Goal: Task Accomplishment & Management: Complete application form

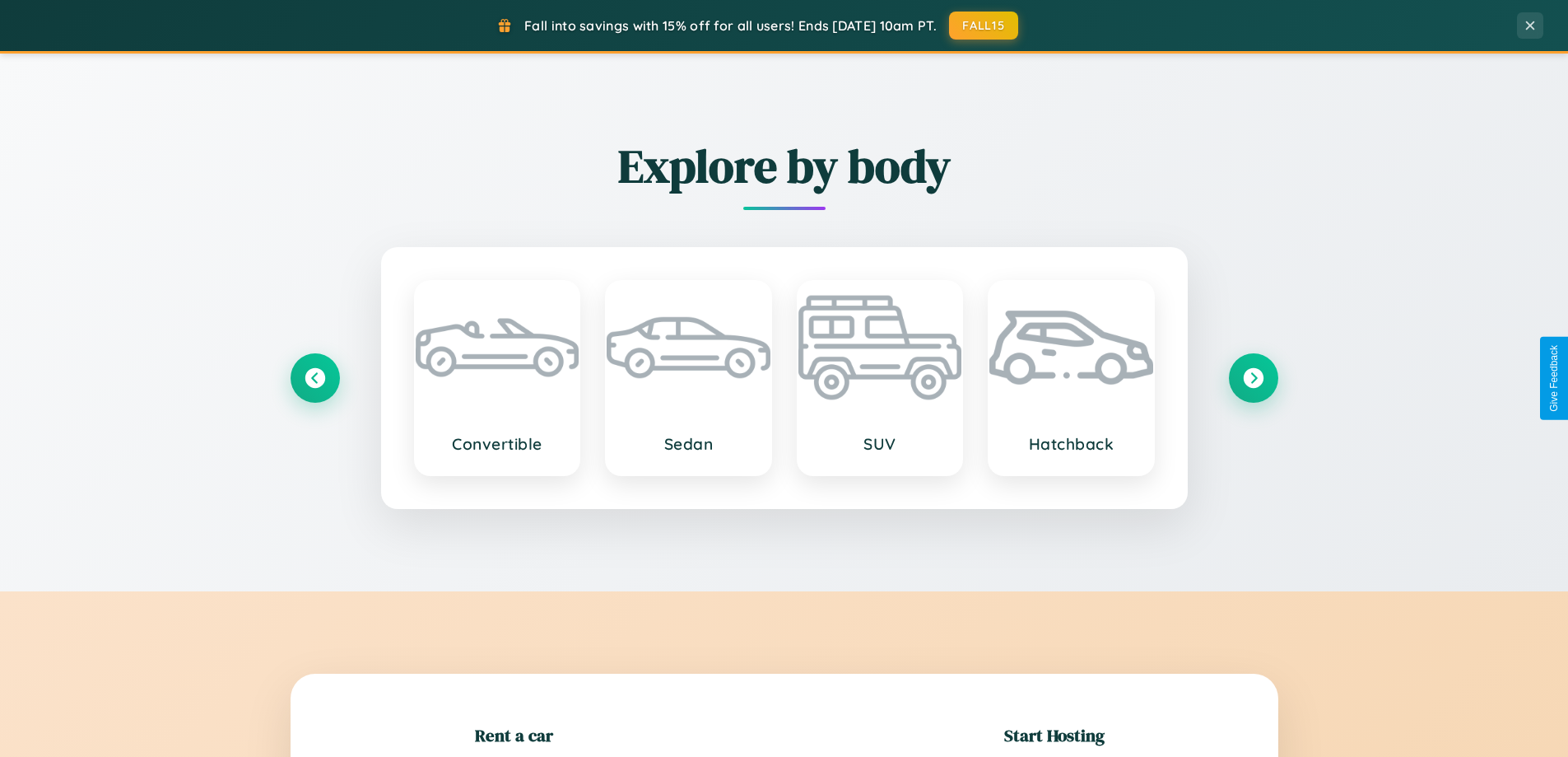
scroll to position [356, 0]
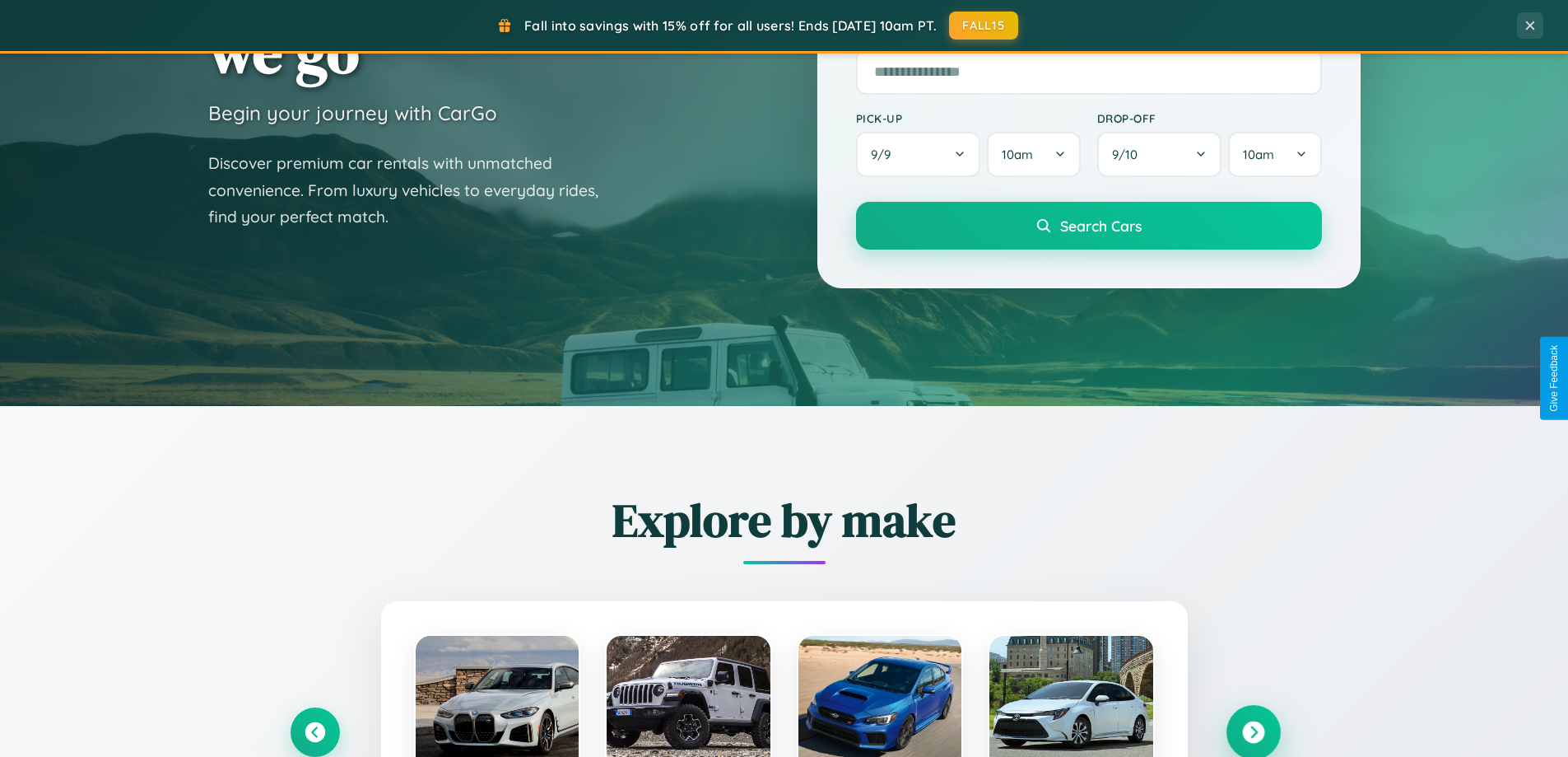
click at [1253, 732] on icon at bounding box center [1253, 732] width 22 height 22
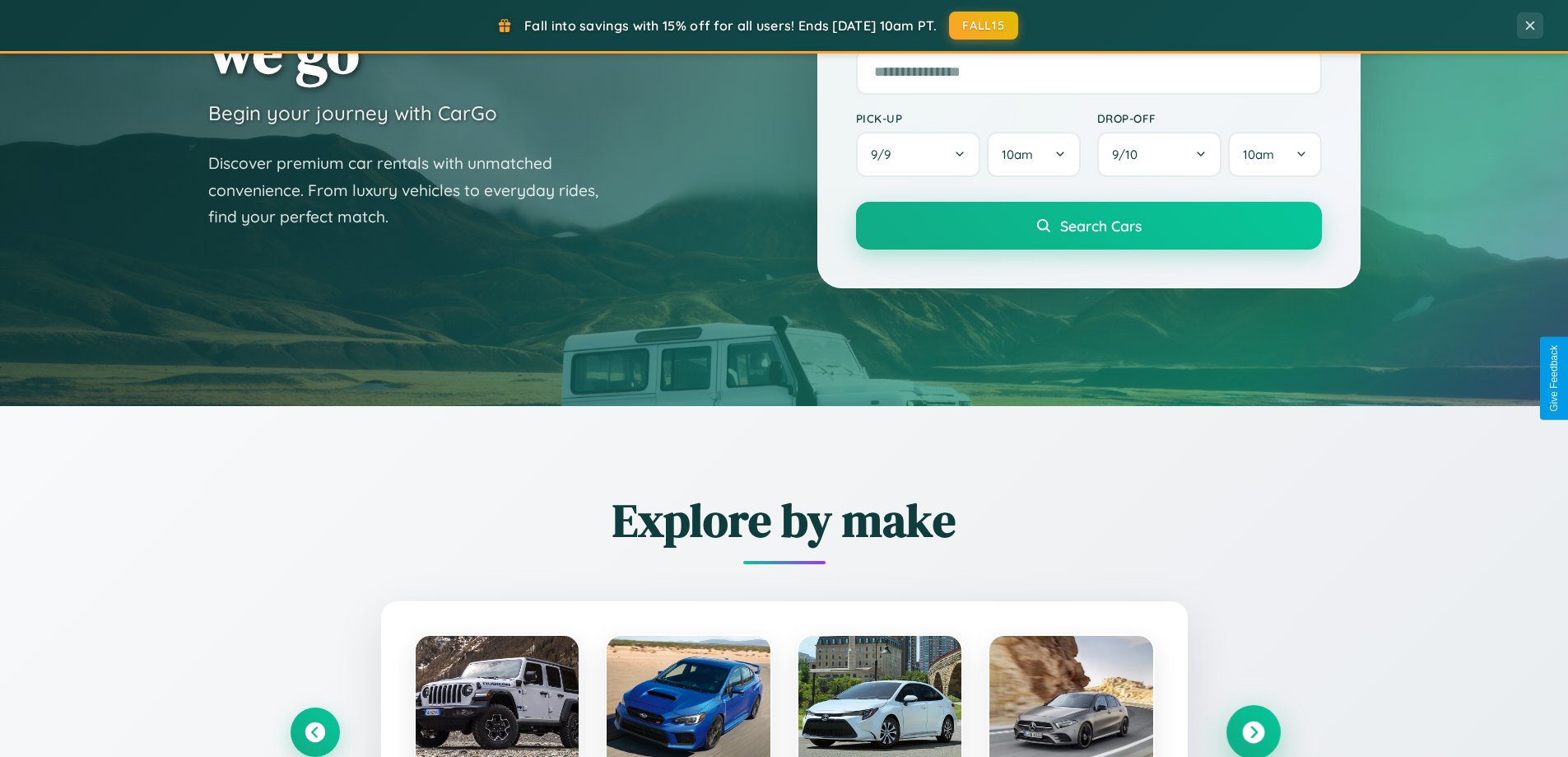
click at [1253, 731] on icon at bounding box center [1253, 732] width 22 height 22
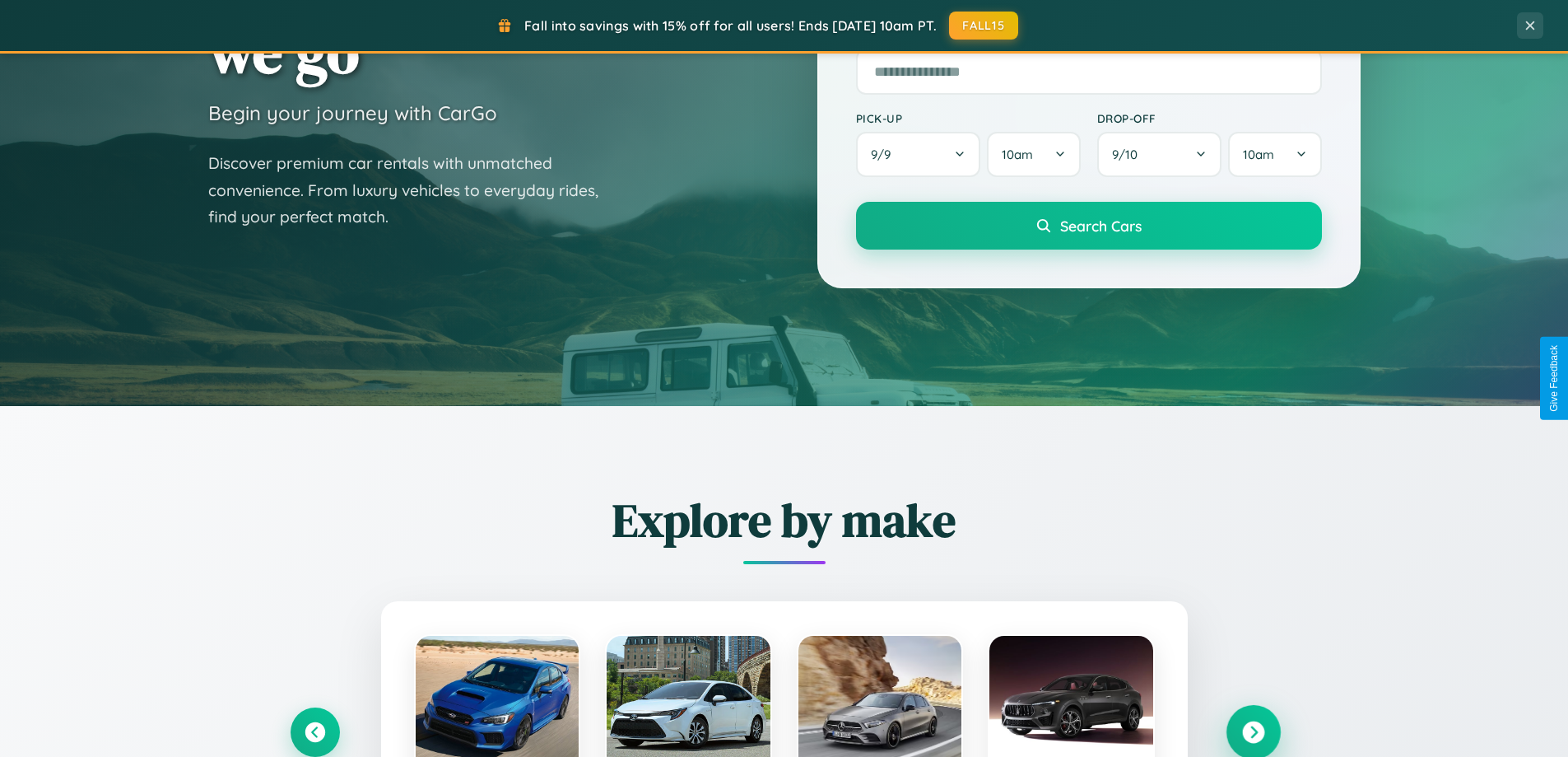
click at [1253, 731] on icon at bounding box center [1253, 732] width 22 height 22
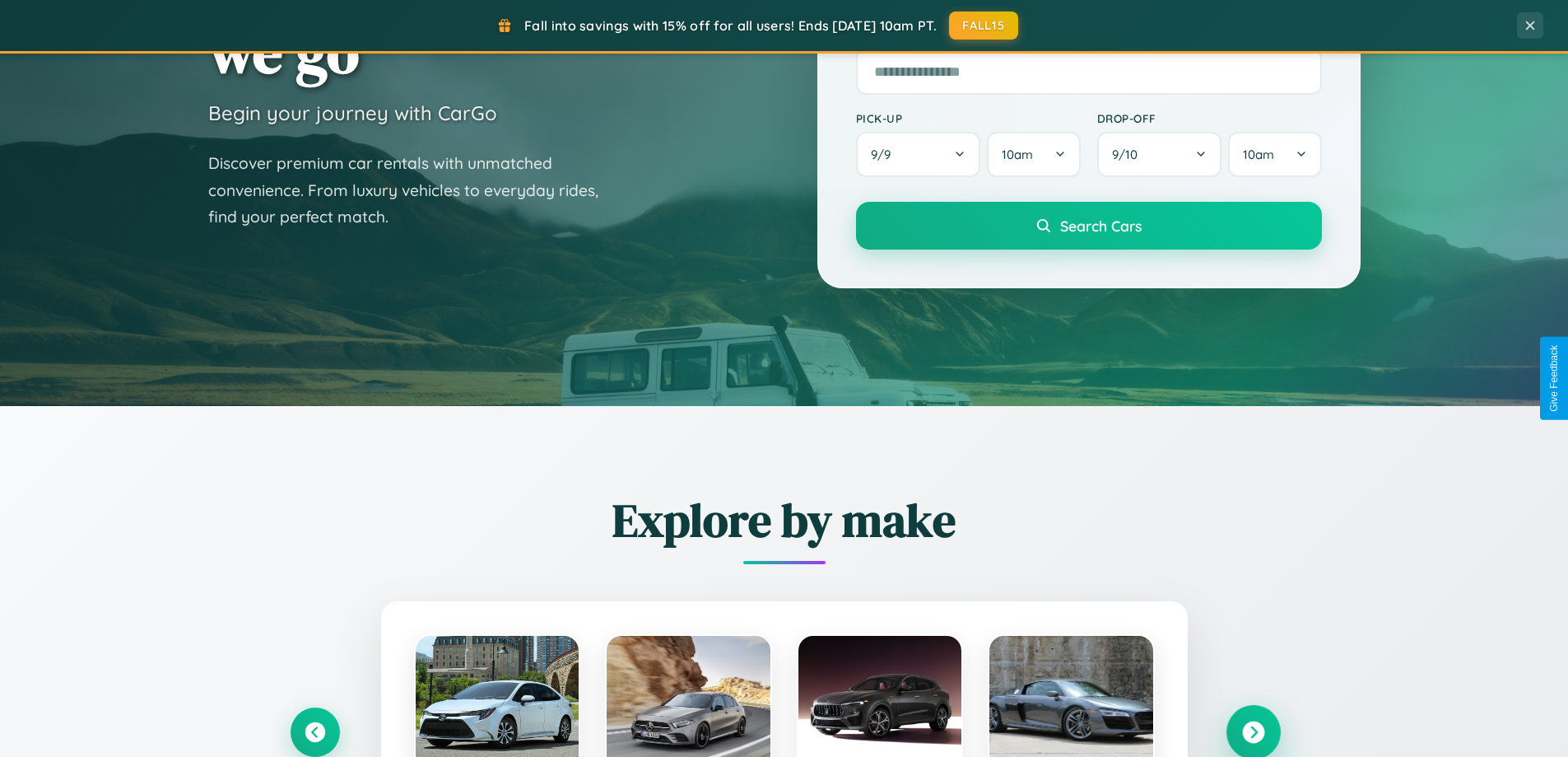
click at [1253, 732] on icon at bounding box center [1253, 732] width 22 height 22
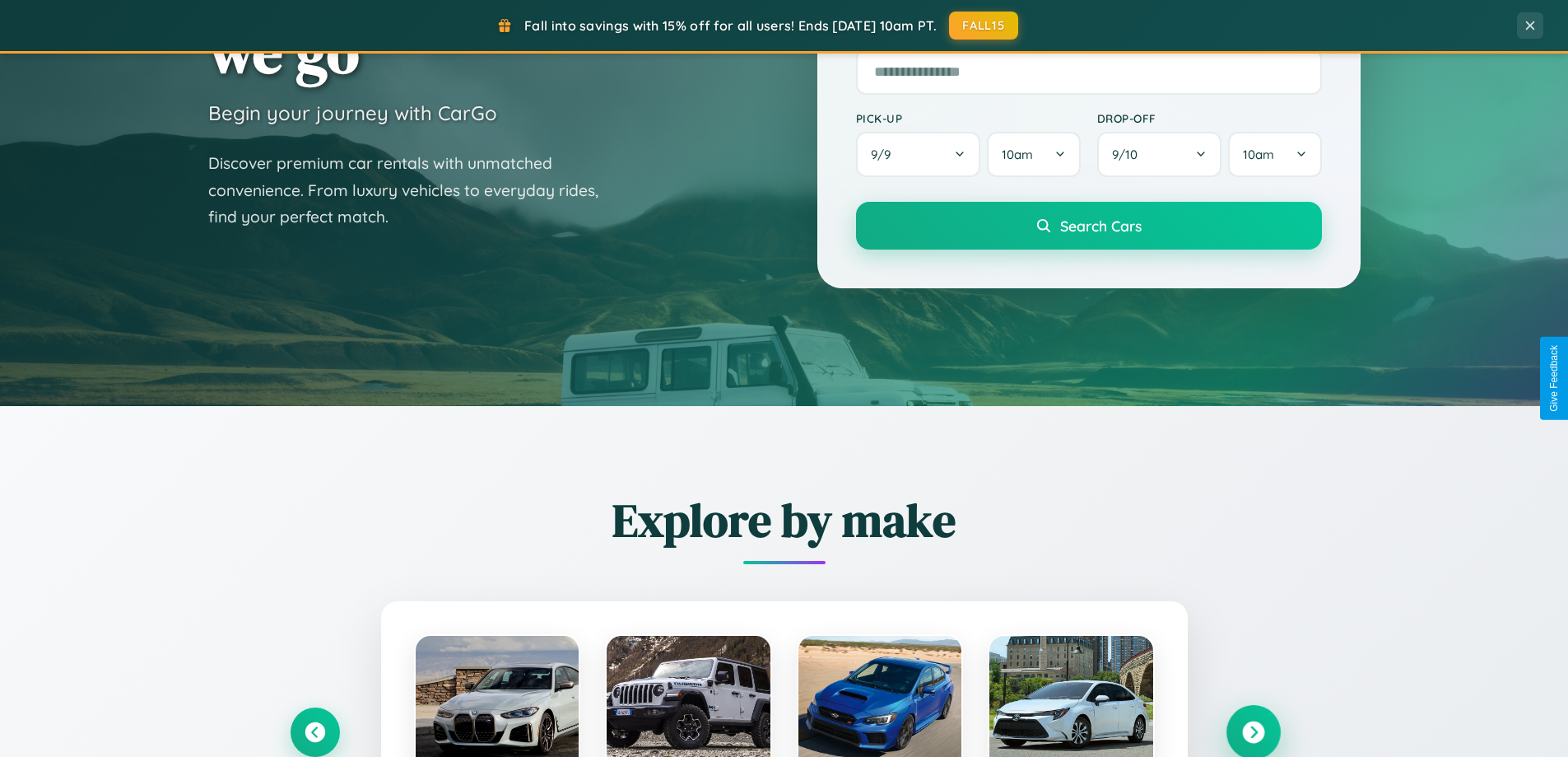
click at [1253, 732] on icon at bounding box center [1253, 732] width 22 height 22
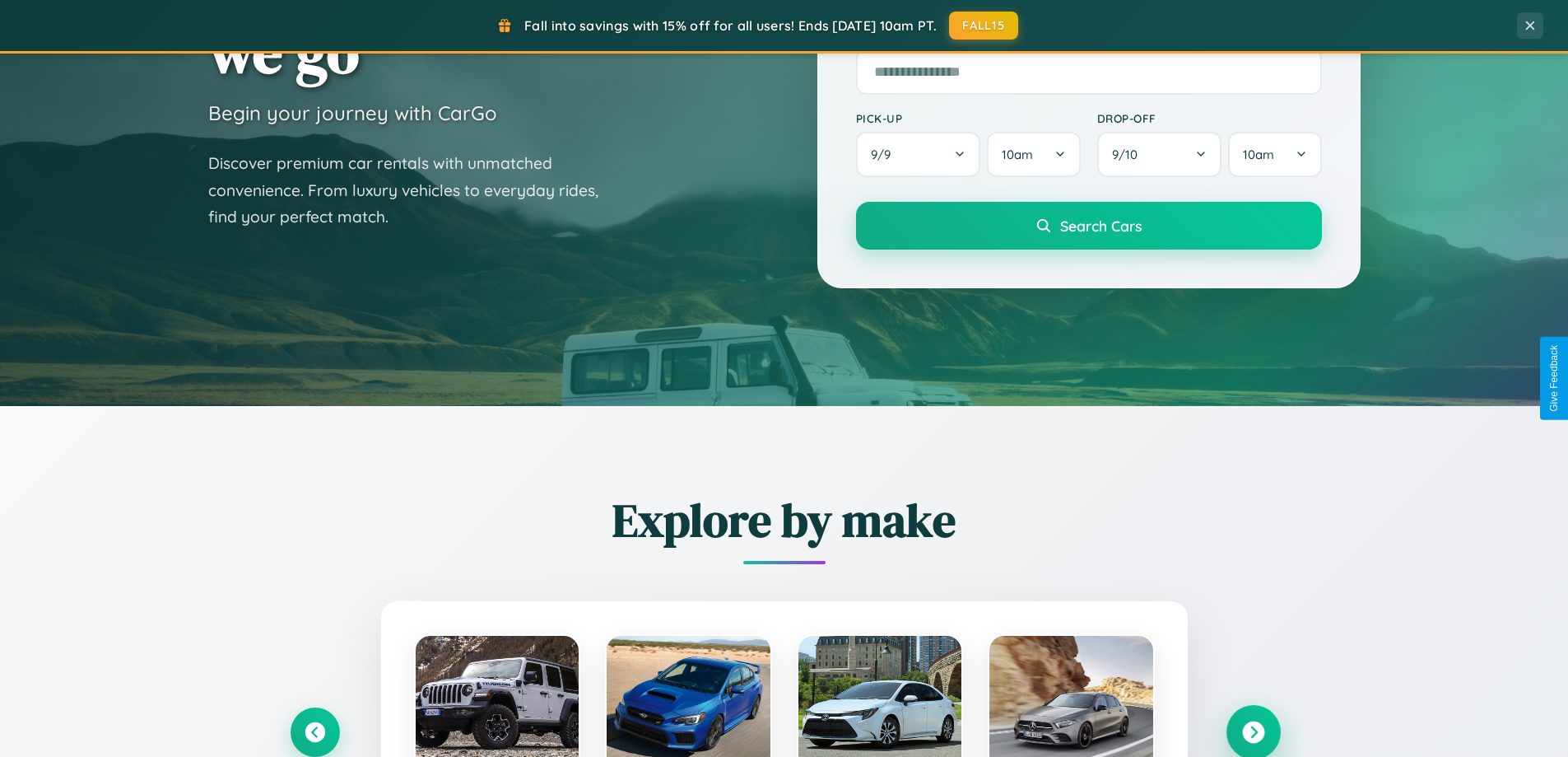
scroll to position [0, 0]
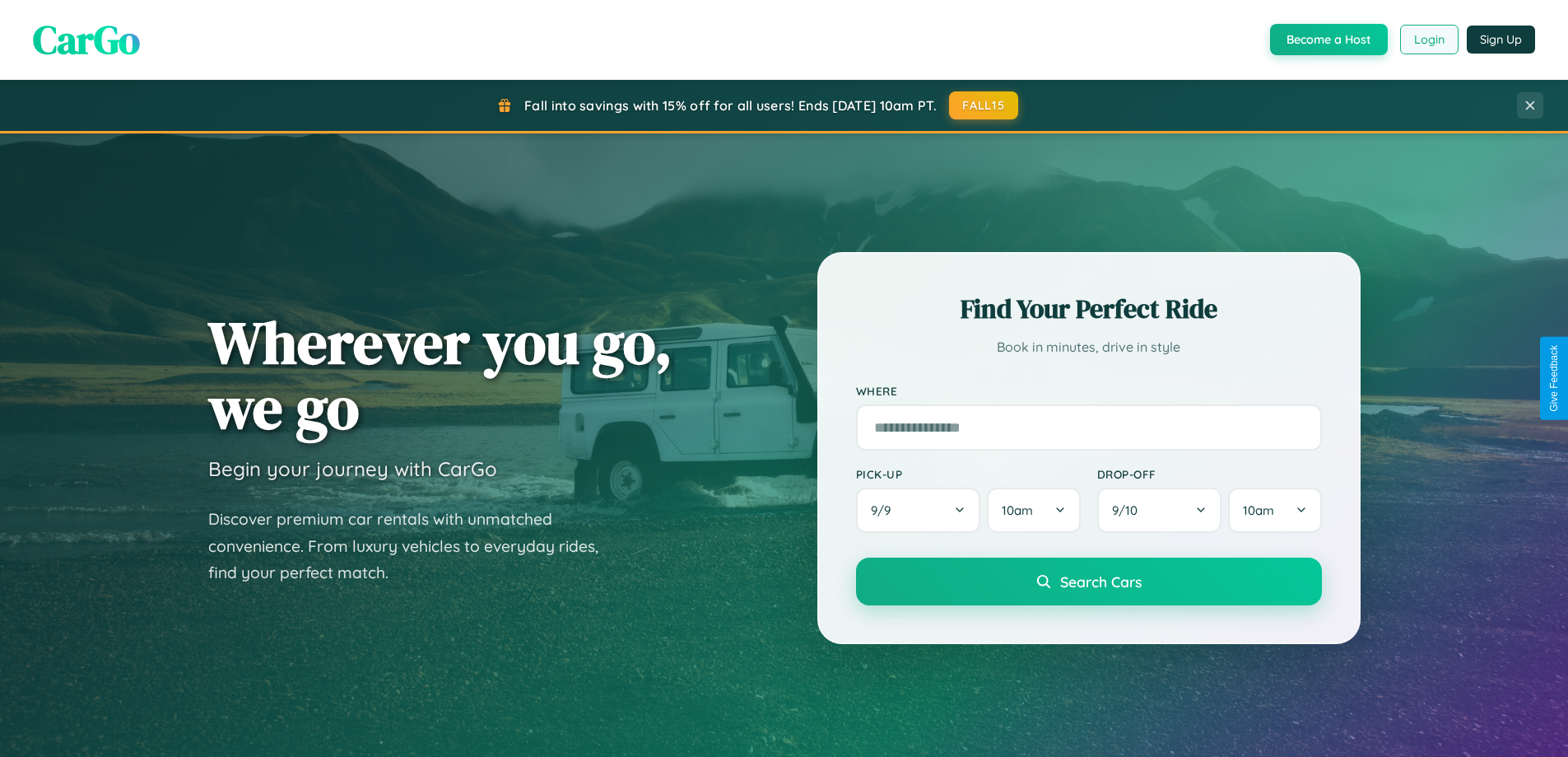
click at [1429, 40] on button "Login" at bounding box center [1429, 39] width 58 height 30
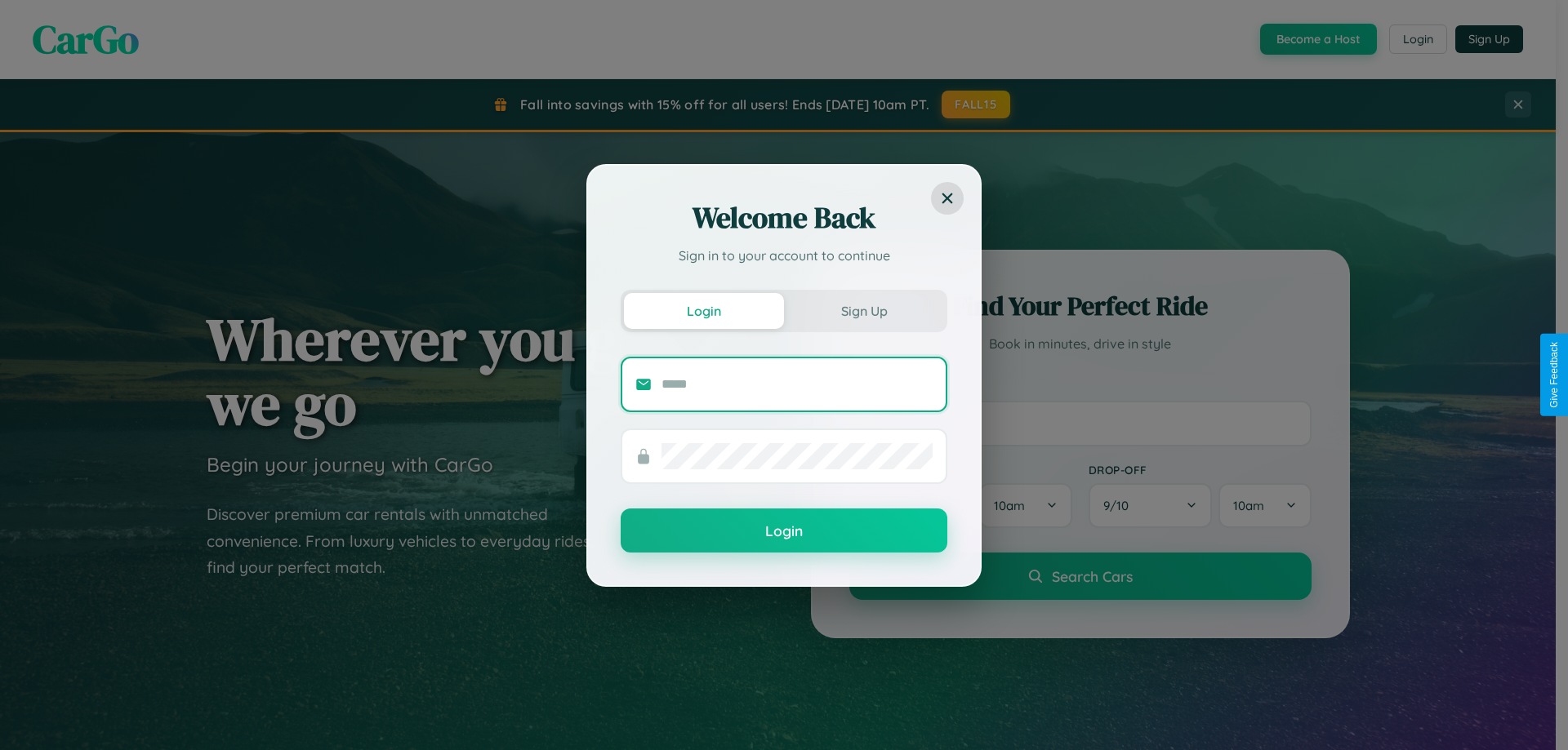
click at [797, 383] on input "text" at bounding box center [797, 384] width 271 height 26
type input "**********"
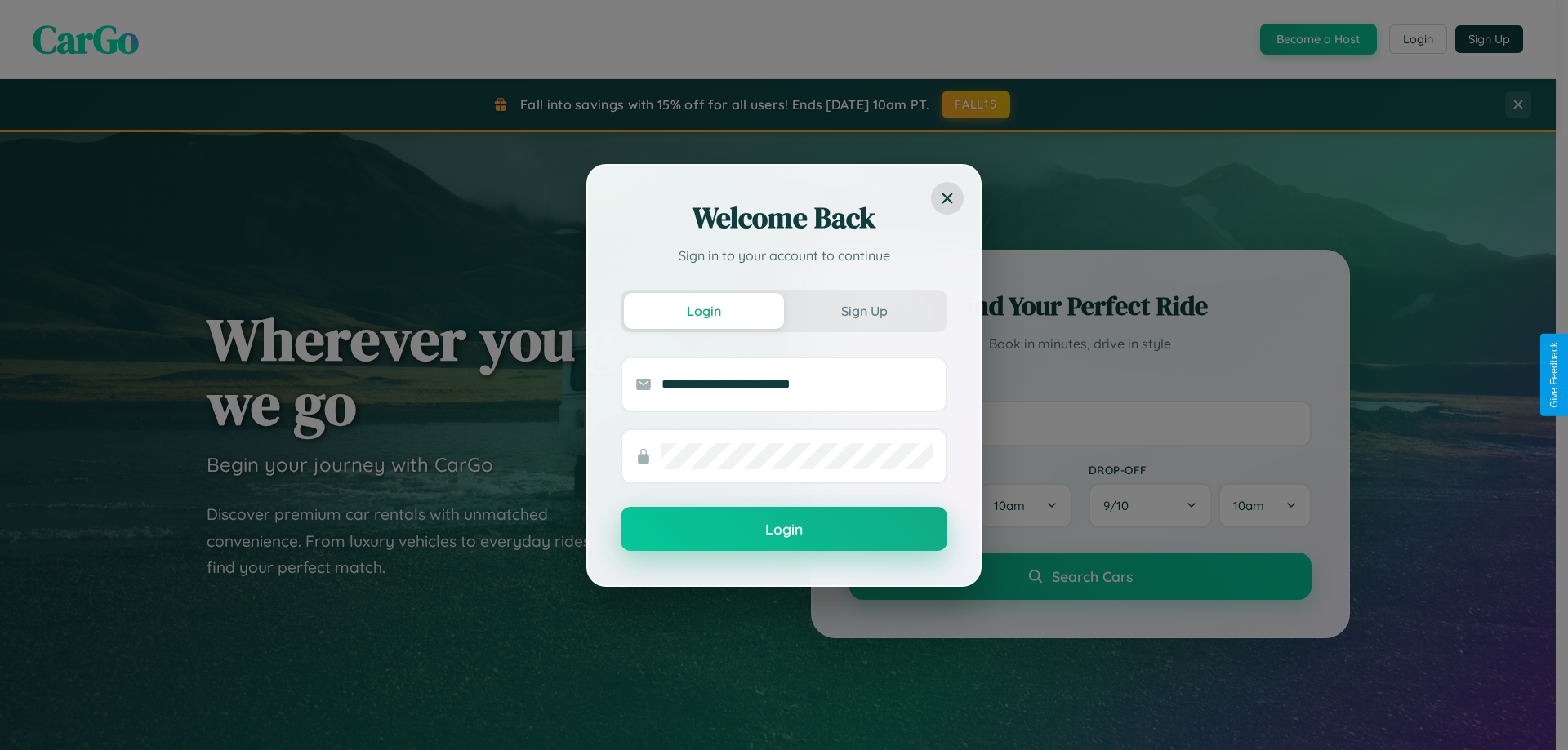
click at [784, 530] on button "Login" at bounding box center [784, 528] width 327 height 44
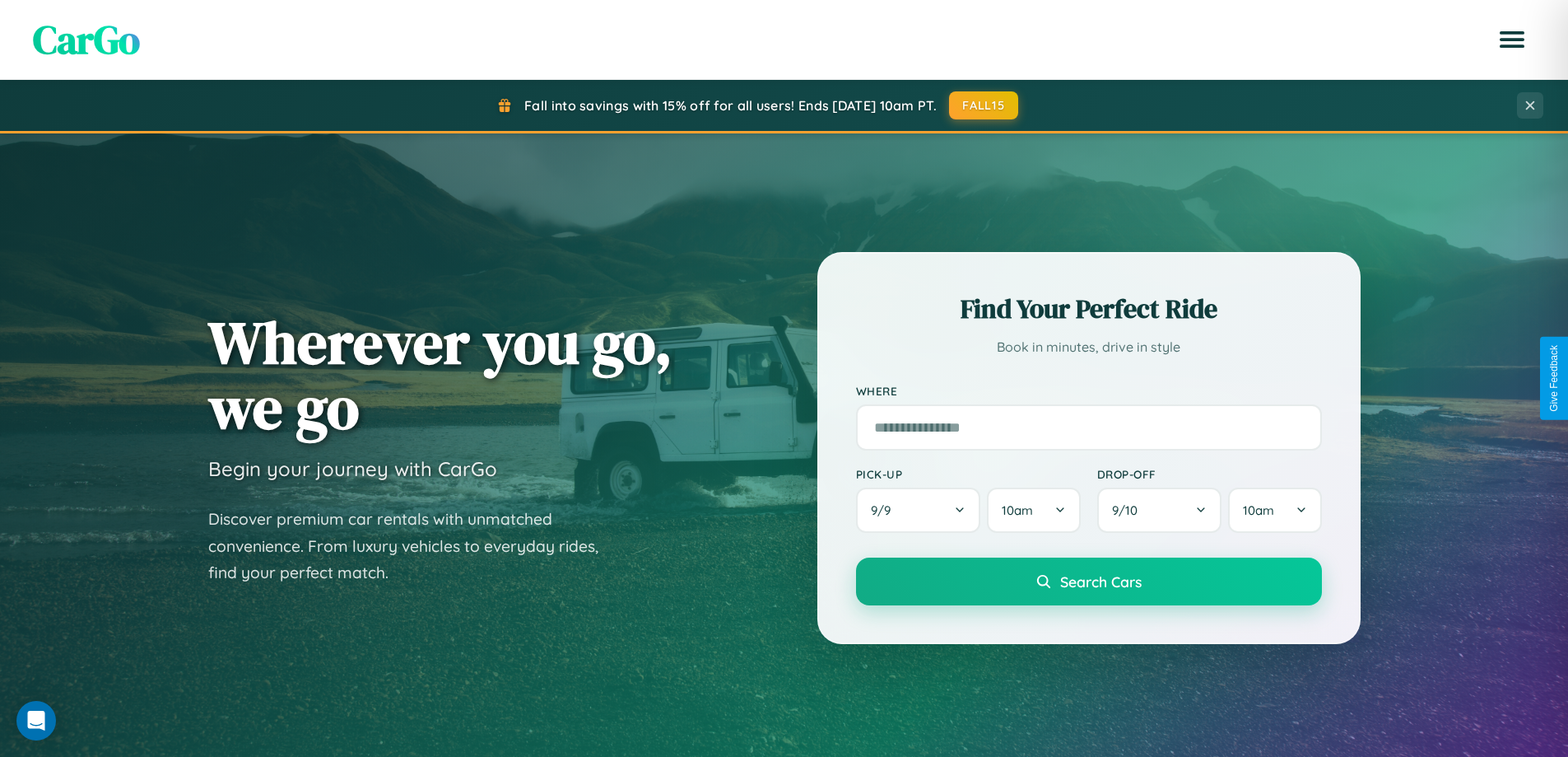
scroll to position [3170, 0]
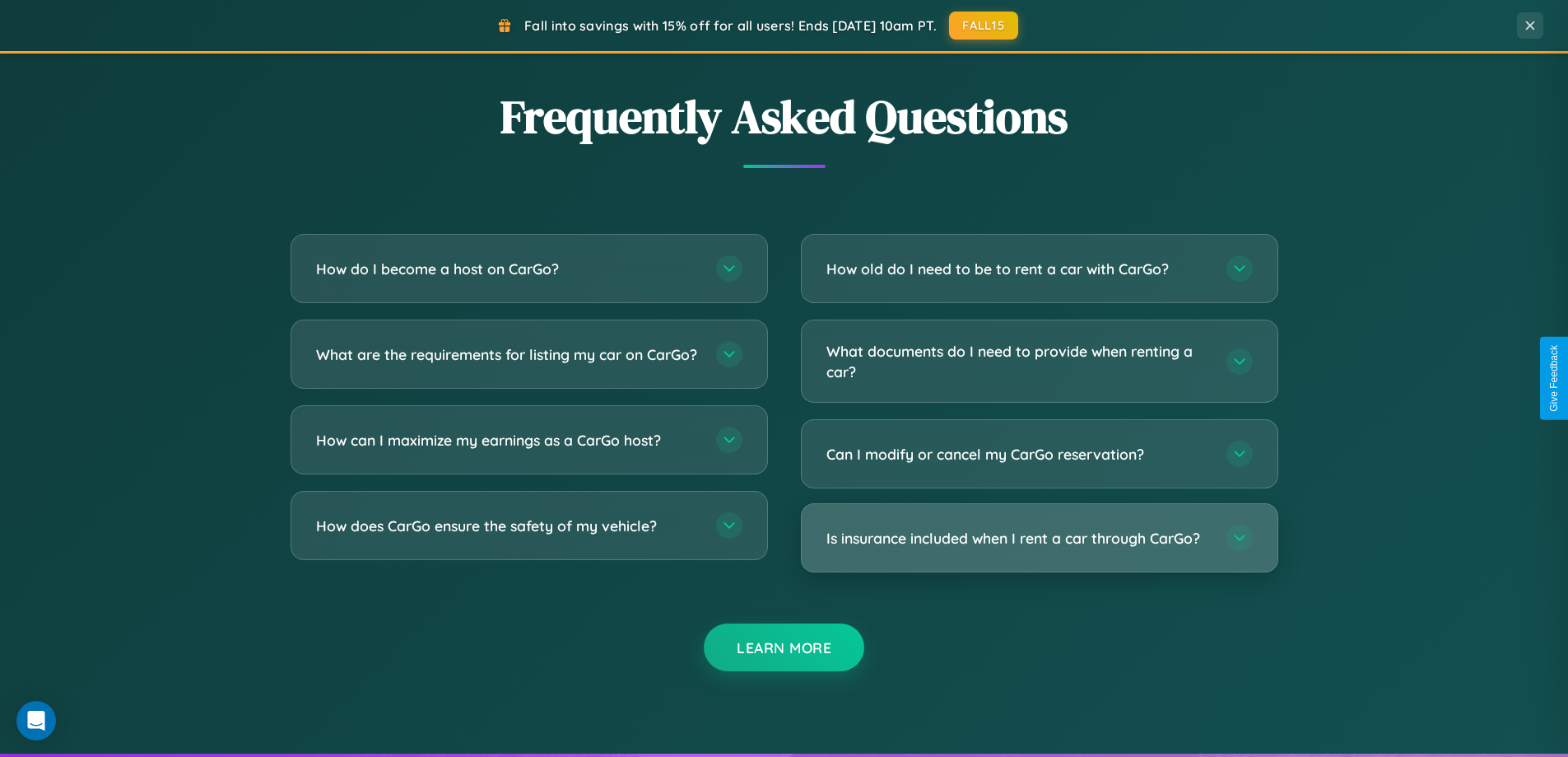
click at [1039, 538] on h3 "Is insurance included when I rent a car through CarGo?" at bounding box center [1018, 538] width 383 height 20
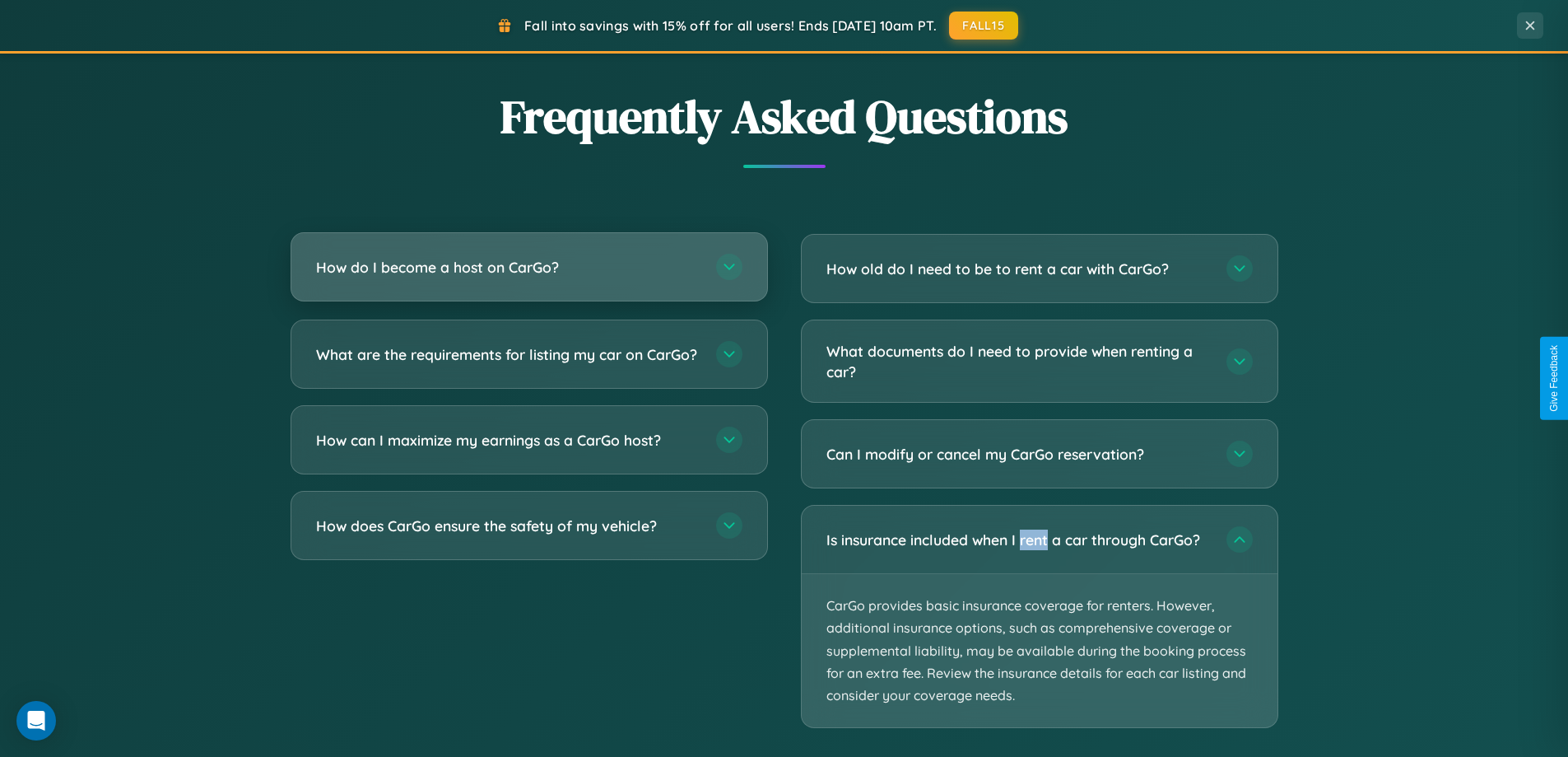
click at [529, 269] on h3 "How do I become a host on CarGo?" at bounding box center [507, 267] width 383 height 20
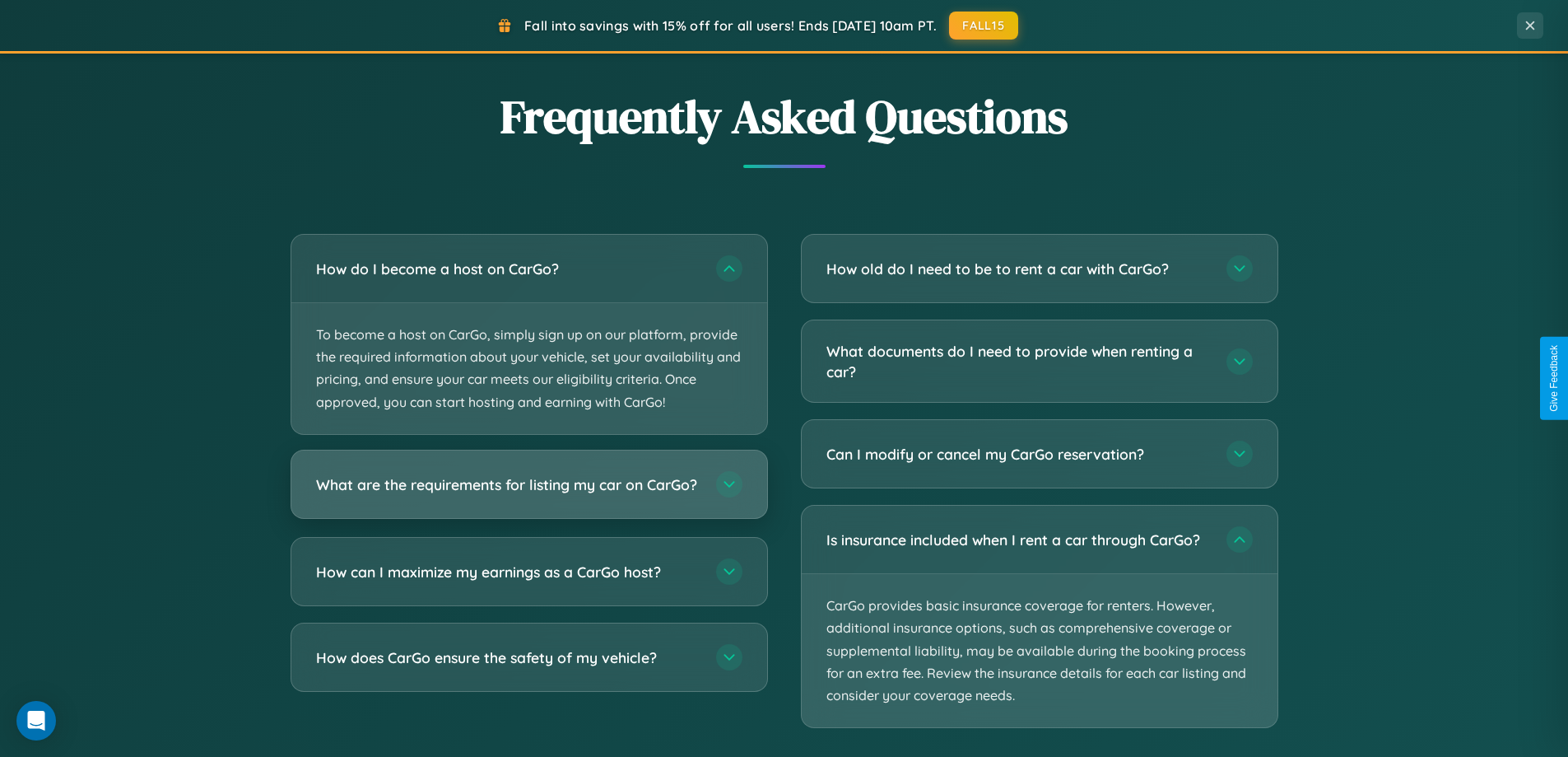
click at [529, 493] on h3 "What are the requirements for listing my car on CarGo?" at bounding box center [507, 484] width 383 height 20
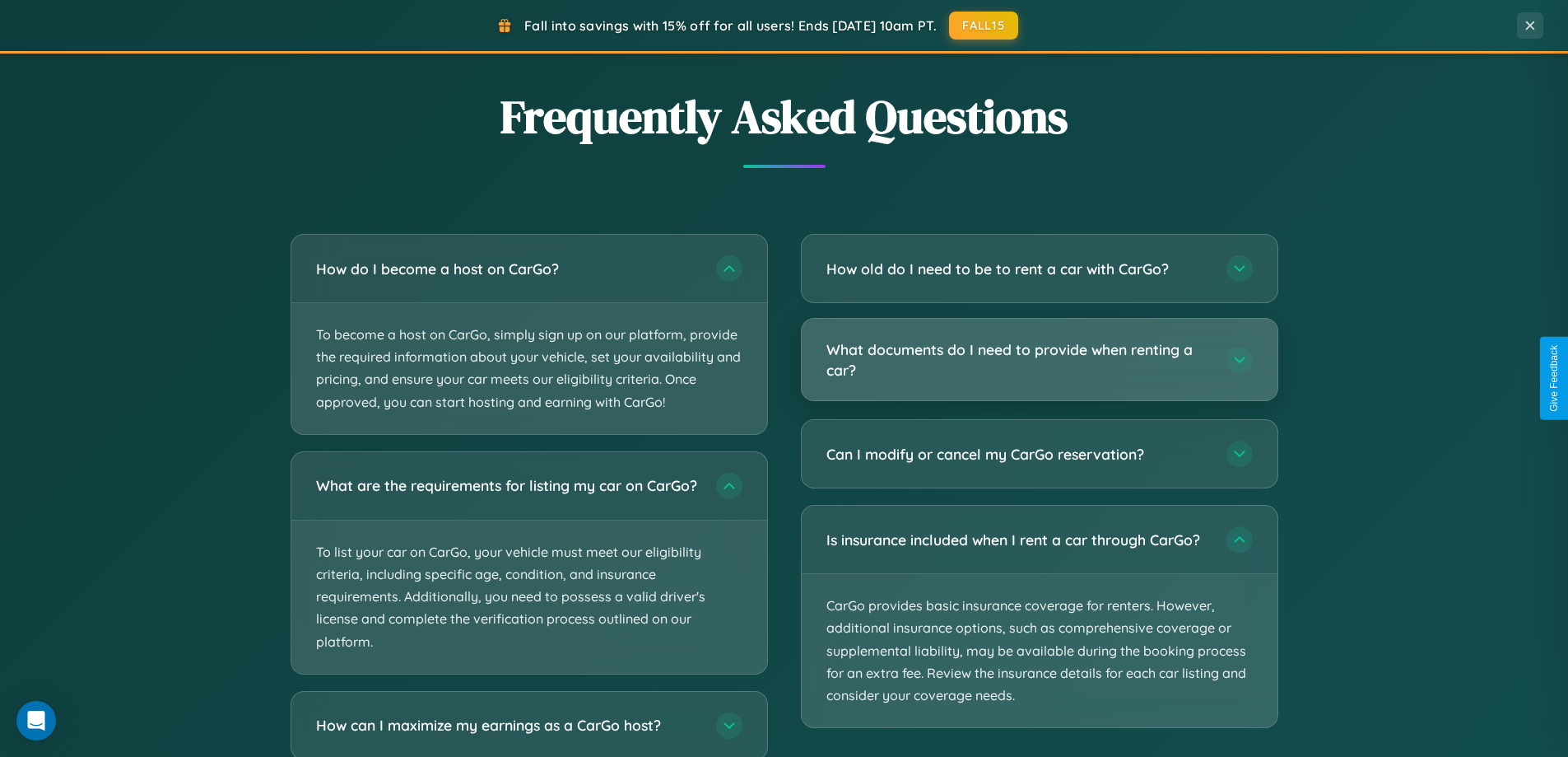
click at [1039, 361] on h3 "What documents do I need to provide when renting a car?" at bounding box center [1018, 360] width 383 height 41
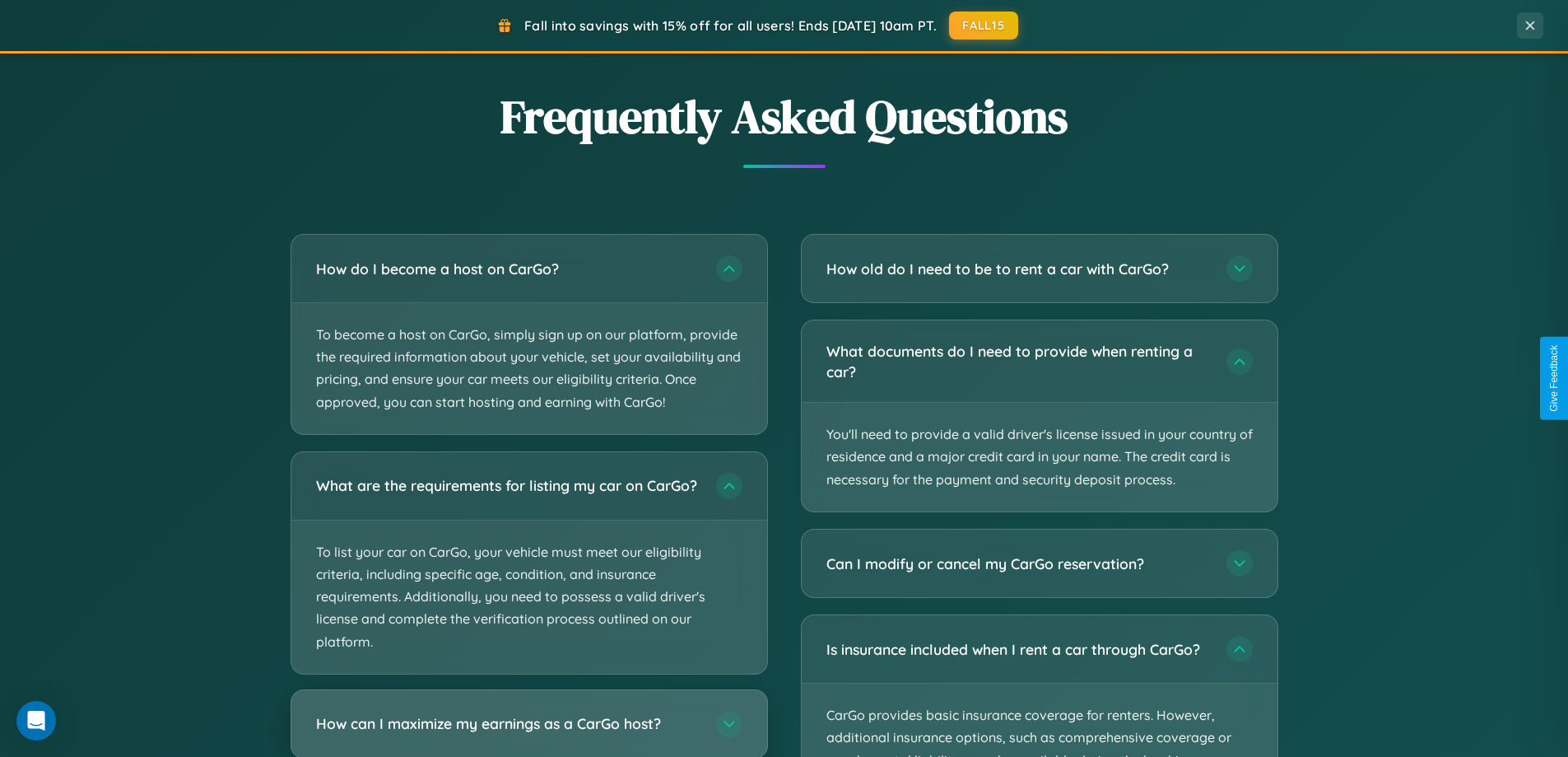
click at [529, 731] on h3 "How can I maximize my earnings as a CarGo host?" at bounding box center [507, 723] width 383 height 20
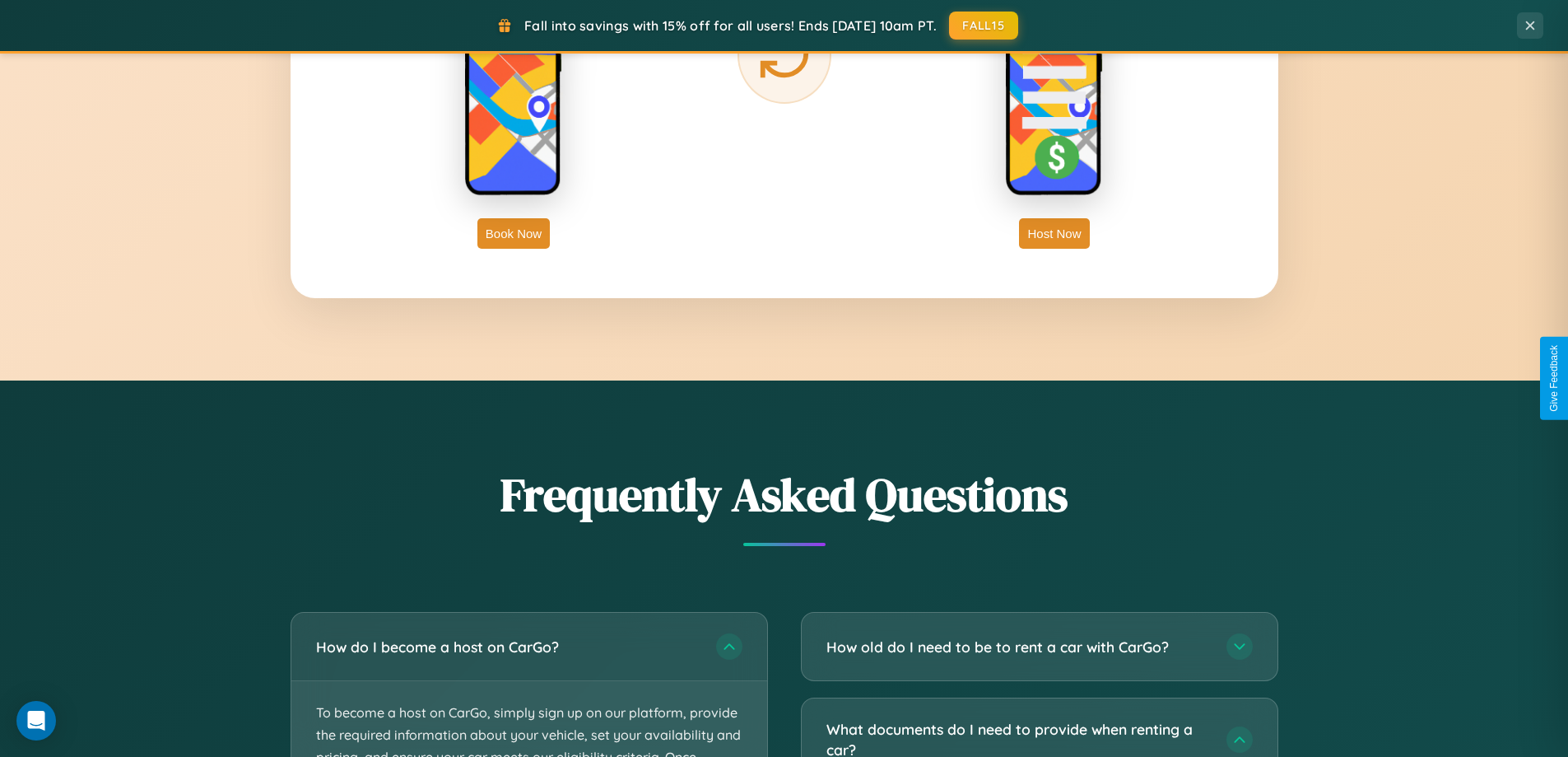
scroll to position [2646, 0]
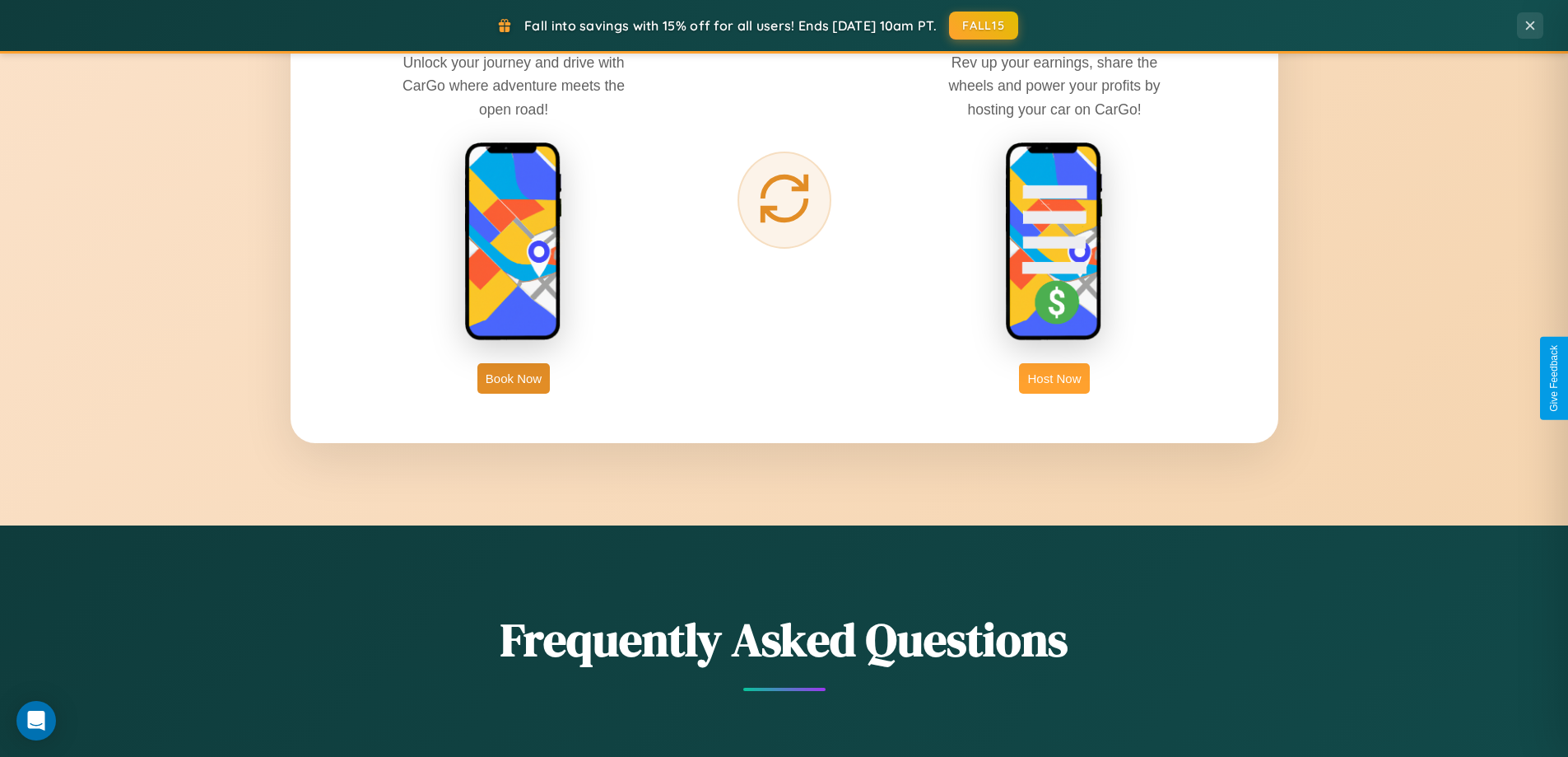
click at [1055, 378] on button "Host Now" at bounding box center [1054, 378] width 70 height 30
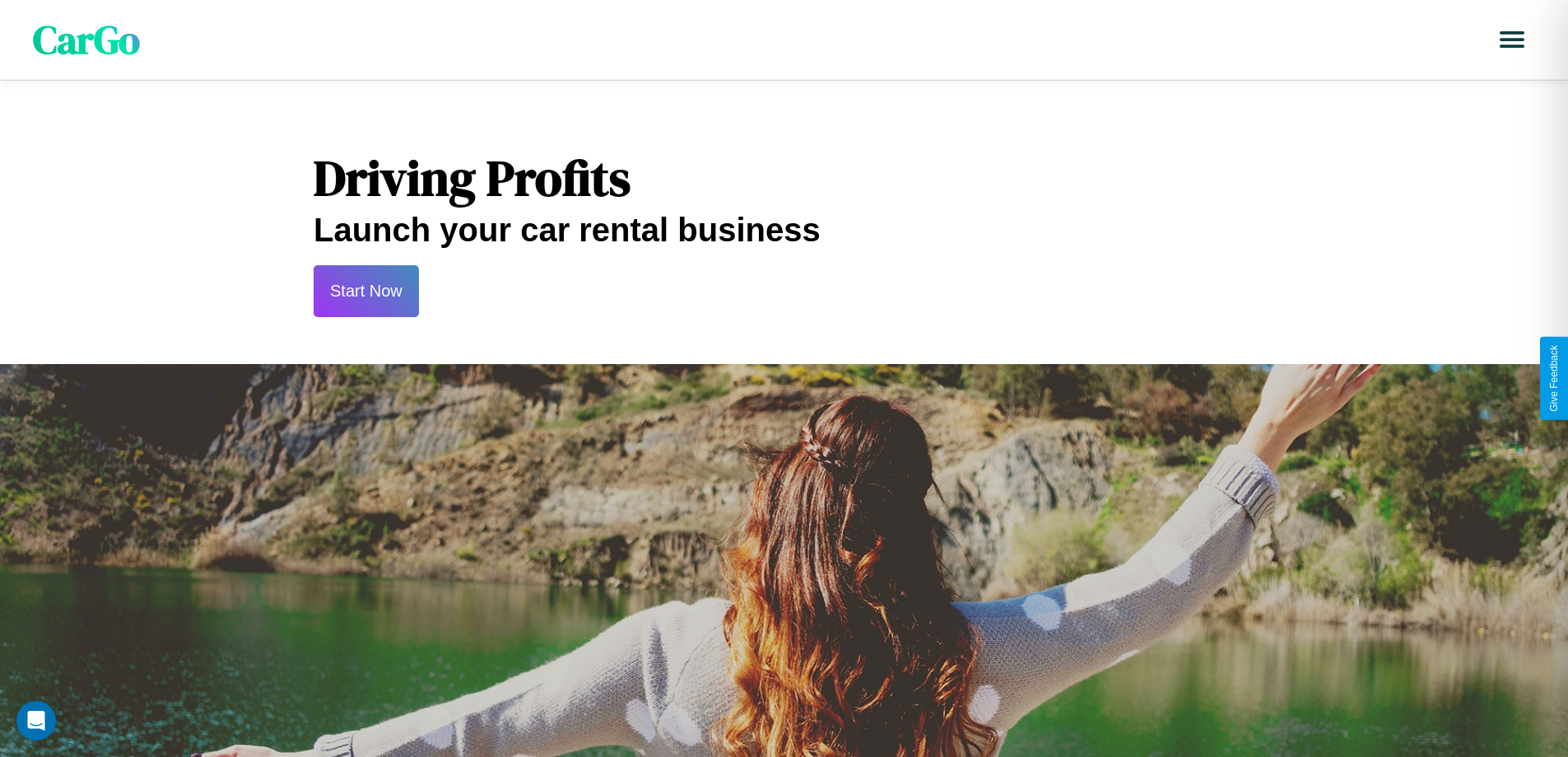
click at [366, 291] on button "Start Now" at bounding box center [366, 291] width 106 height 52
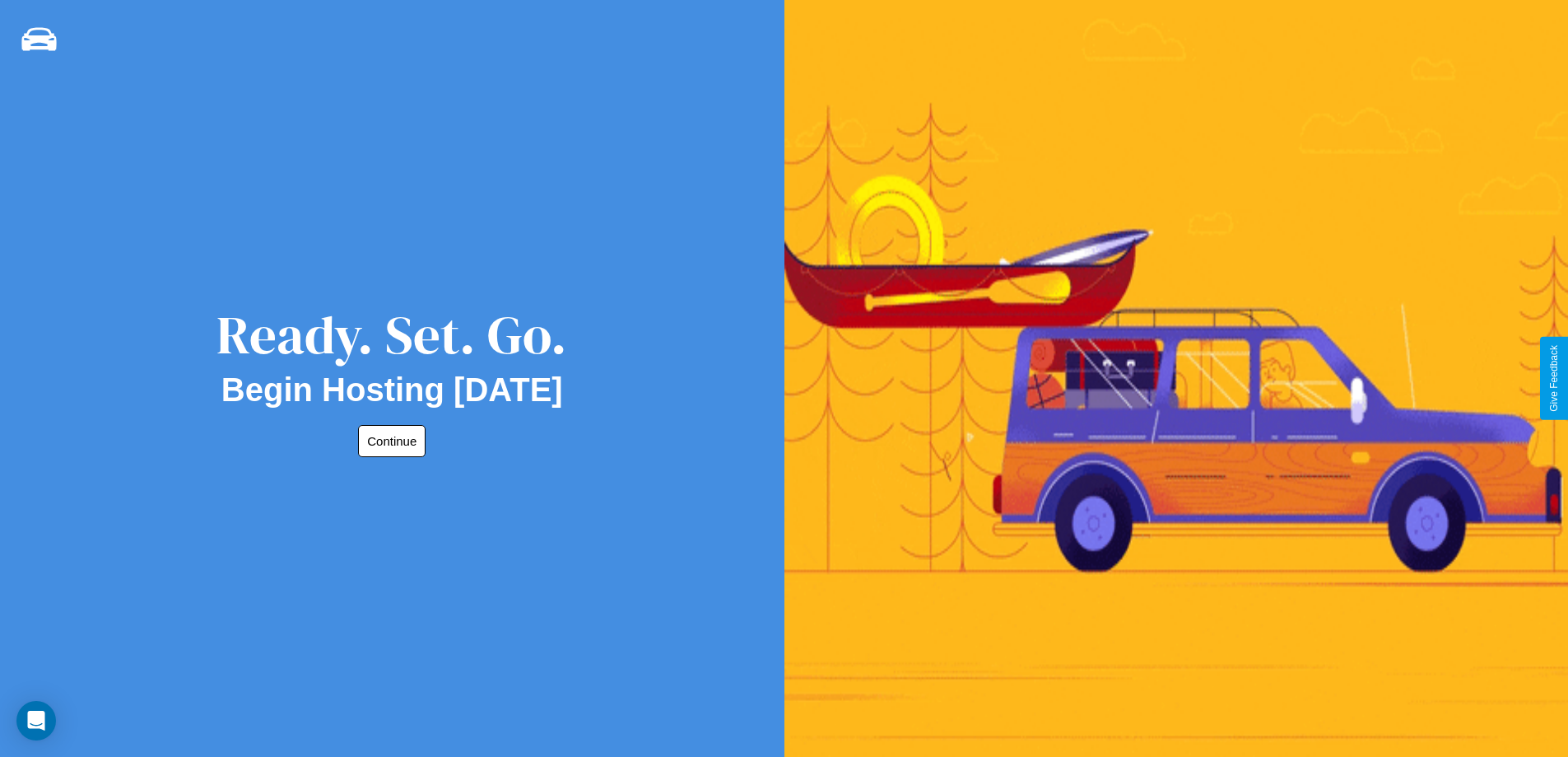
click at [388, 441] on button "Continue" at bounding box center [392, 441] width 68 height 32
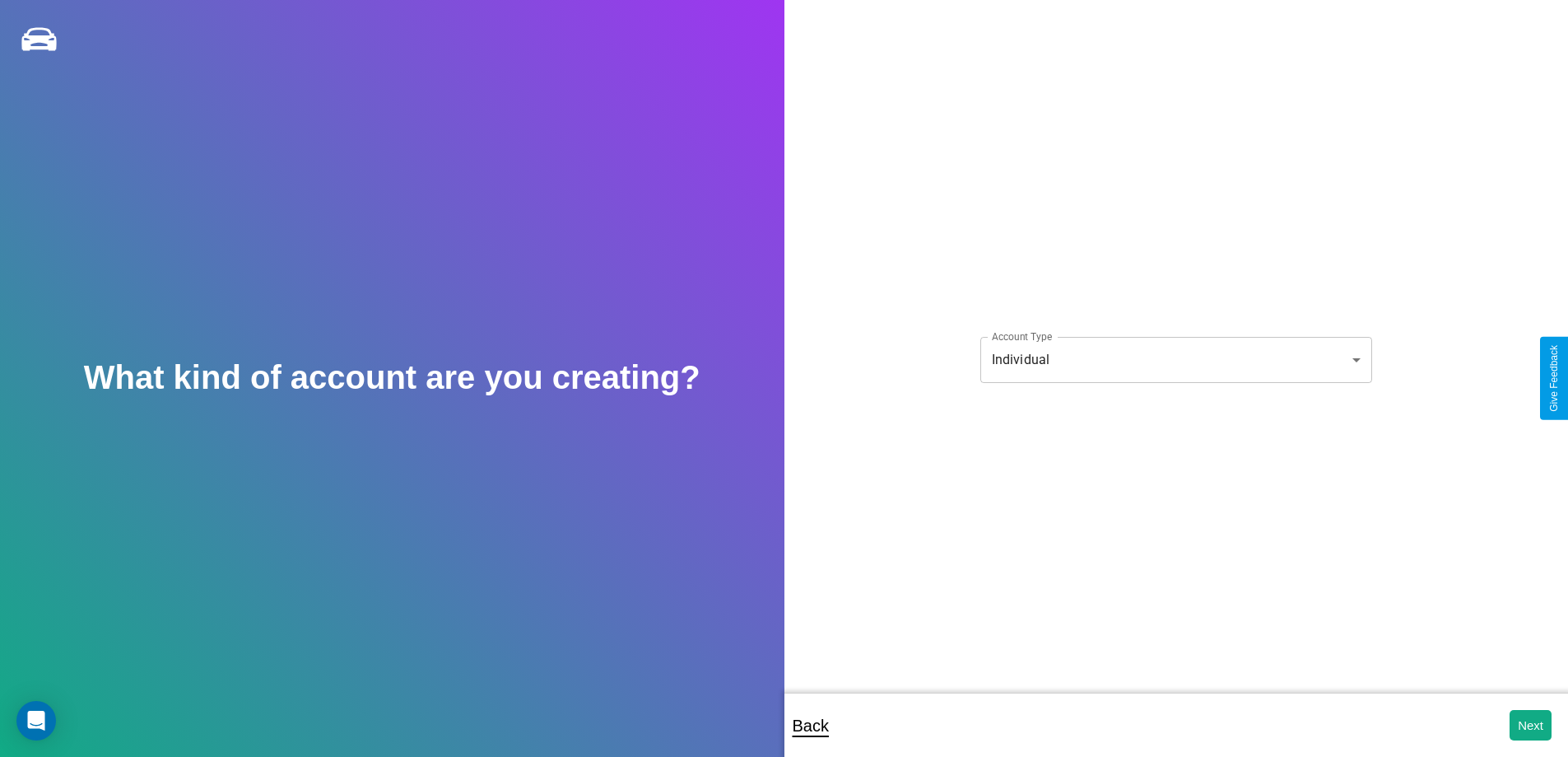
click at [1175, 359] on body "**********" at bounding box center [784, 389] width 1568 height 779
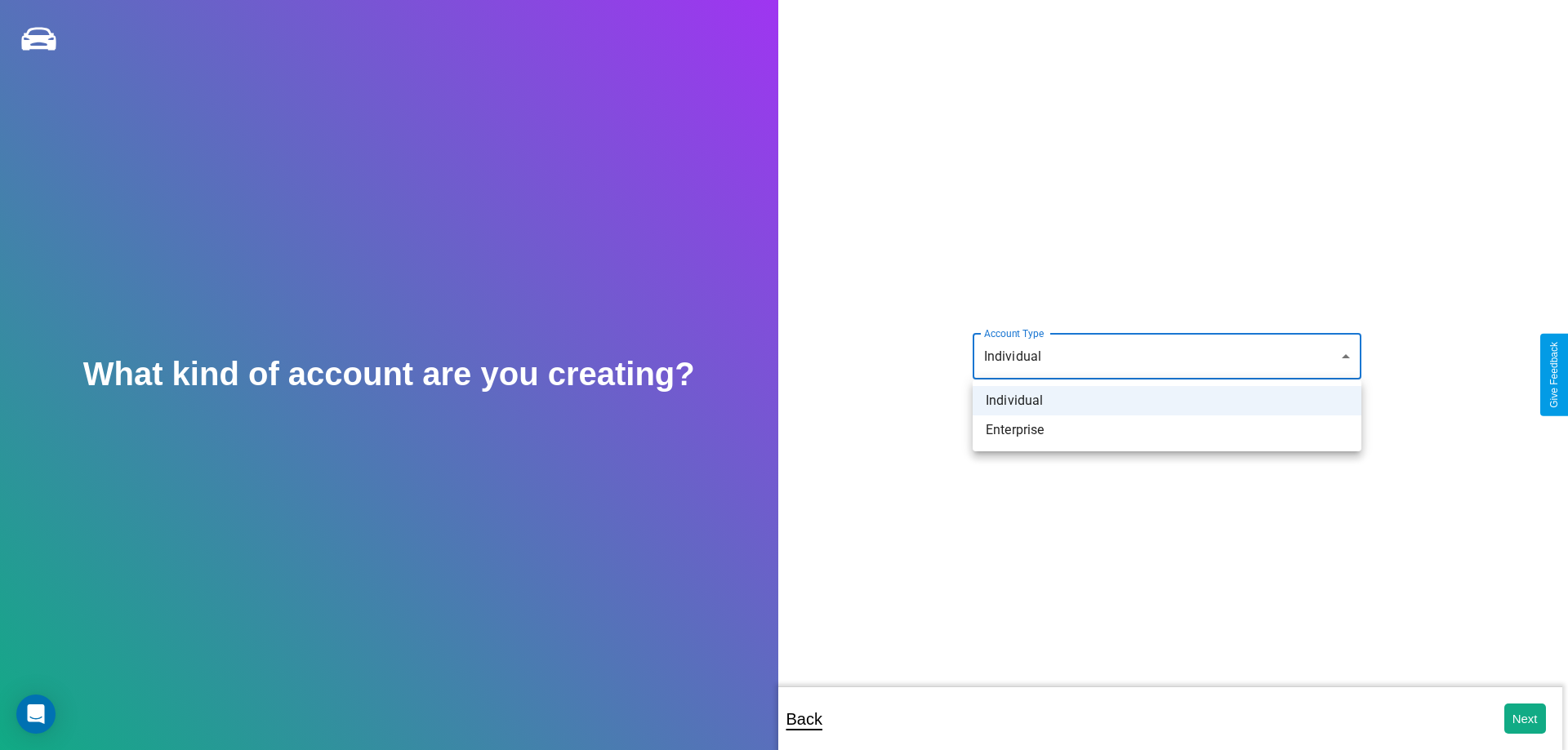
click at [1167, 401] on li "Individual" at bounding box center [1167, 400] width 389 height 29
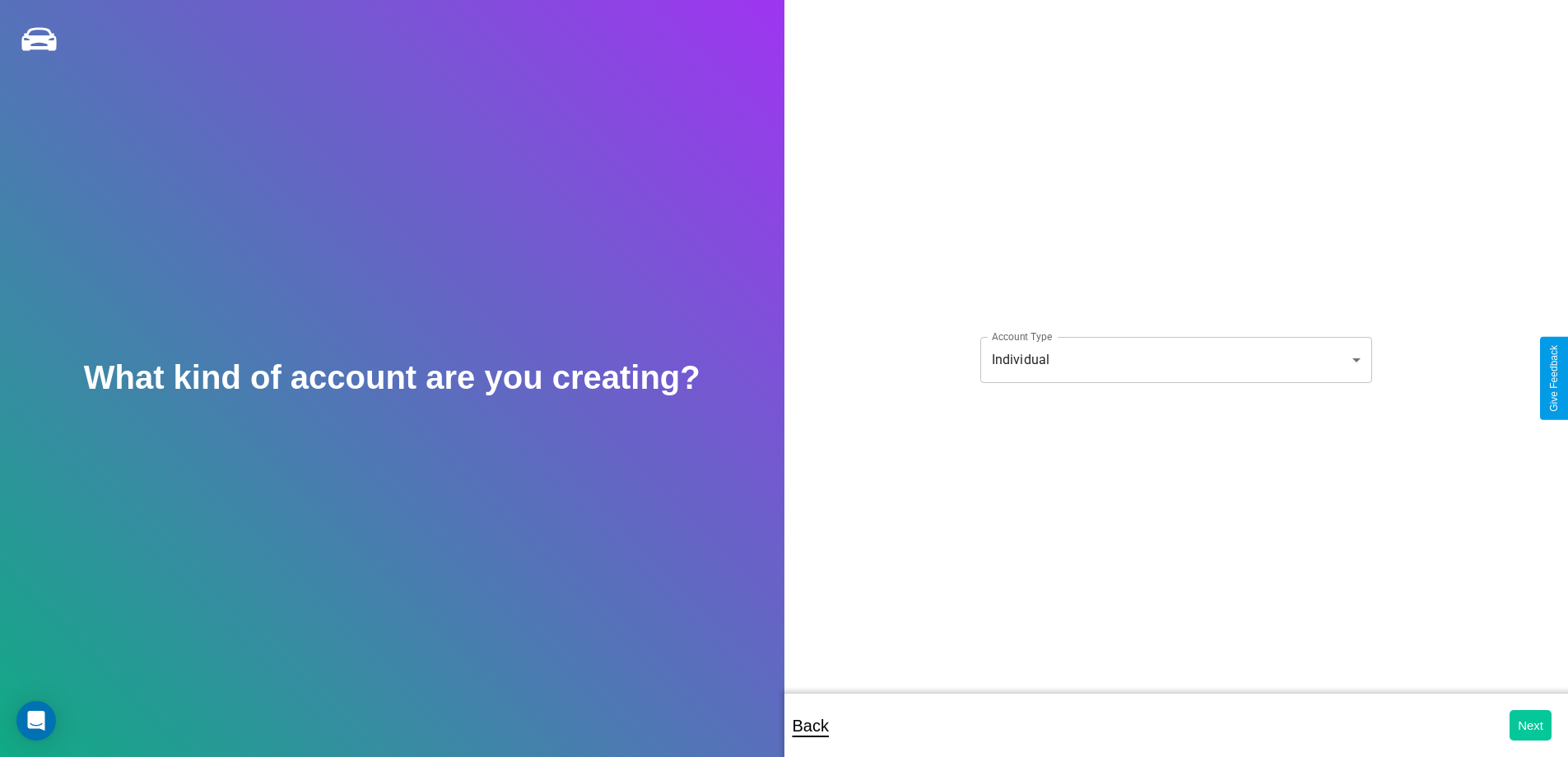
click at [1530, 725] on button "Next" at bounding box center [1531, 725] width 42 height 30
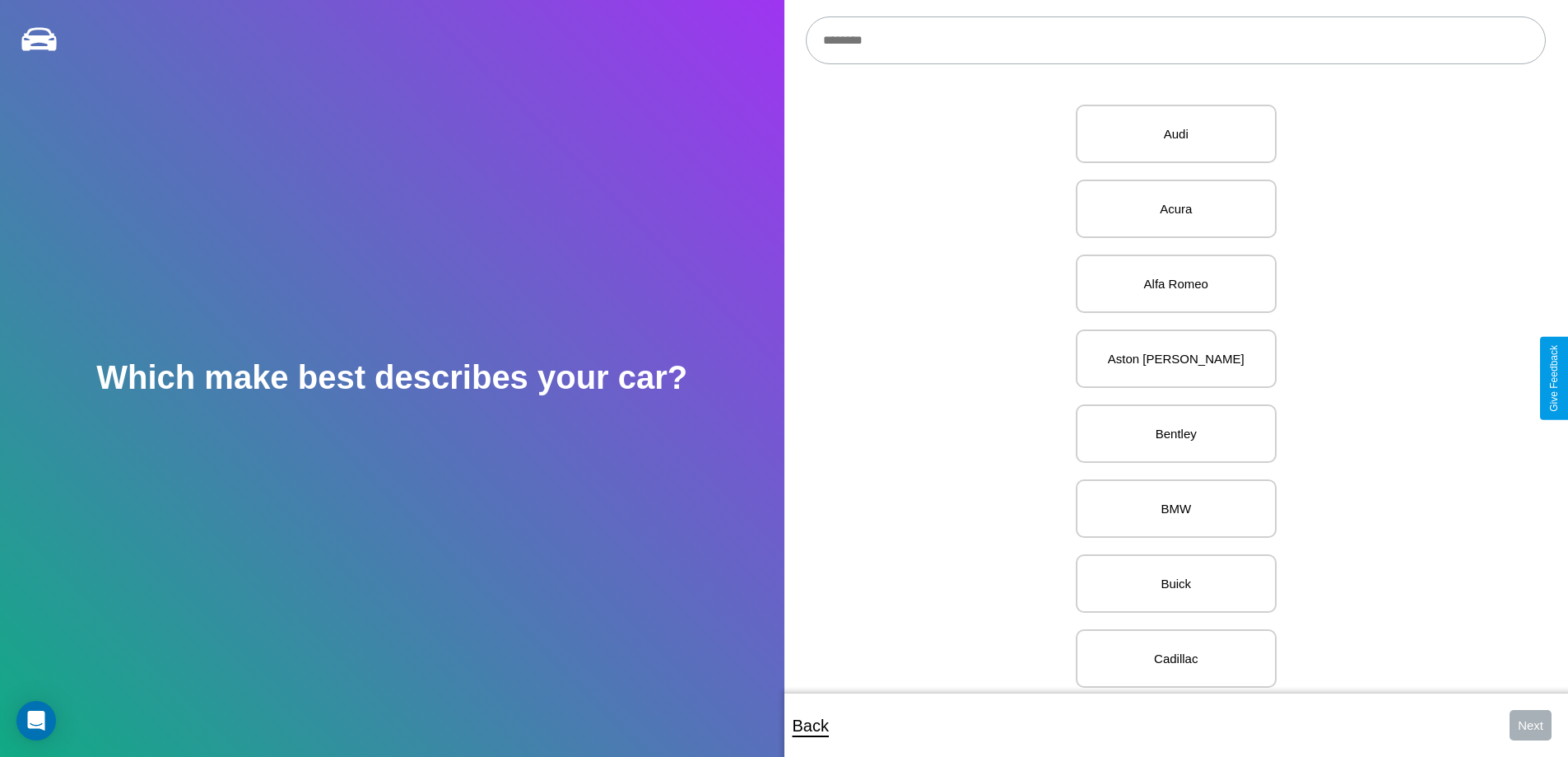
scroll to position [1088, 0]
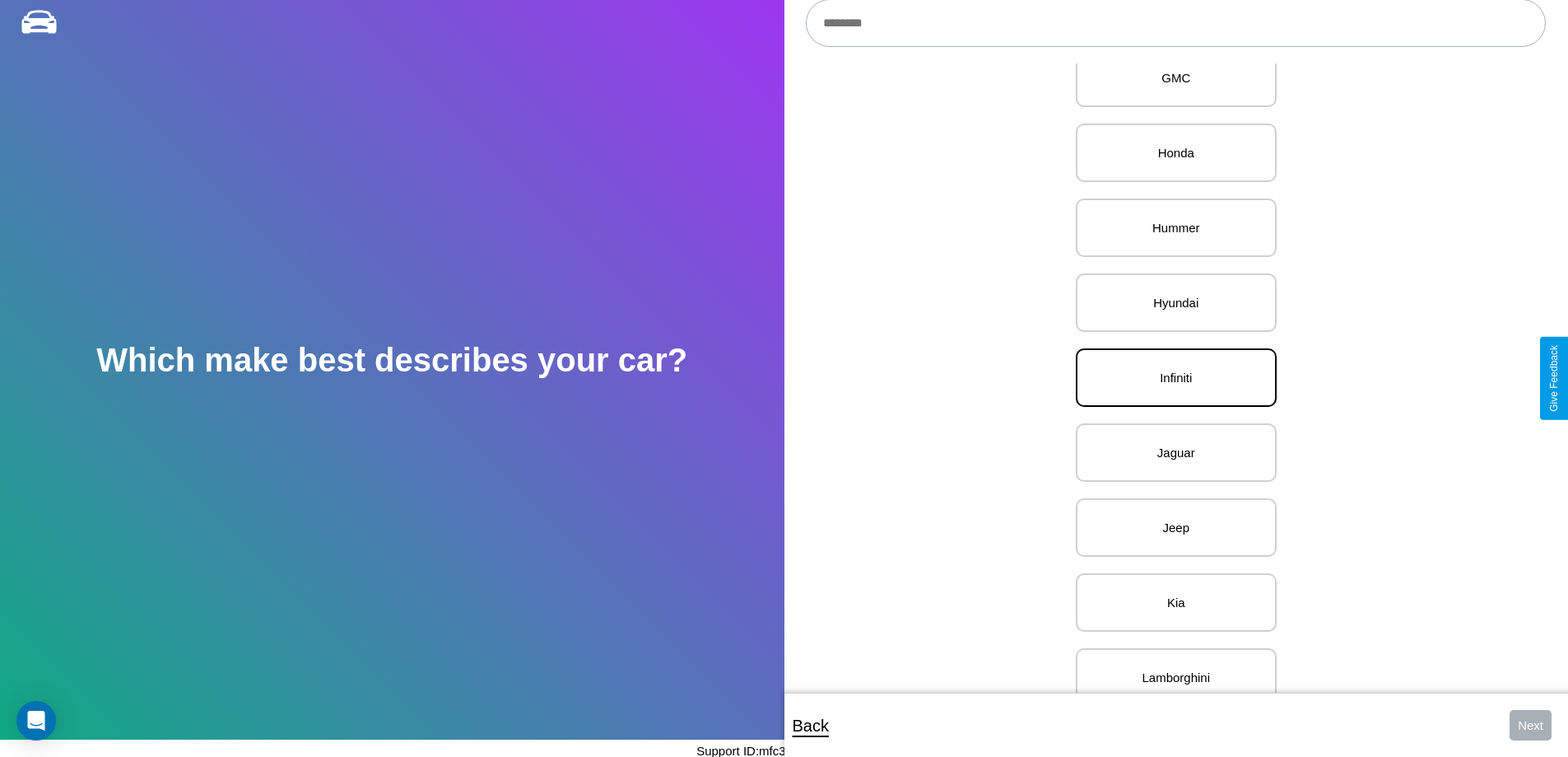
click at [1169, 378] on p "Infiniti" at bounding box center [1176, 378] width 165 height 22
click at [1530, 725] on button "Next" at bounding box center [1531, 725] width 42 height 30
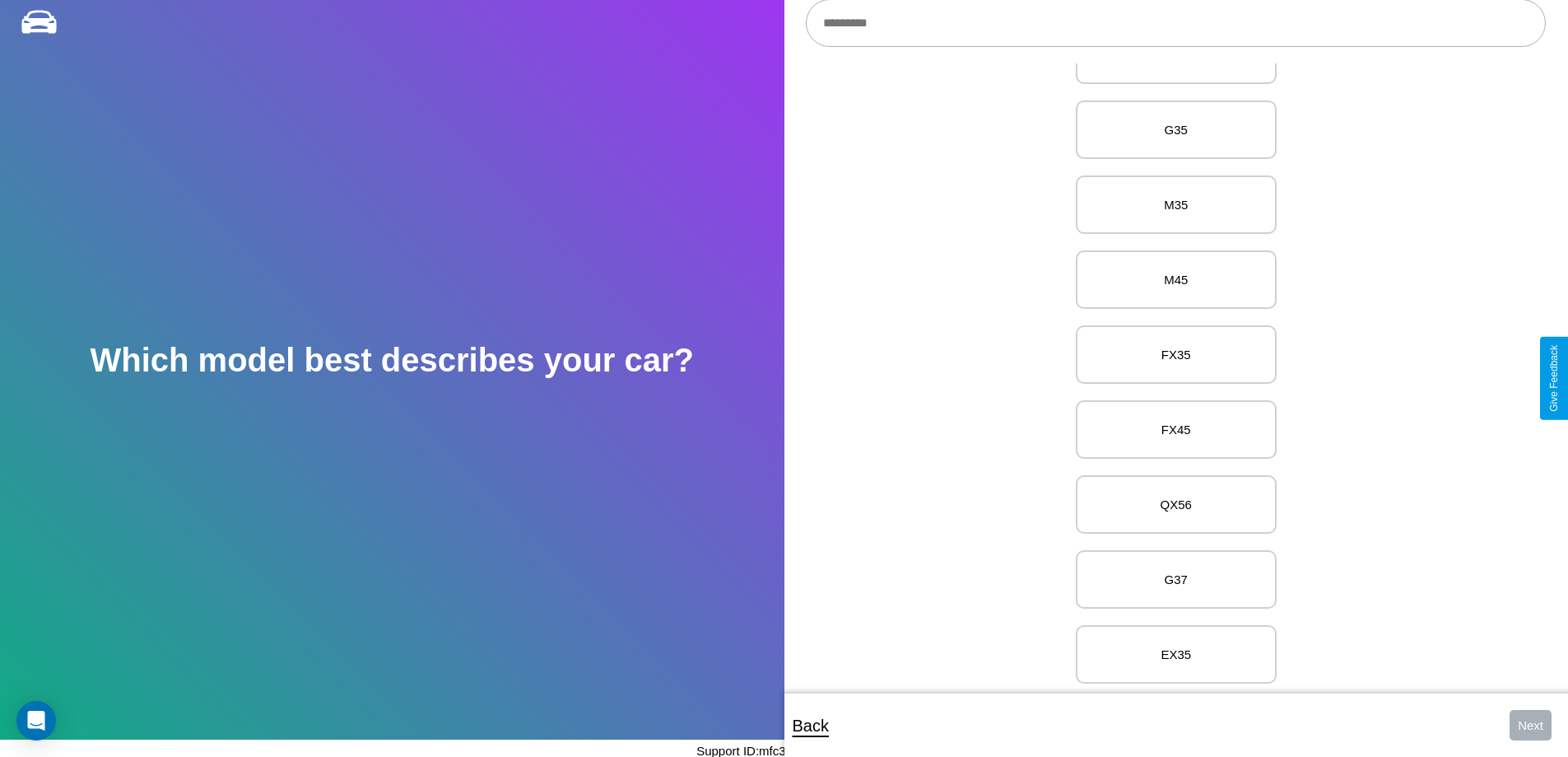
scroll to position [1088, 0]
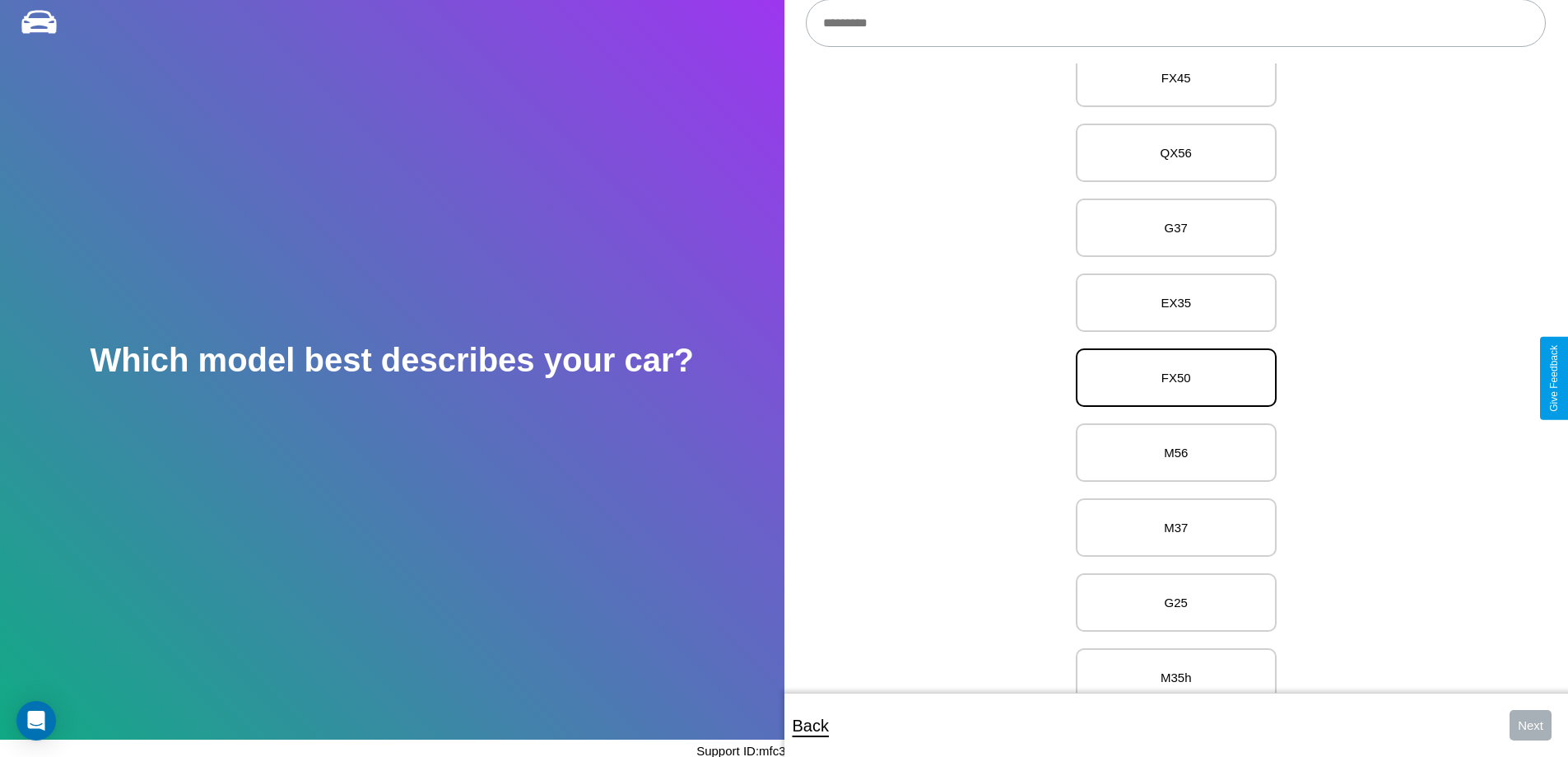
click at [1169, 378] on p "FX50" at bounding box center [1176, 378] width 165 height 22
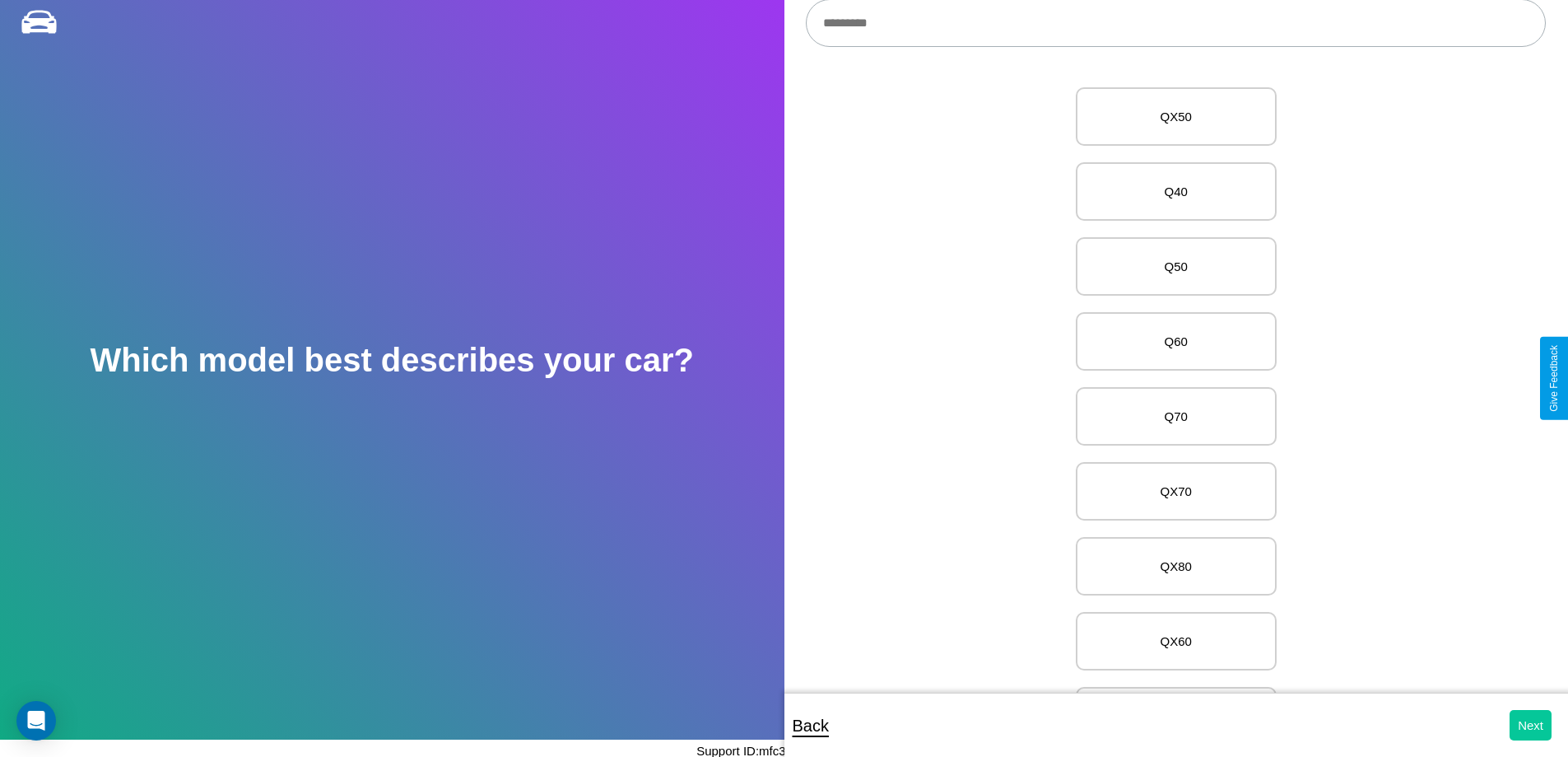
click at [1530, 725] on button "Next" at bounding box center [1531, 725] width 42 height 30
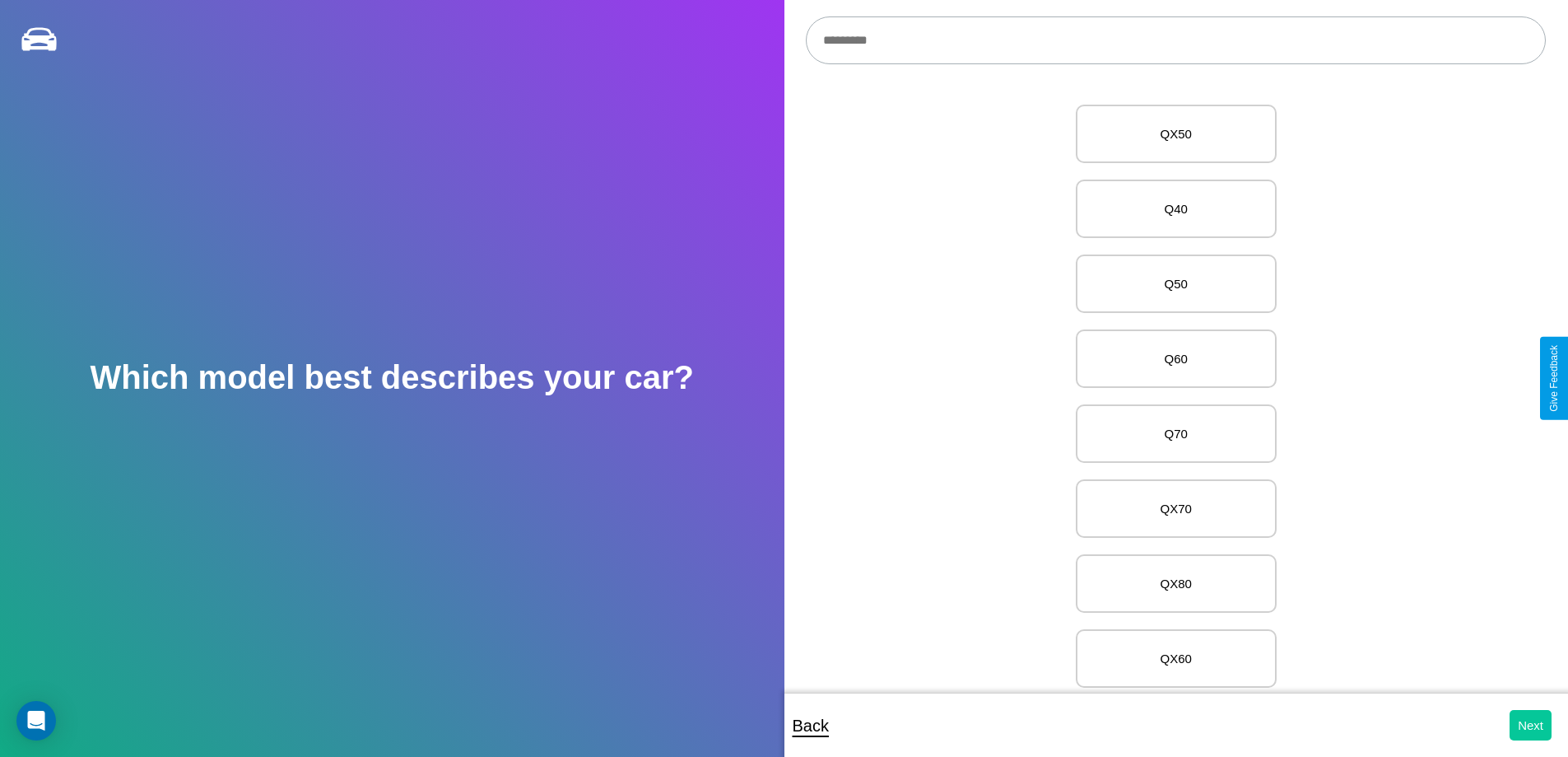
select select "*****"
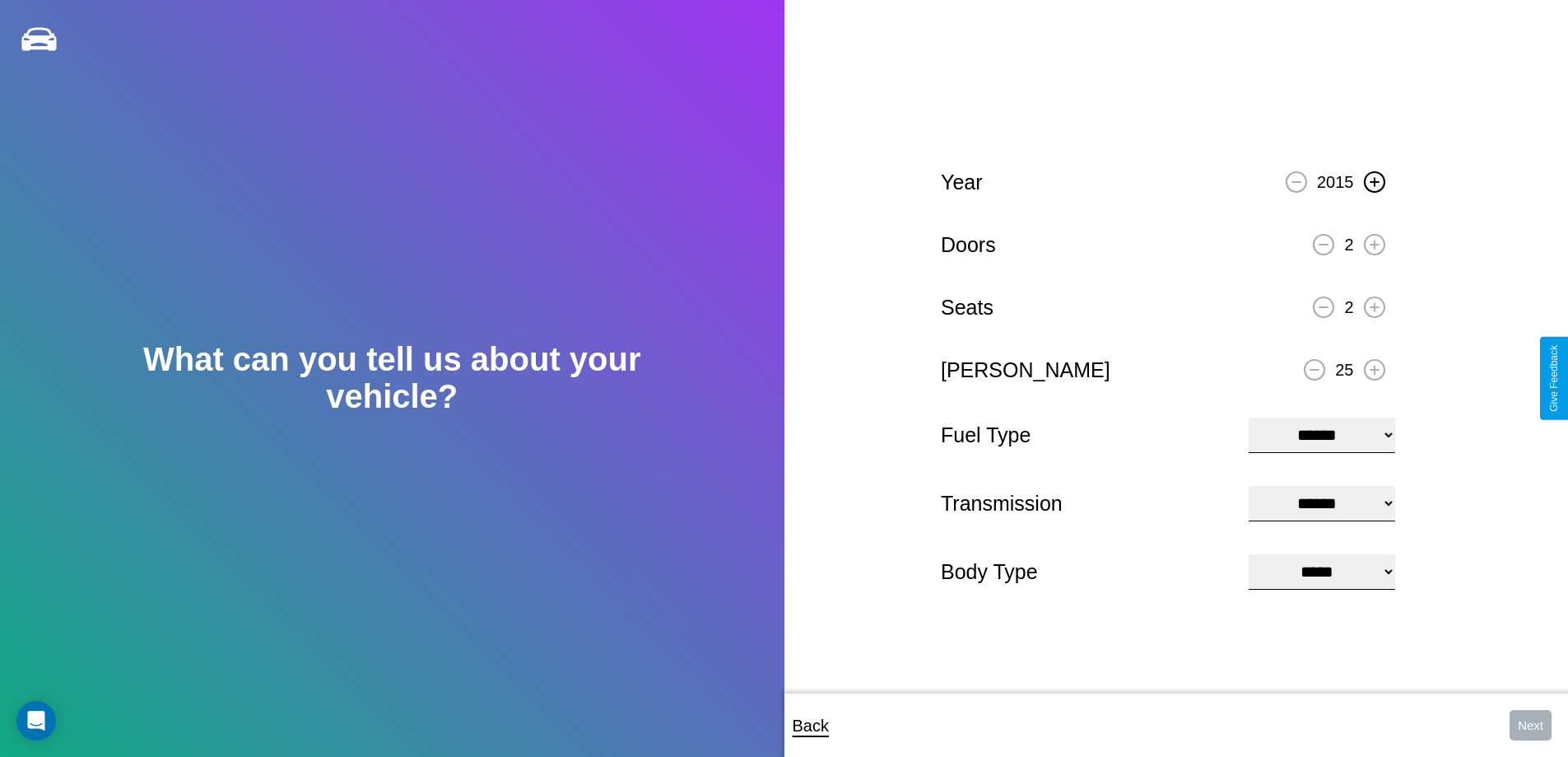
click at [1374, 180] on icon at bounding box center [1374, 182] width 9 height 9
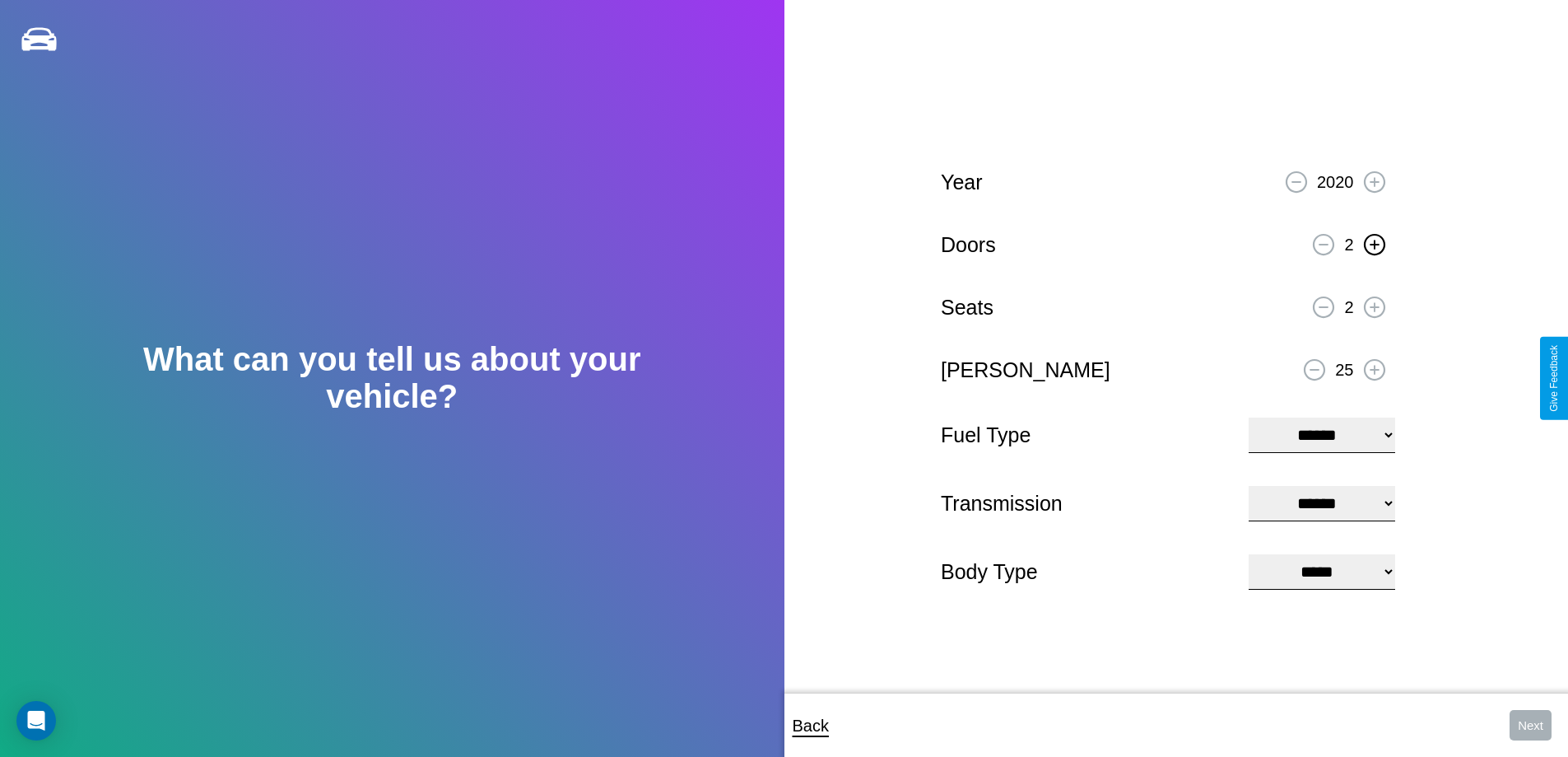
click at [1374, 242] on icon at bounding box center [1374, 244] width 9 height 9
click at [1374, 305] on icon at bounding box center [1374, 307] width 9 height 9
click at [1374, 368] on icon at bounding box center [1374, 369] width 9 height 9
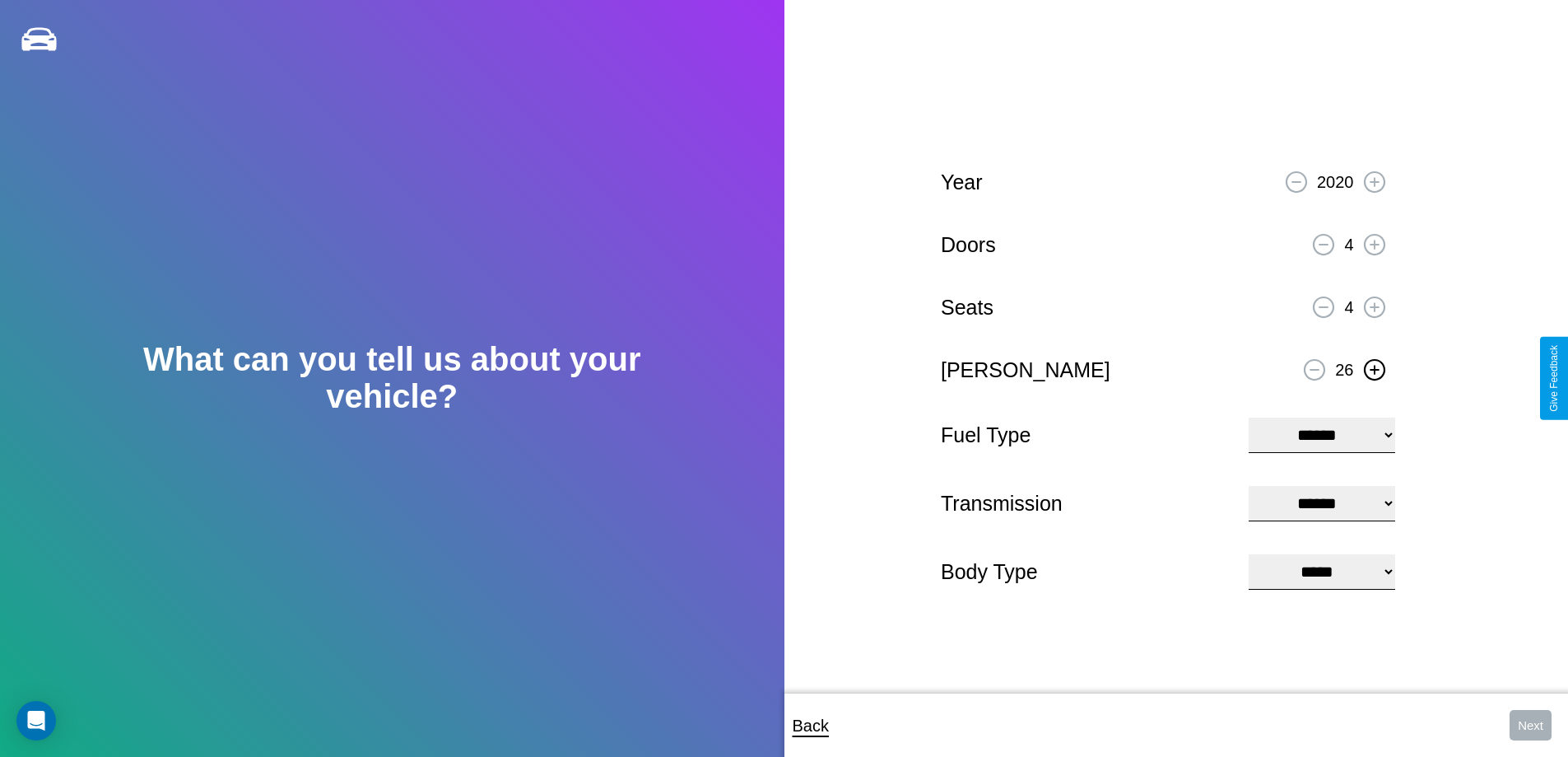
click at [1374, 368] on icon at bounding box center [1374, 369] width 9 height 9
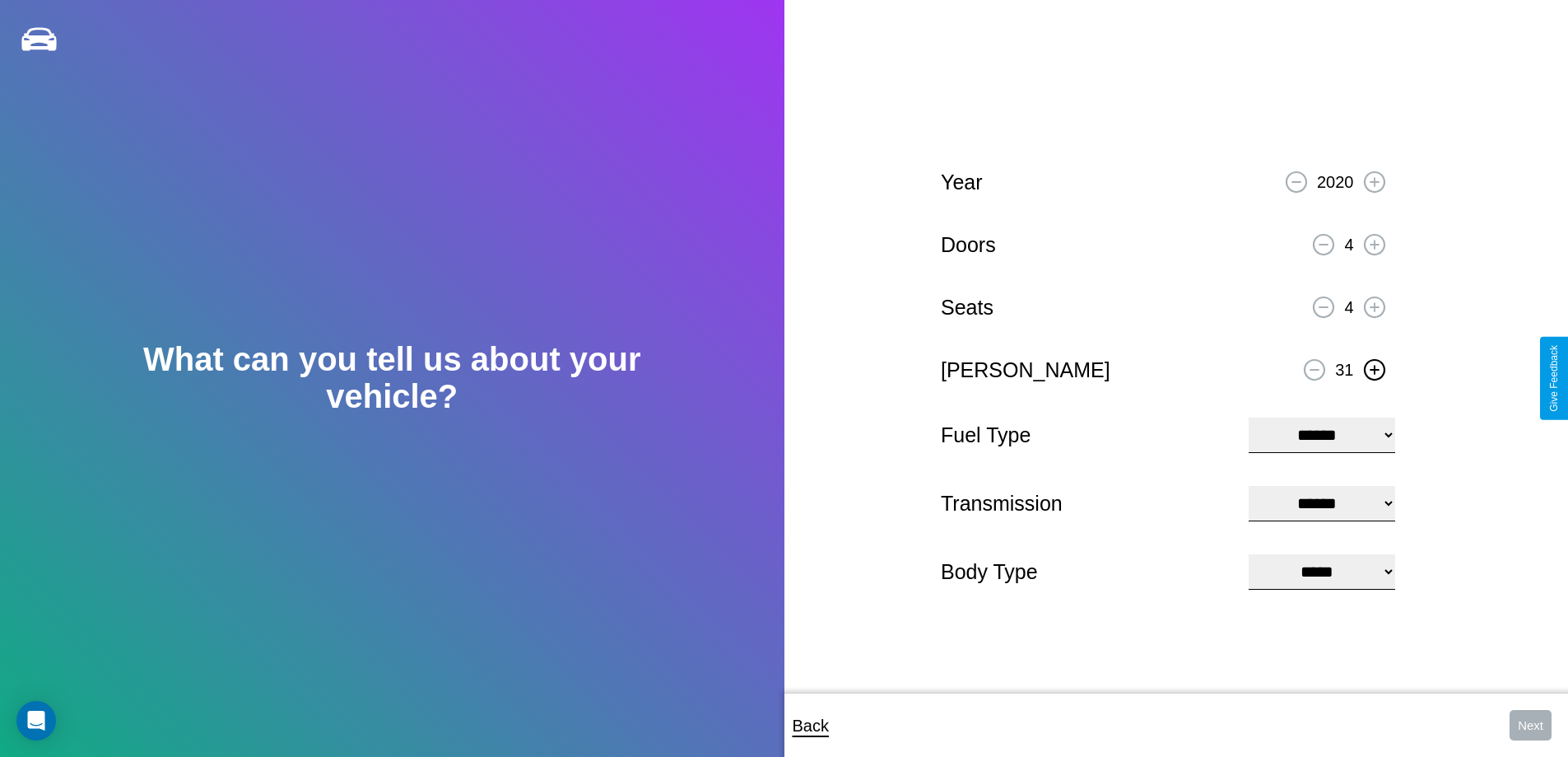
click at [1374, 368] on icon at bounding box center [1374, 369] width 9 height 9
click at [1321, 433] on select "**********" at bounding box center [1321, 435] width 146 height 35
select select "********"
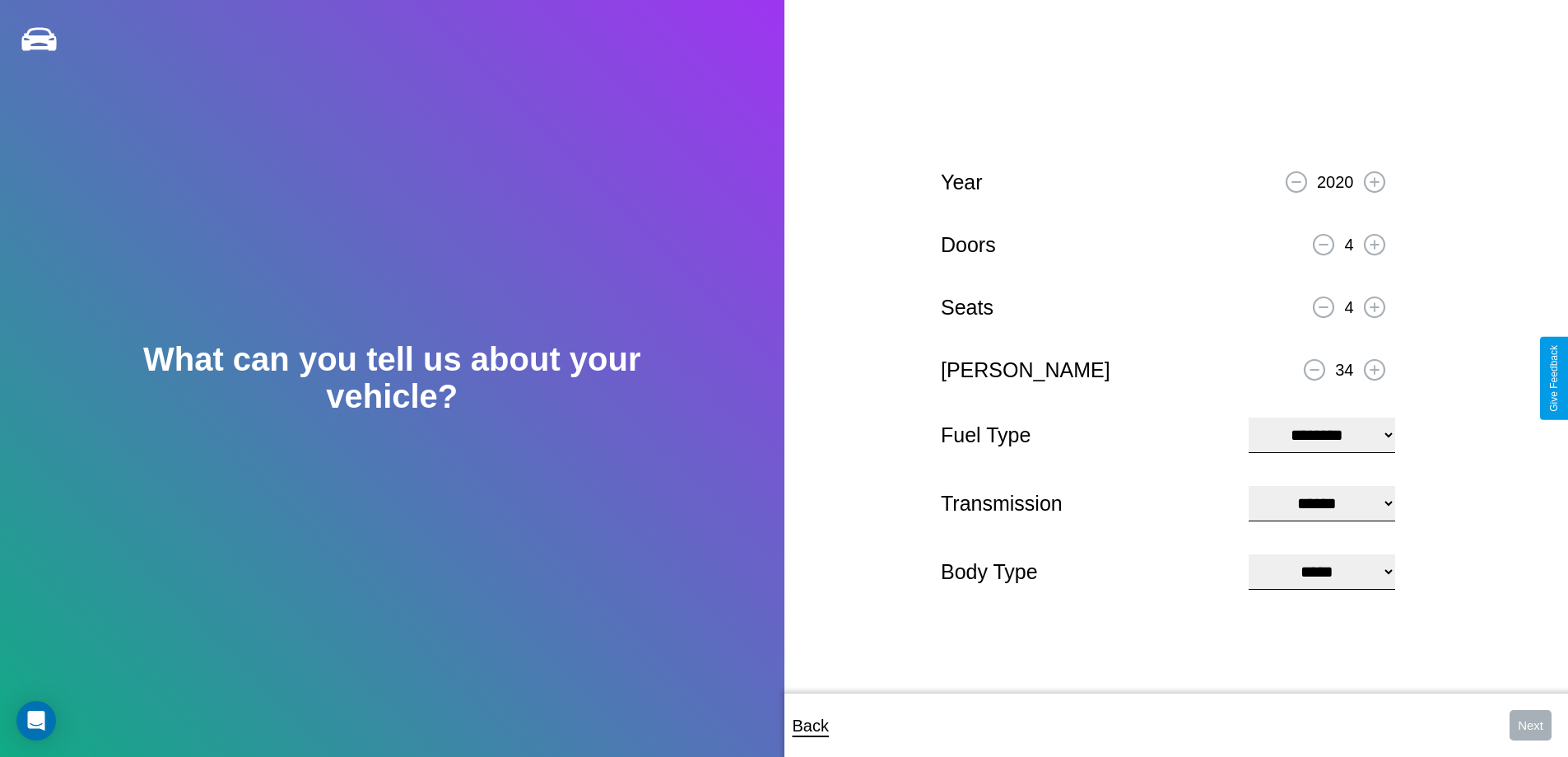
click at [1321, 504] on select "****** ********* ******" at bounding box center [1321, 504] width 146 height 35
select select "*********"
click at [1321, 574] on select "**********" at bounding box center [1321, 572] width 146 height 35
select select "*********"
click at [1530, 725] on button "Next" at bounding box center [1531, 725] width 42 height 30
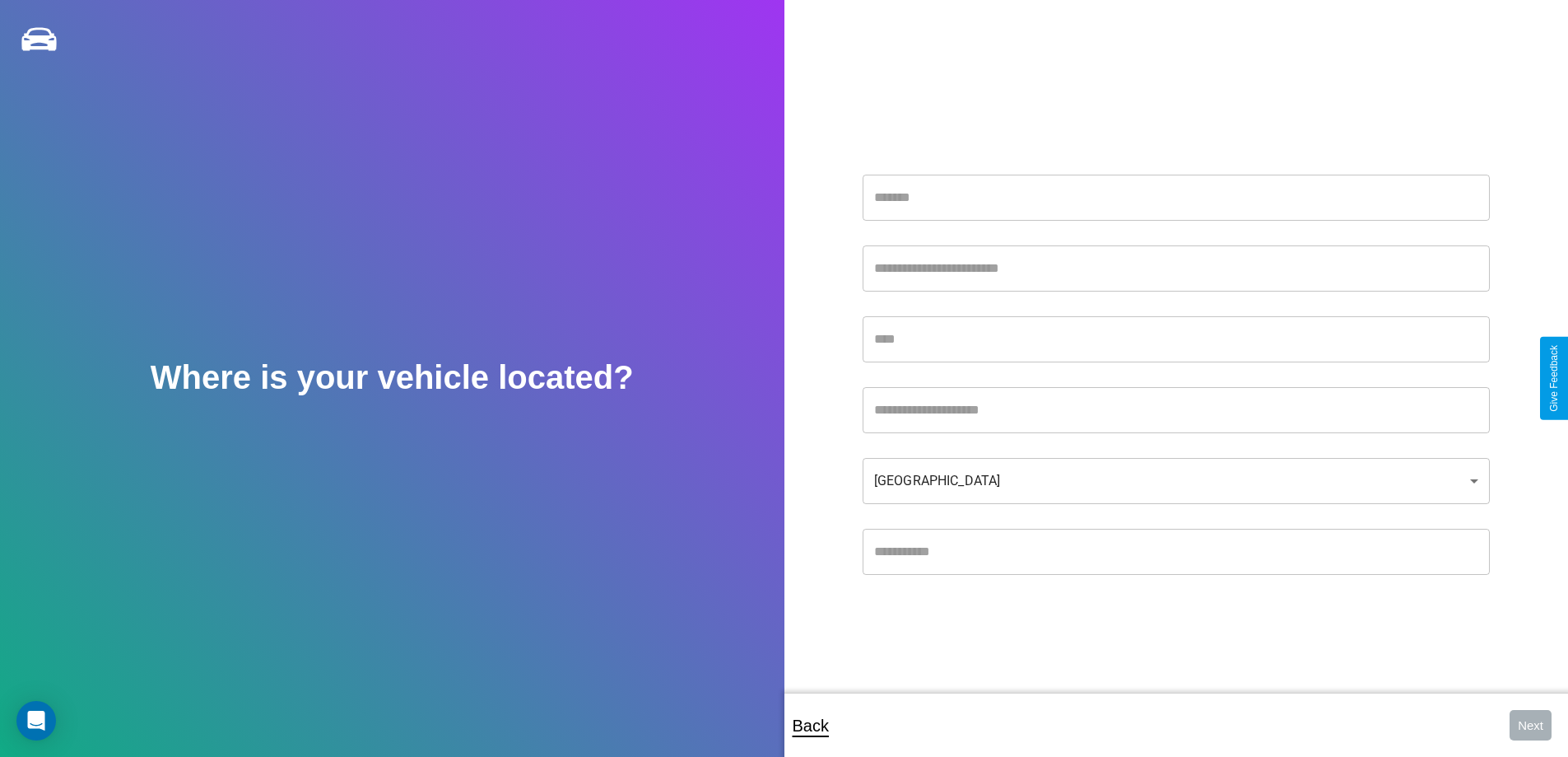
click at [1175, 197] on input "text" at bounding box center [1176, 198] width 627 height 46
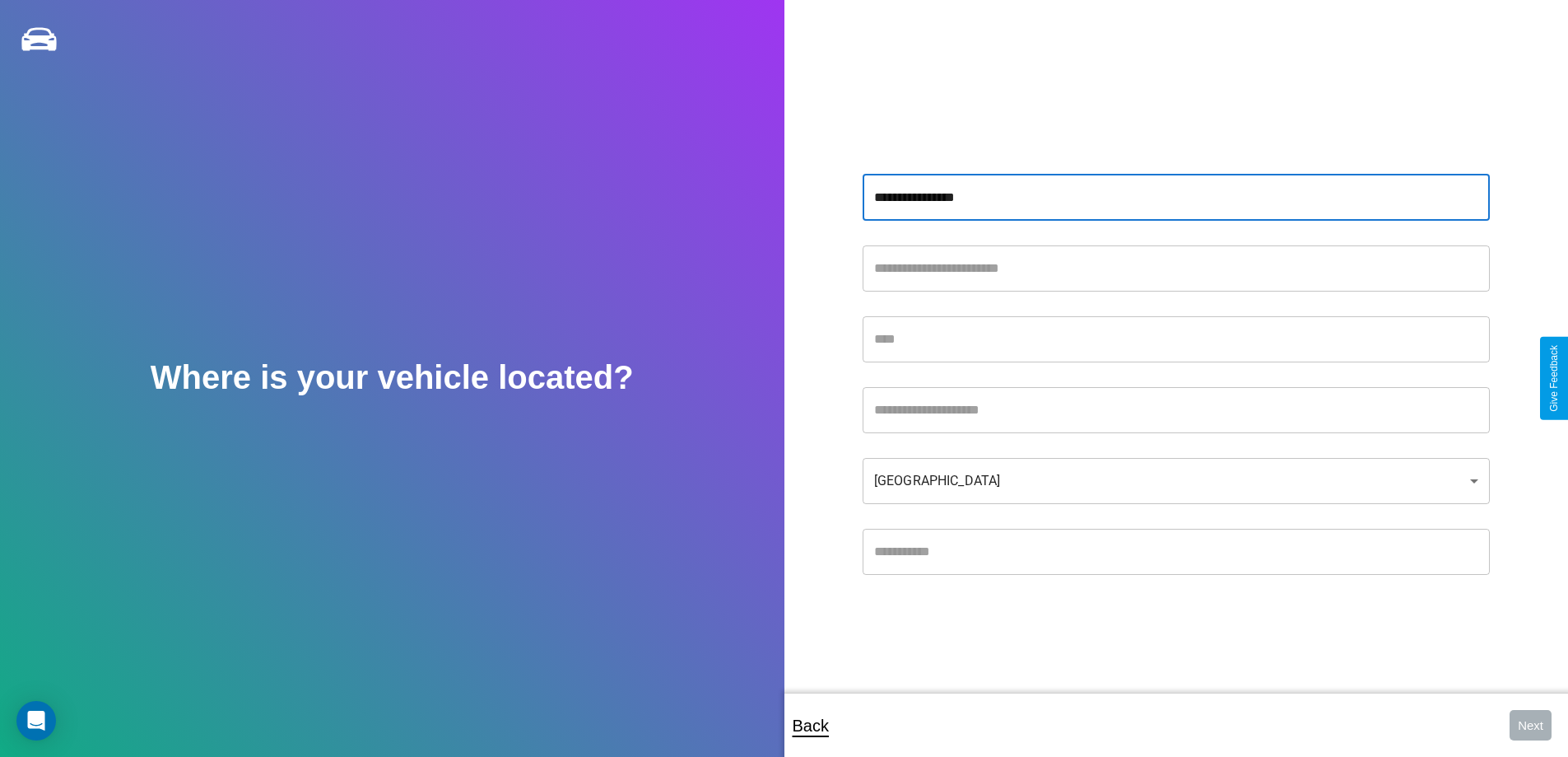
type input "**********"
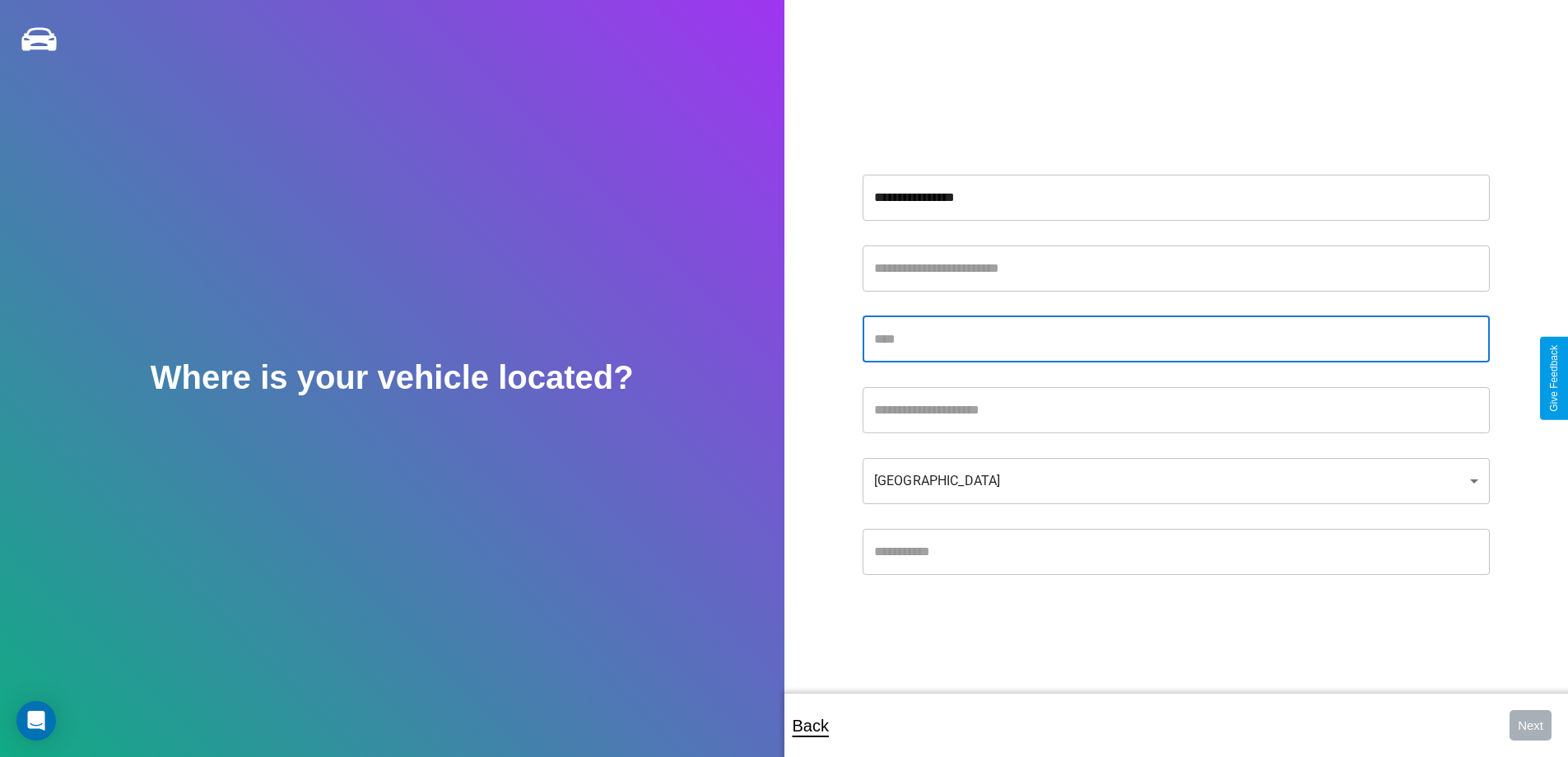
click at [1175, 339] on input "text" at bounding box center [1176, 339] width 627 height 46
type input "********"
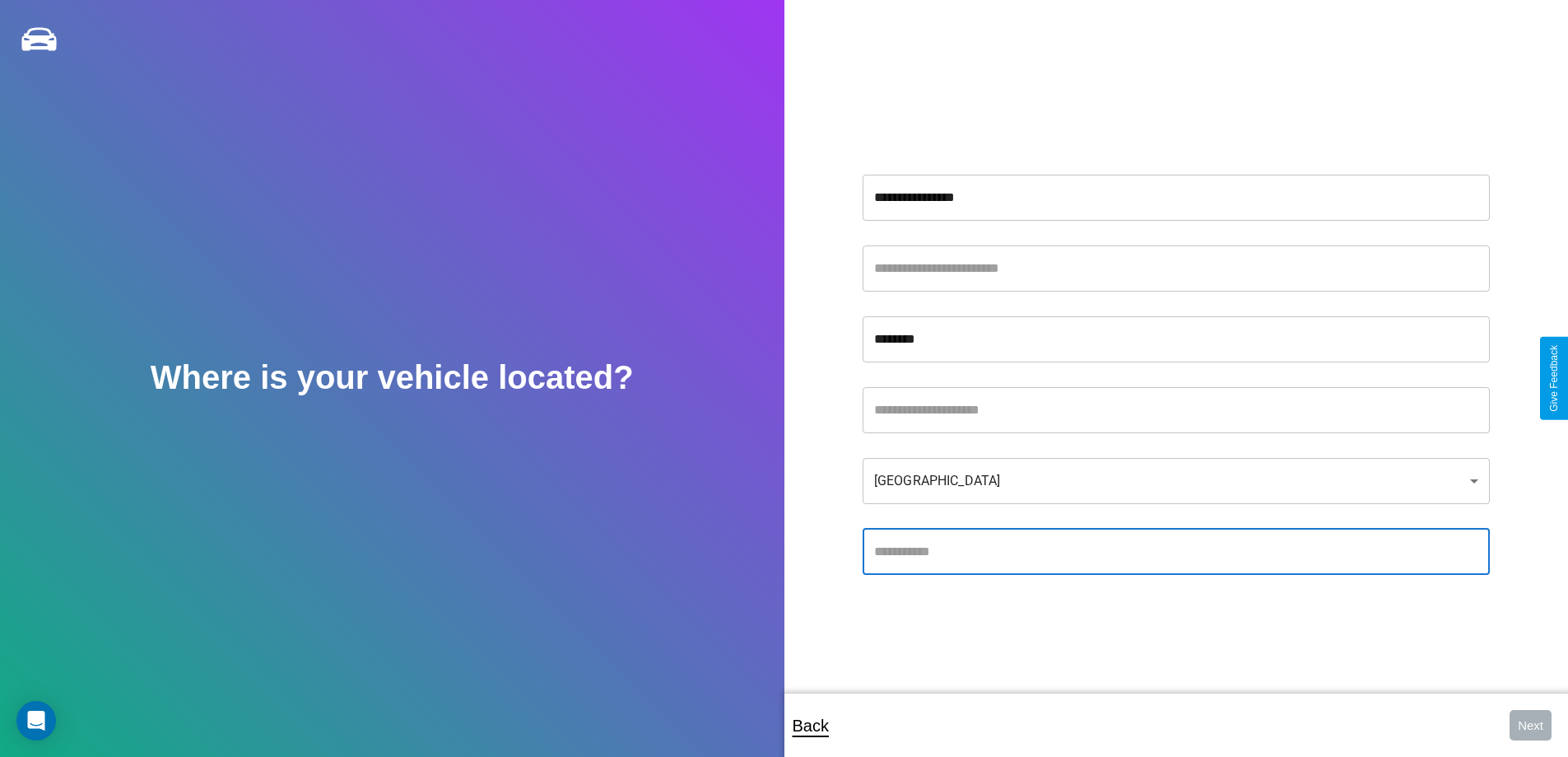
click at [1175, 551] on input "text" at bounding box center [1176, 552] width 627 height 46
type input "*****"
click at [1175, 480] on body "**********" at bounding box center [784, 389] width 1568 height 779
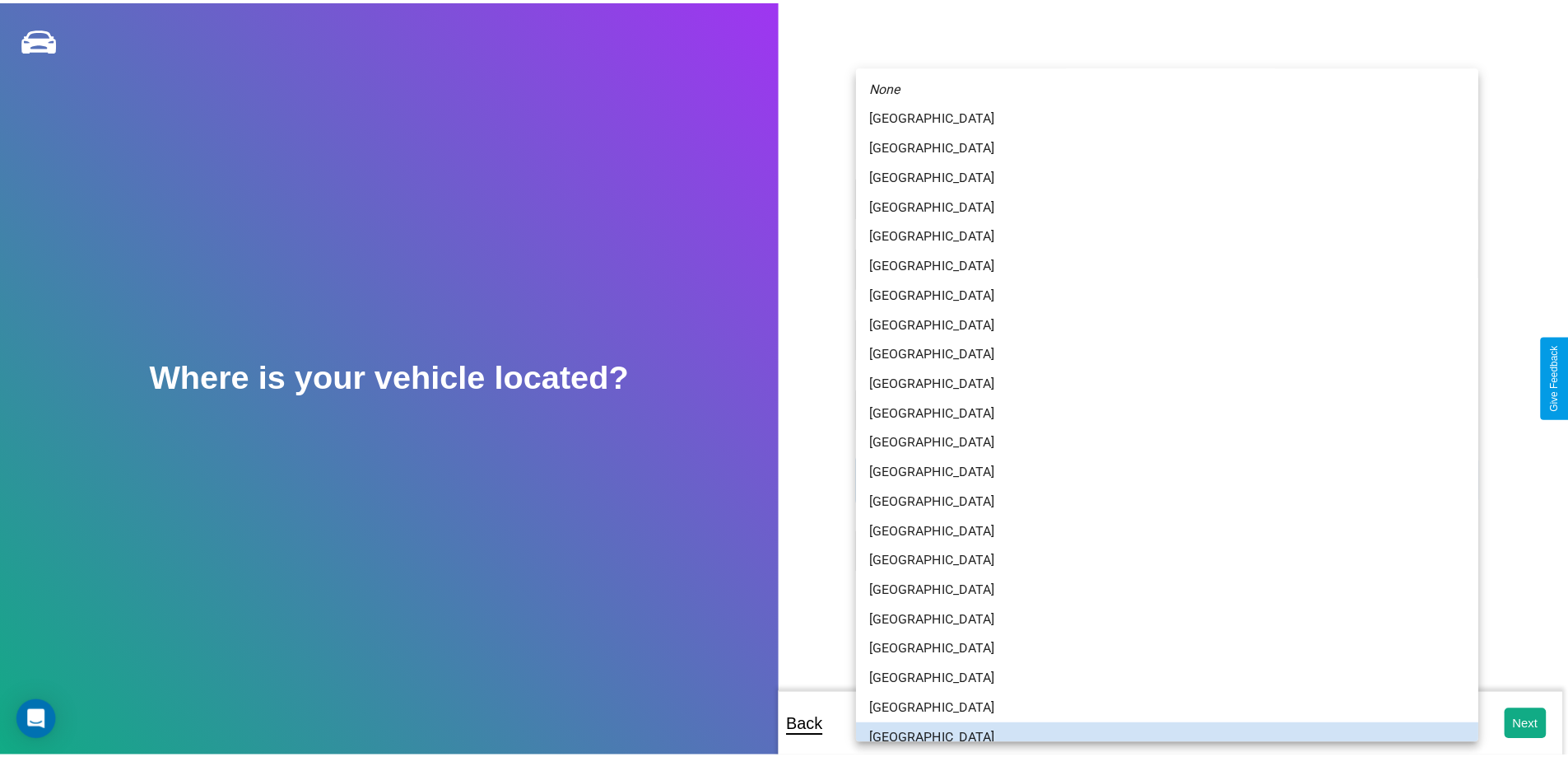
scroll to position [11, 0]
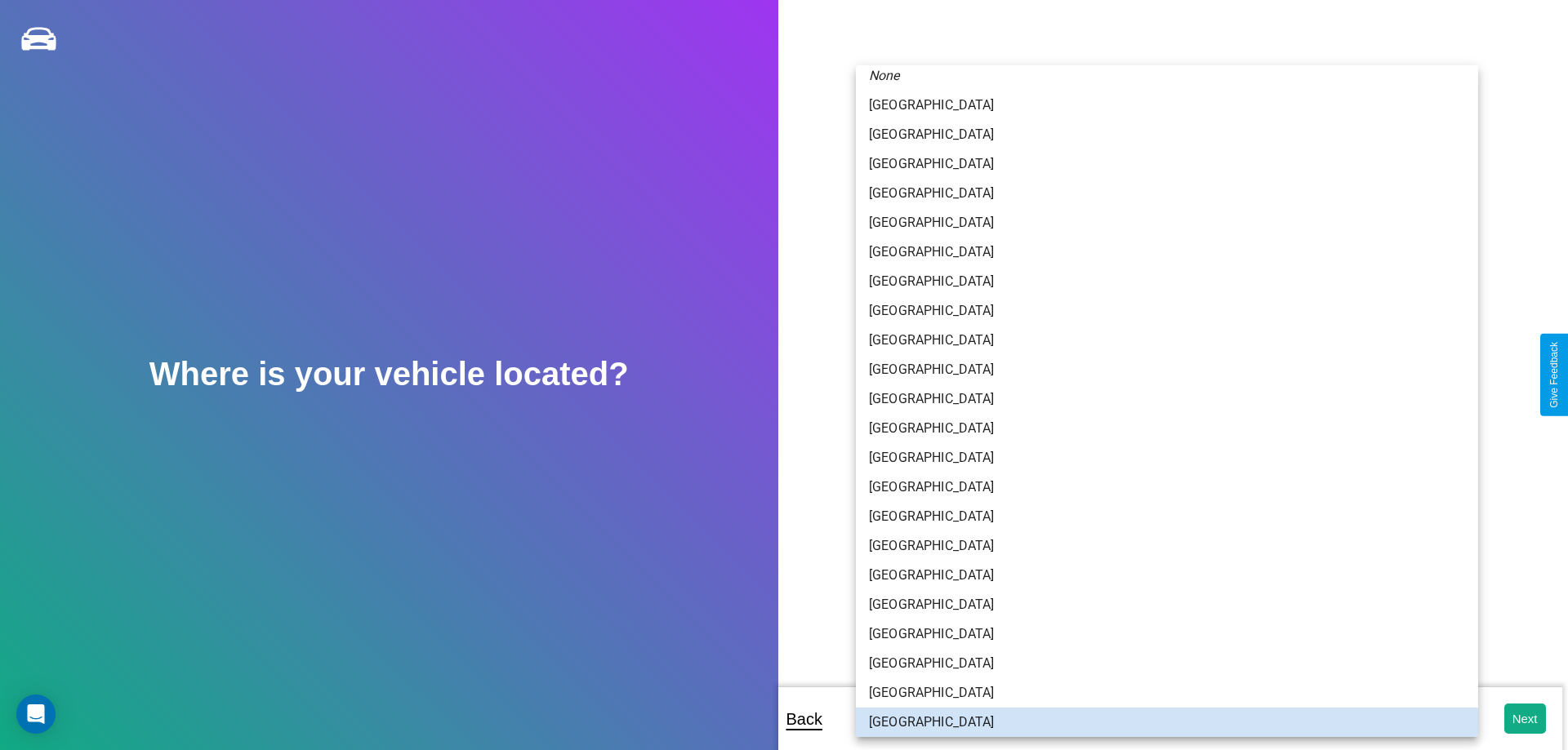
click at [1159, 457] on li "[GEOGRAPHIC_DATA]" at bounding box center [1167, 457] width 622 height 29
type input "*****"
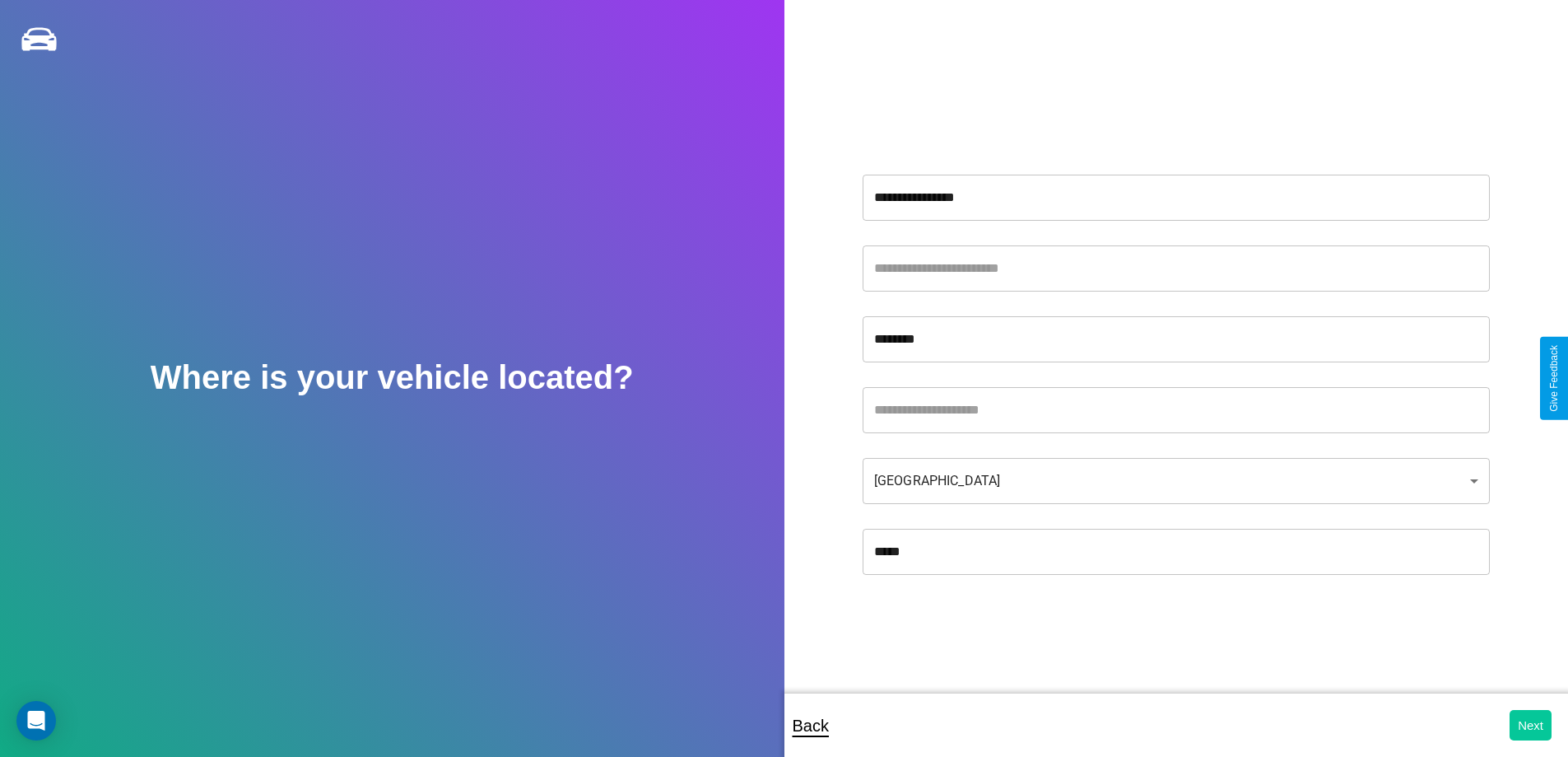
click at [1530, 725] on button "Next" at bounding box center [1531, 725] width 42 height 30
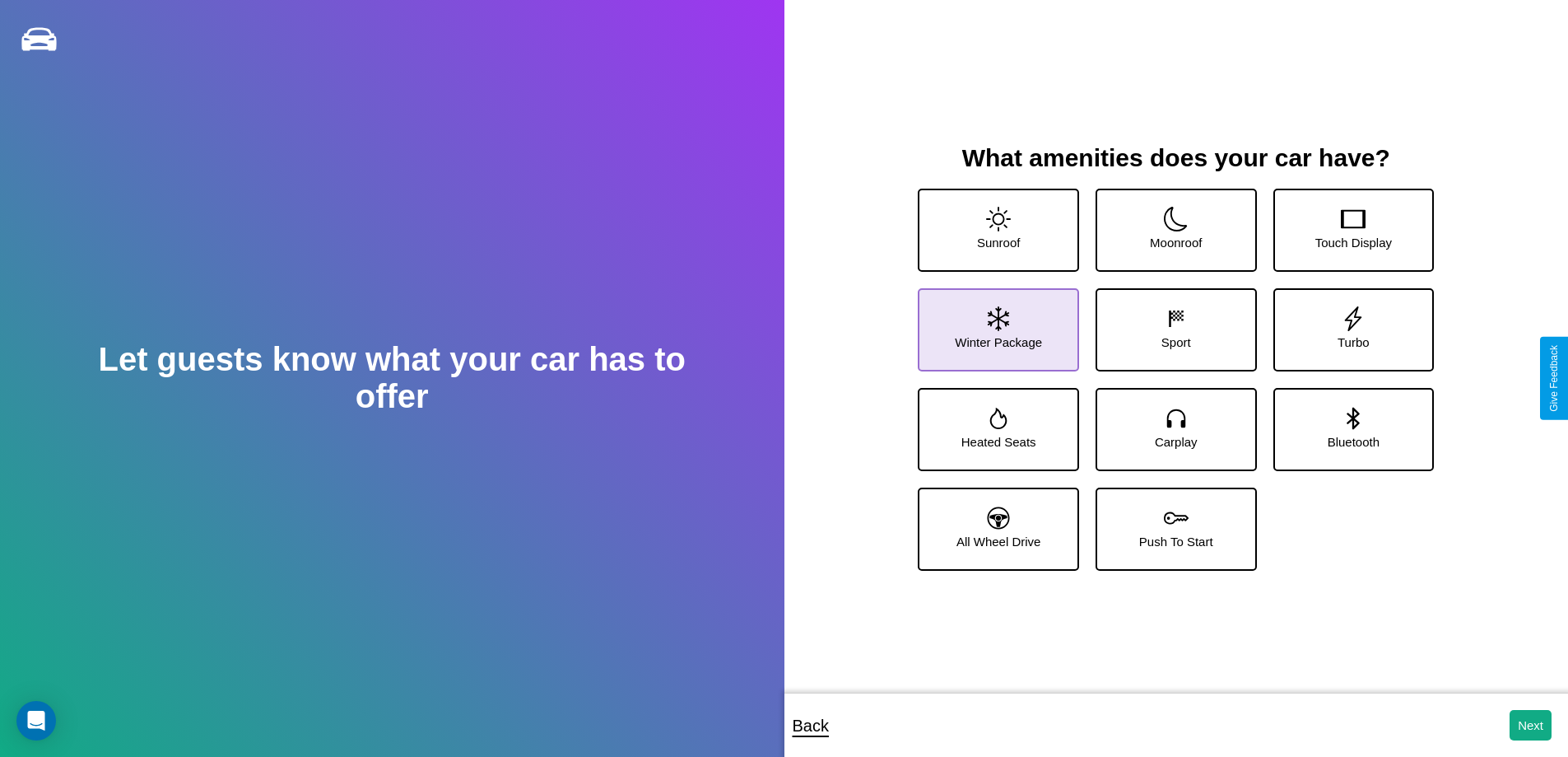
click at [996, 323] on icon at bounding box center [998, 319] width 21 height 25
click at [996, 223] on icon at bounding box center [998, 219] width 24 height 25
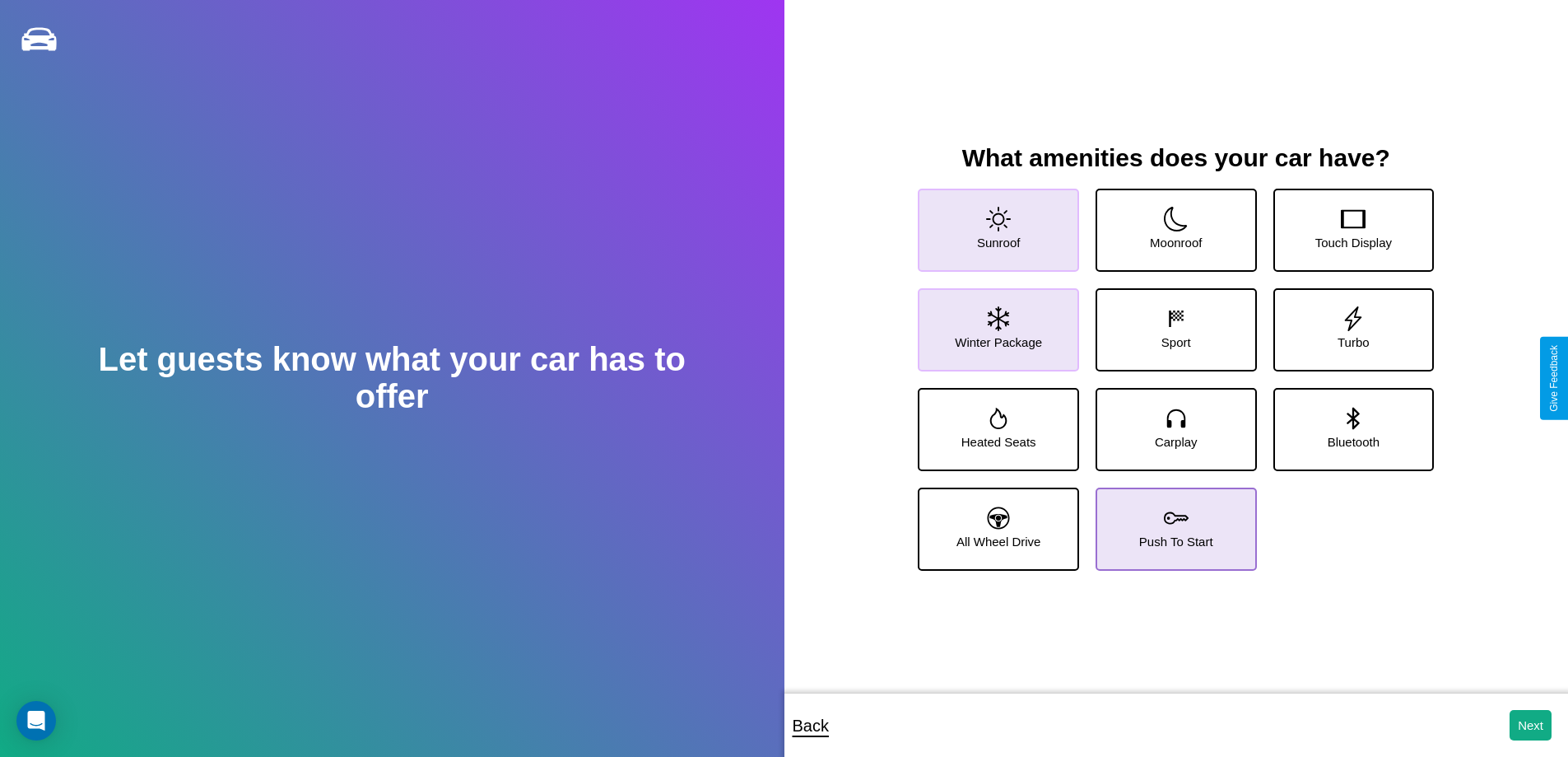
click at [1169, 522] on icon at bounding box center [1176, 518] width 24 height 25
click at [996, 323] on icon at bounding box center [998, 319] width 21 height 25
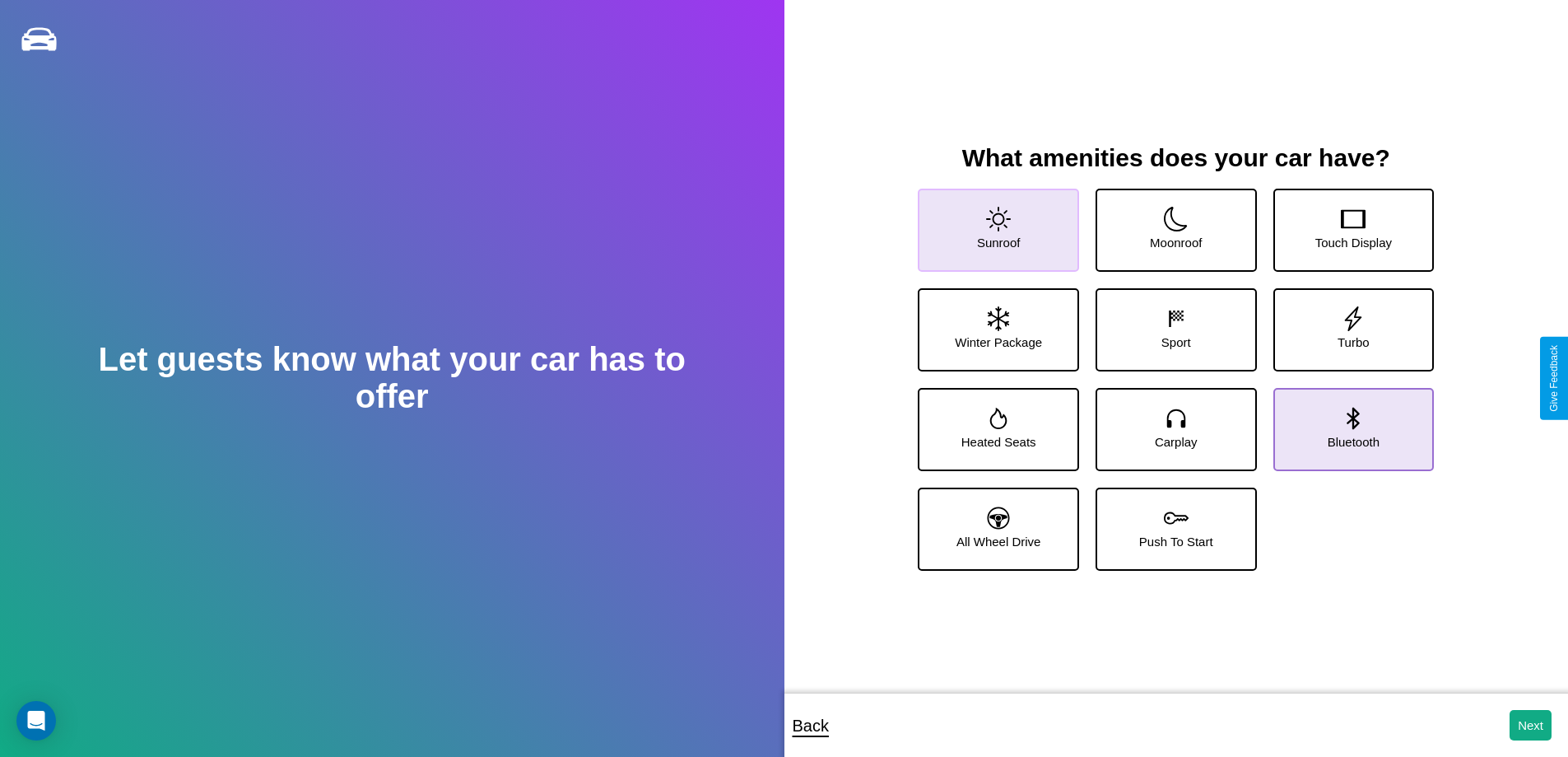
click at [1348, 422] on icon at bounding box center [1354, 418] width 13 height 22
click at [1169, 522] on icon at bounding box center [1176, 518] width 24 height 25
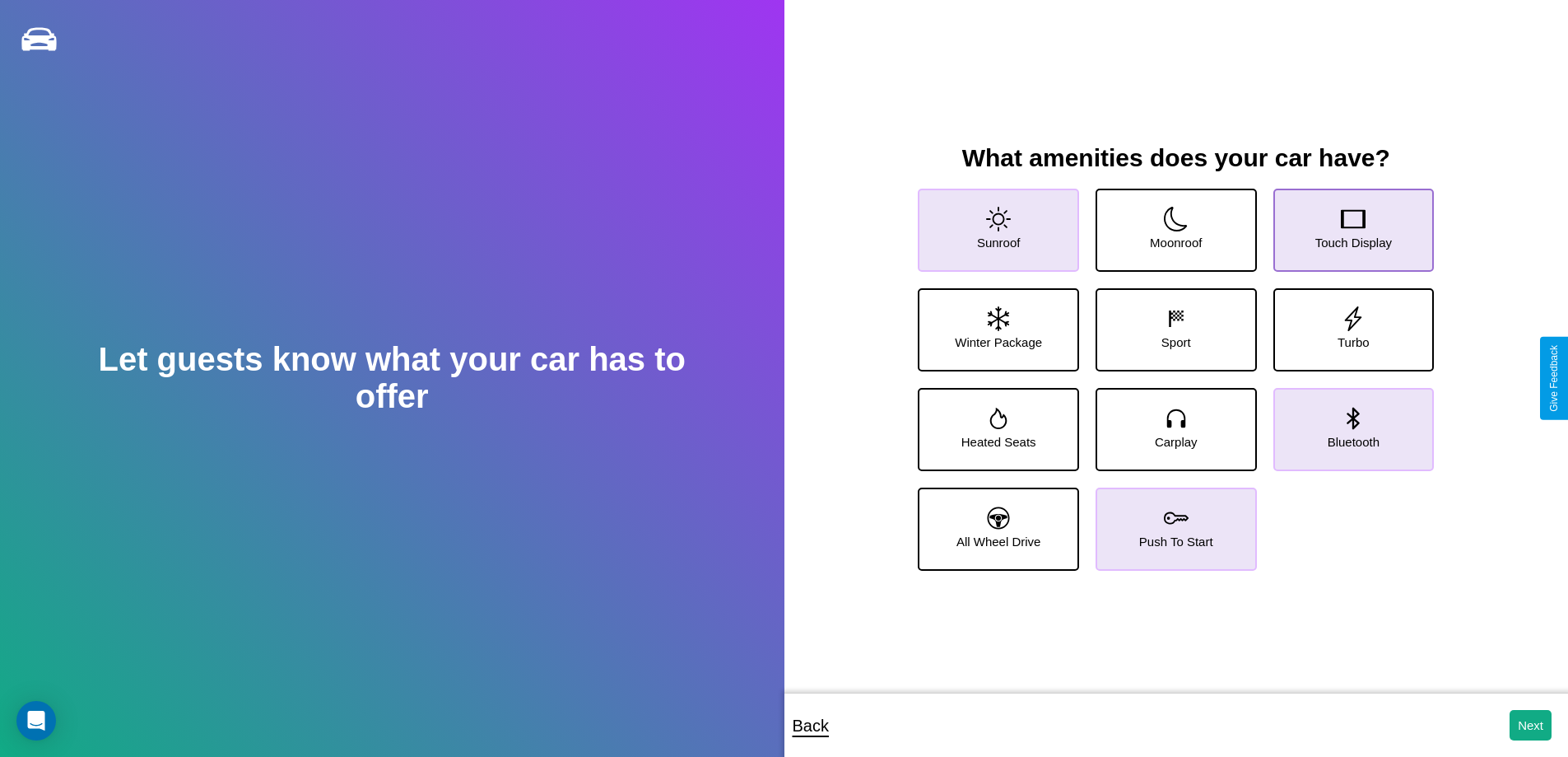
click at [1343, 223] on icon at bounding box center [1353, 219] width 24 height 25
click at [1169, 223] on icon at bounding box center [1176, 219] width 24 height 25
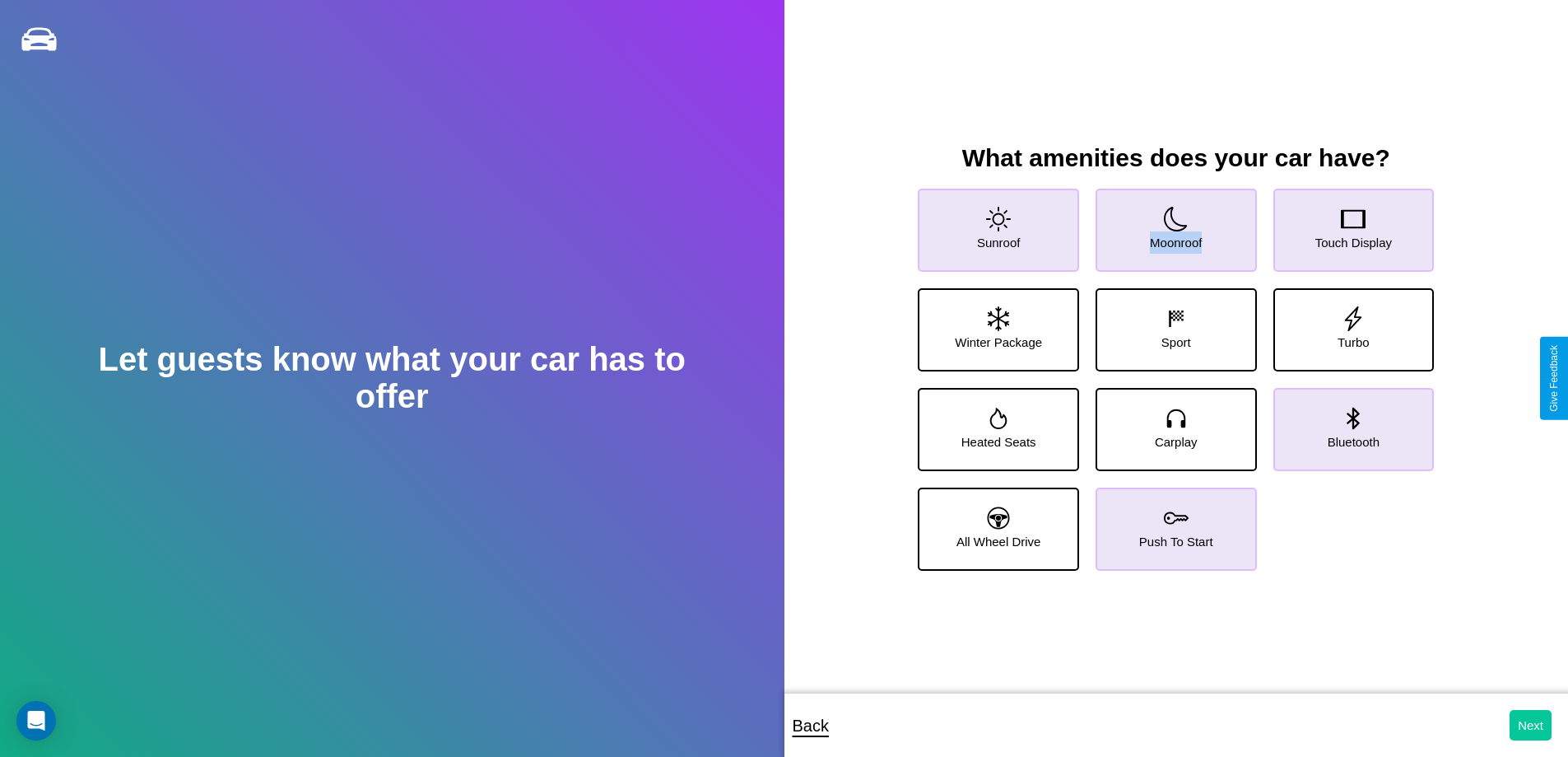
click at [1530, 725] on button "Next" at bounding box center [1531, 725] width 42 height 30
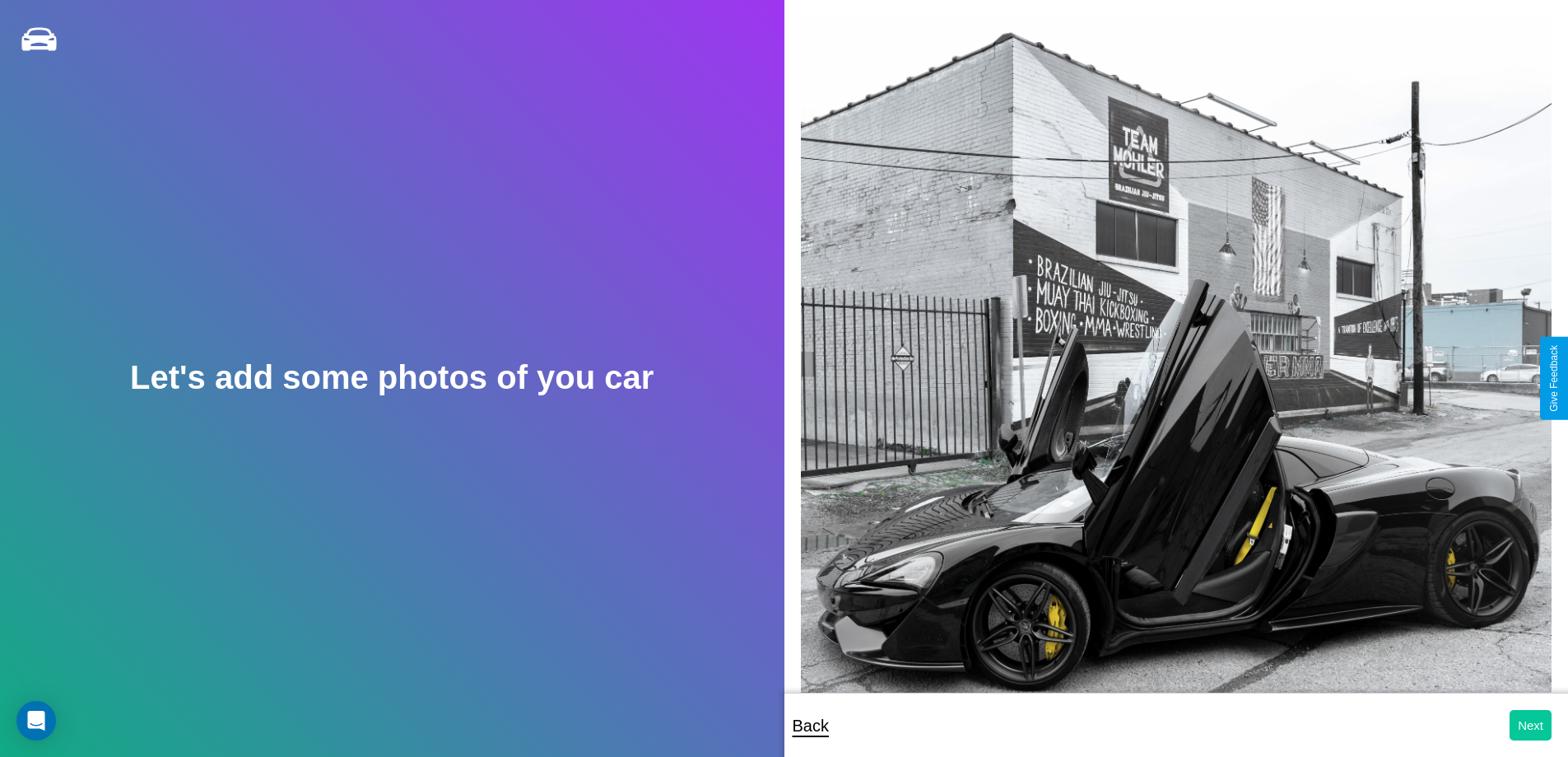
click at [1530, 725] on button "Next" at bounding box center [1531, 725] width 42 height 30
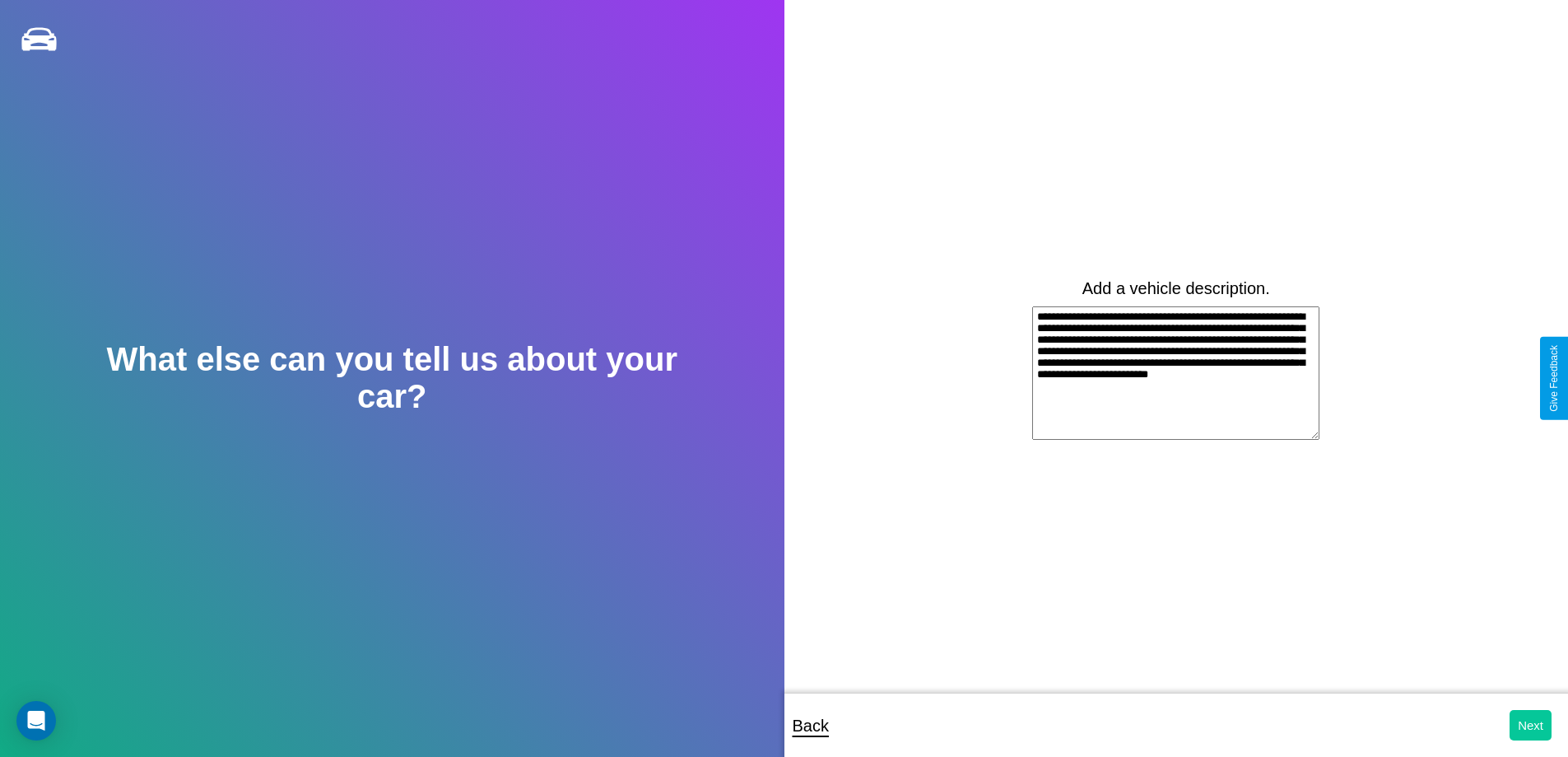
type textarea "**********"
click at [1530, 725] on button "Next" at bounding box center [1531, 725] width 42 height 30
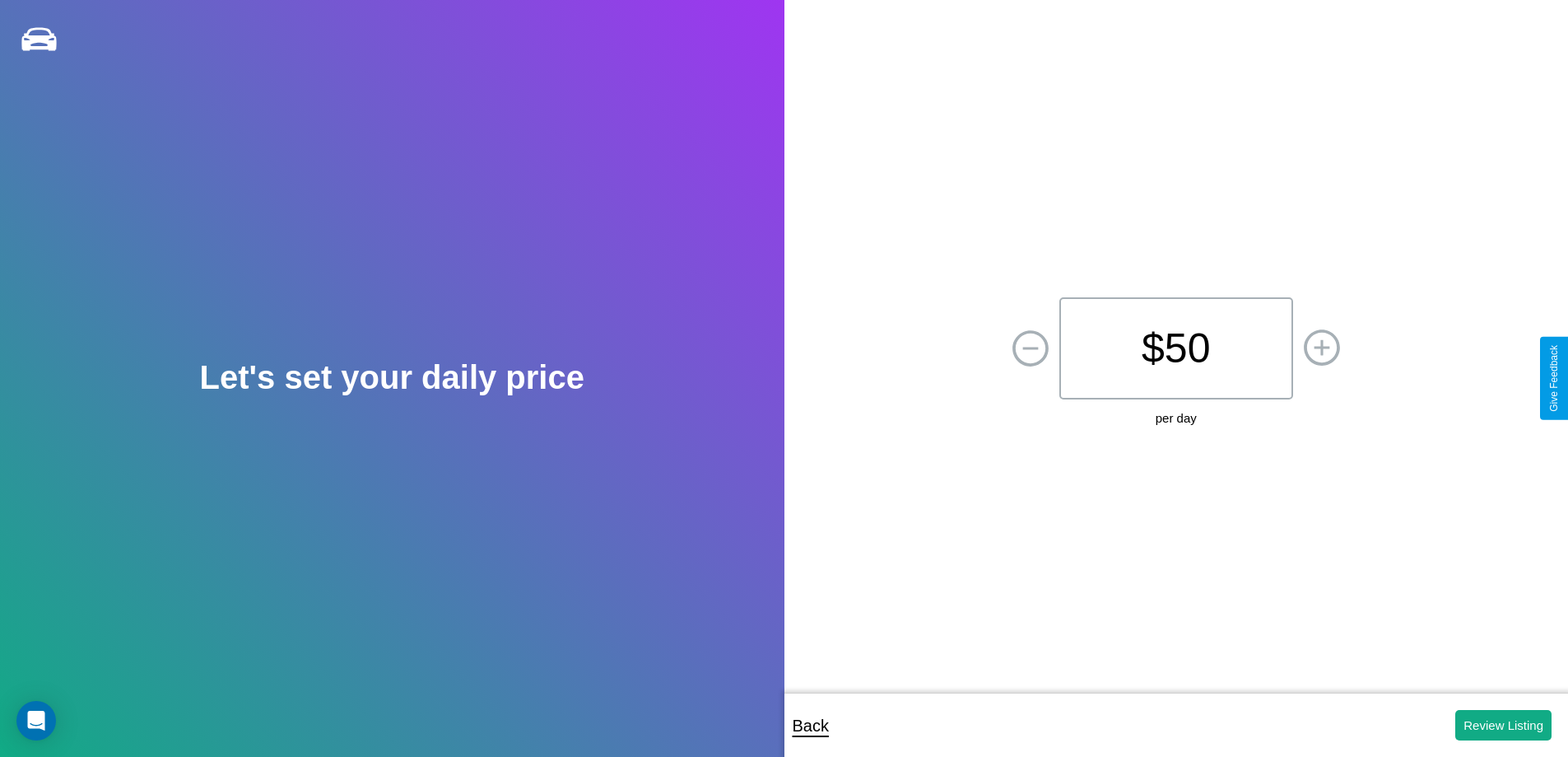
click at [1175, 348] on p "$ 50" at bounding box center [1176, 348] width 234 height 102
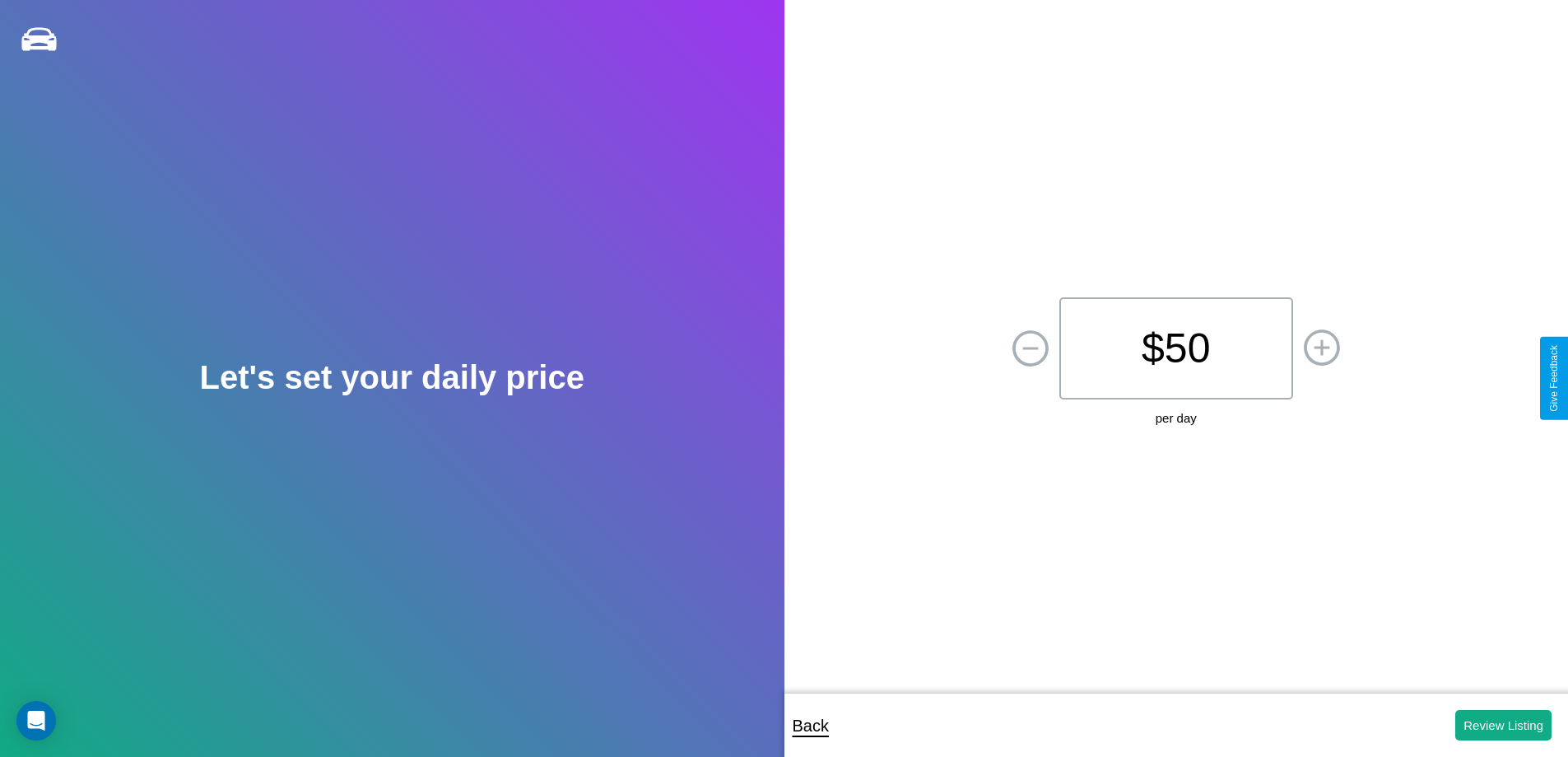
click at [1175, 348] on p "$ 50" at bounding box center [1176, 348] width 234 height 102
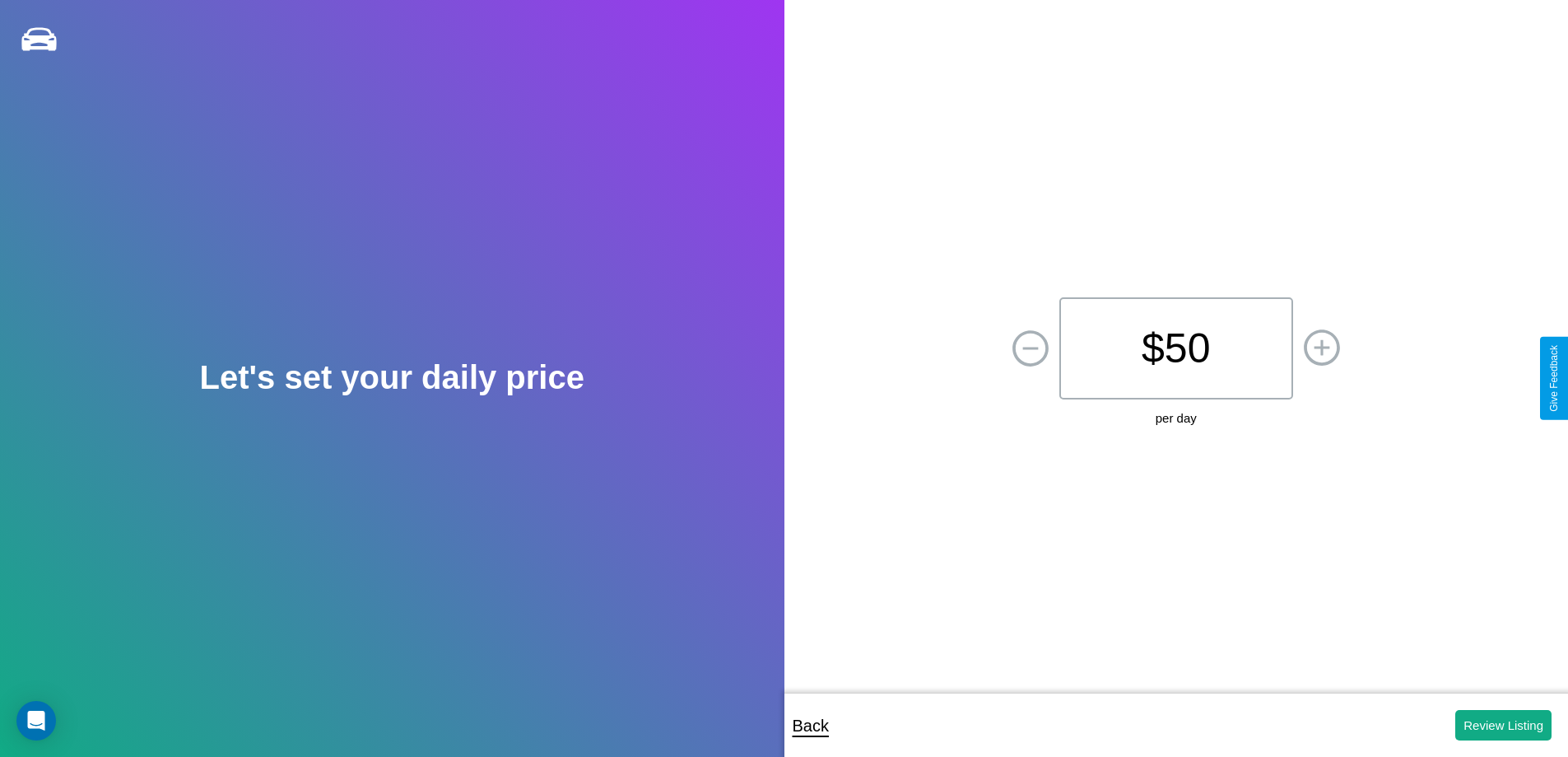
click at [1175, 348] on p "$ 50" at bounding box center [1176, 348] width 234 height 102
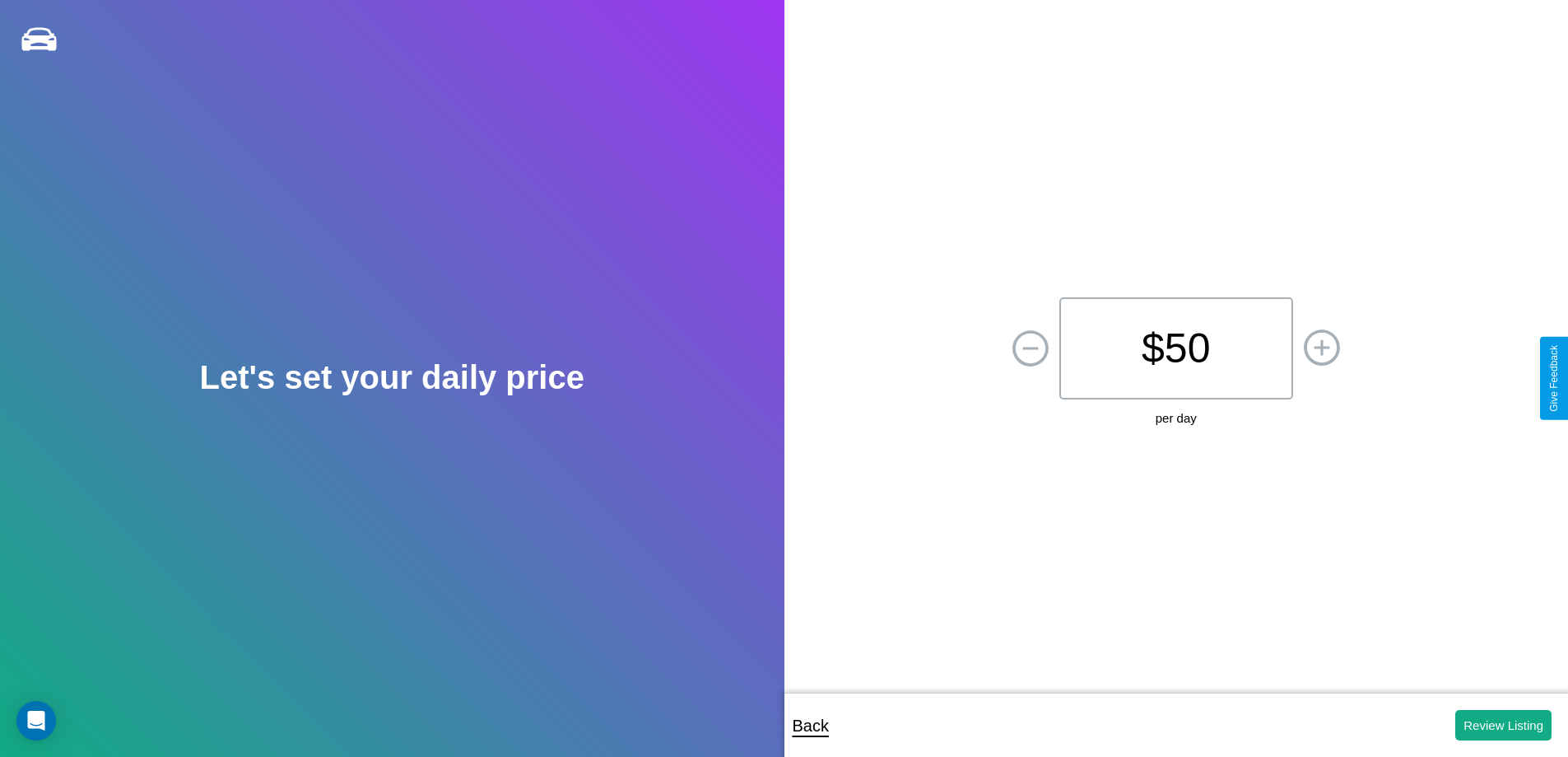
click at [1175, 348] on p "$ 50" at bounding box center [1176, 348] width 234 height 102
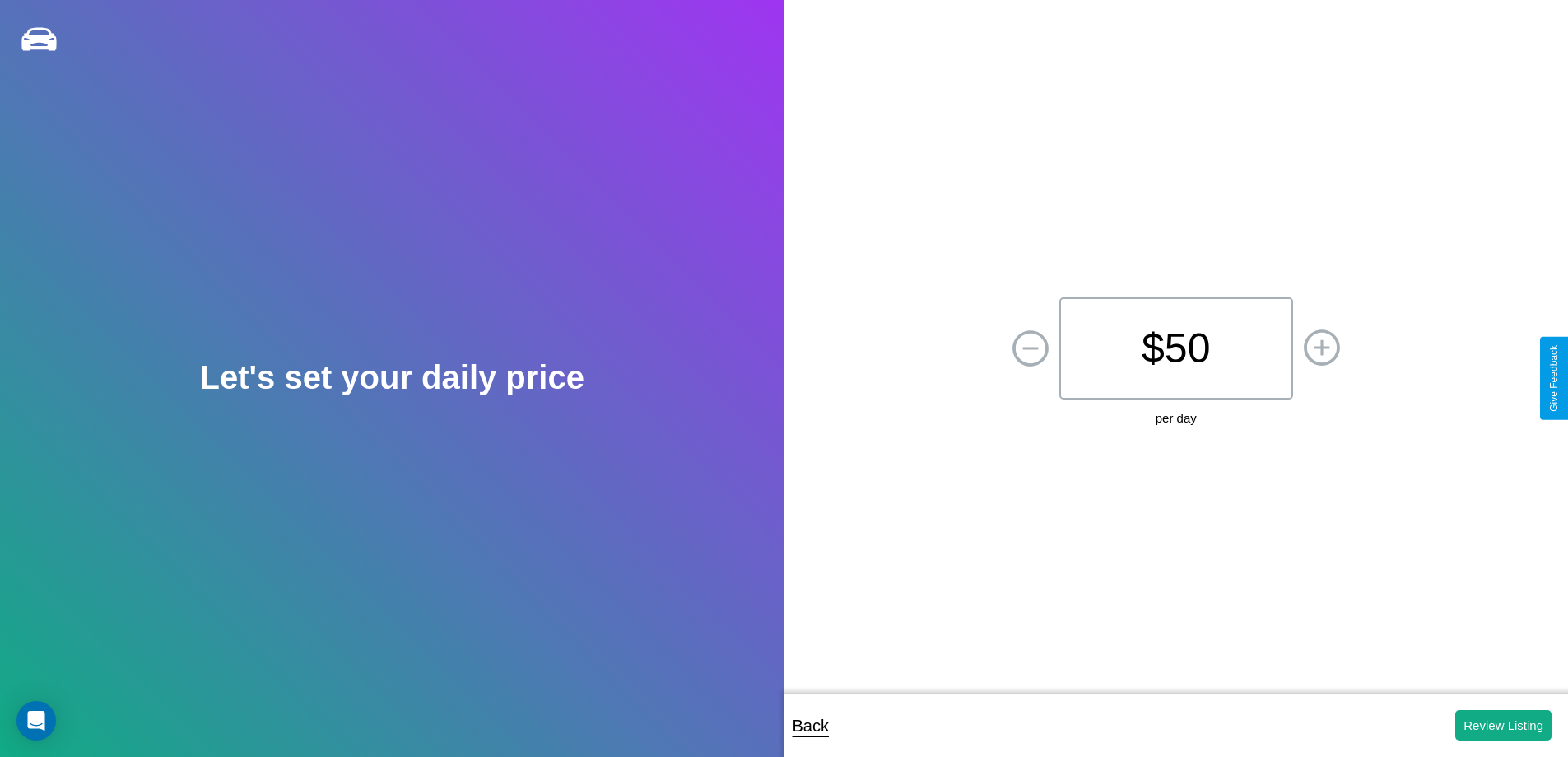
click at [1175, 348] on p "$ 50" at bounding box center [1176, 348] width 234 height 102
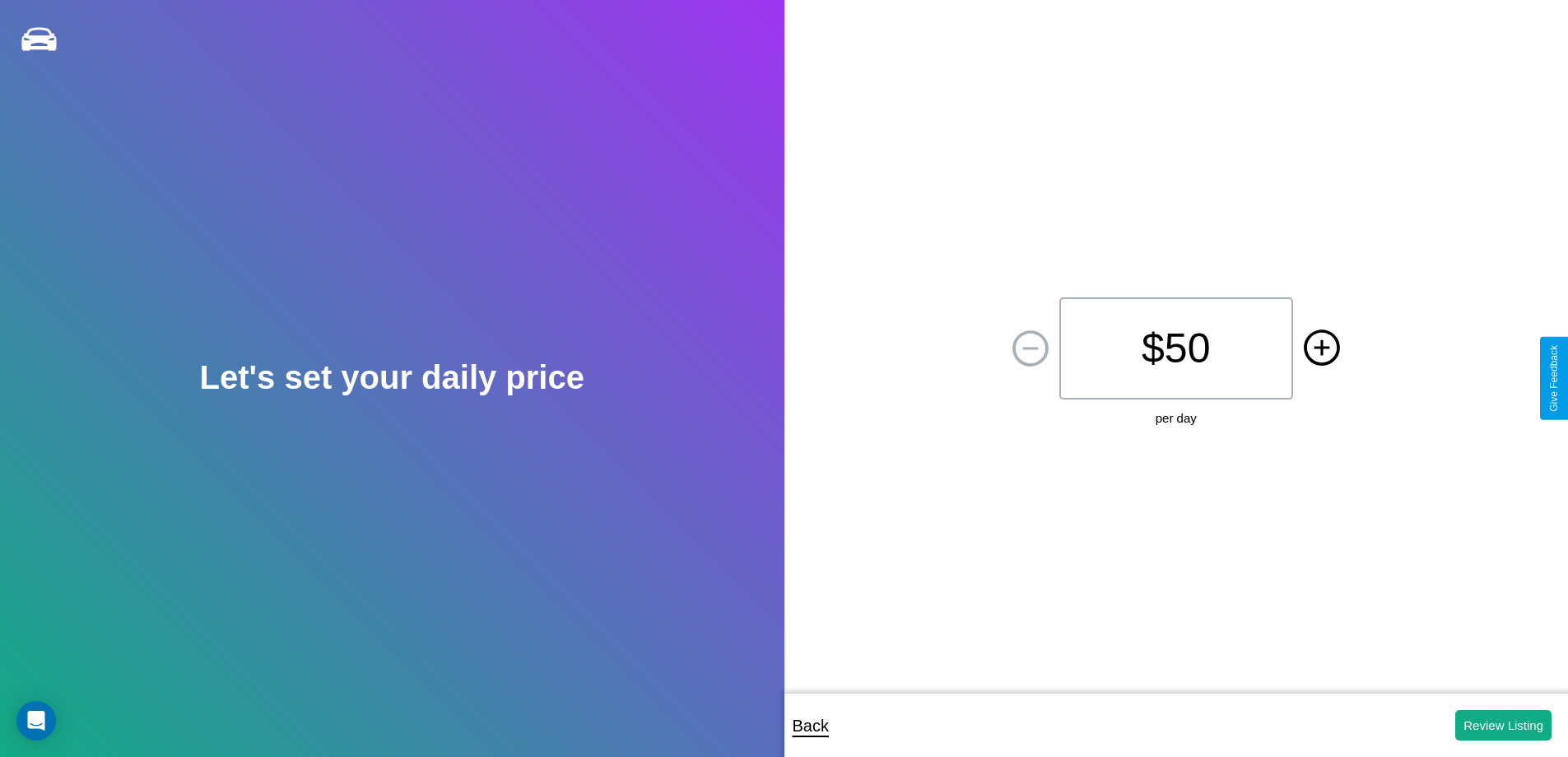
click at [1321, 348] on icon at bounding box center [1321, 347] width 16 height 16
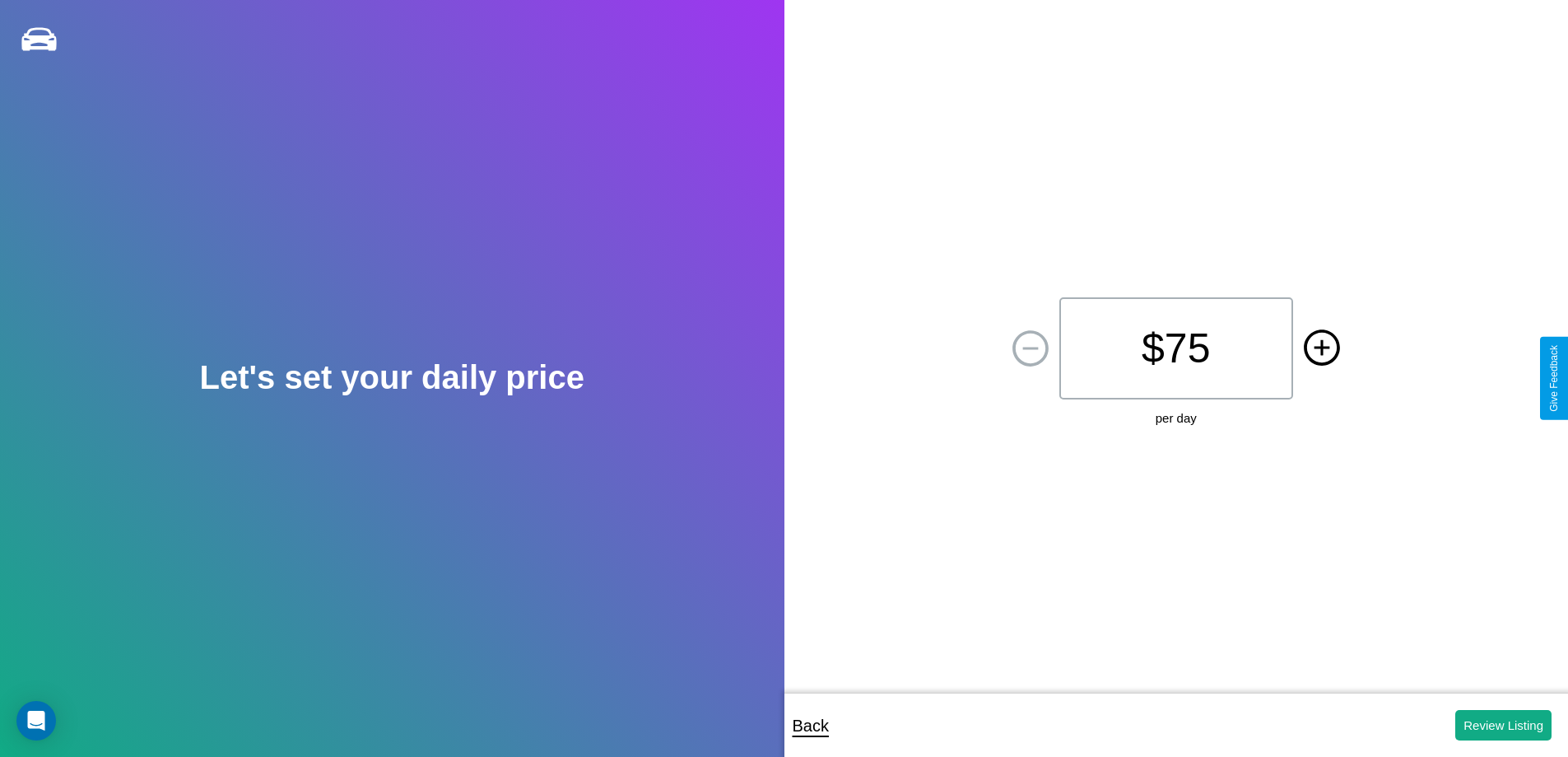
click at [1321, 348] on icon at bounding box center [1321, 347] width 16 height 16
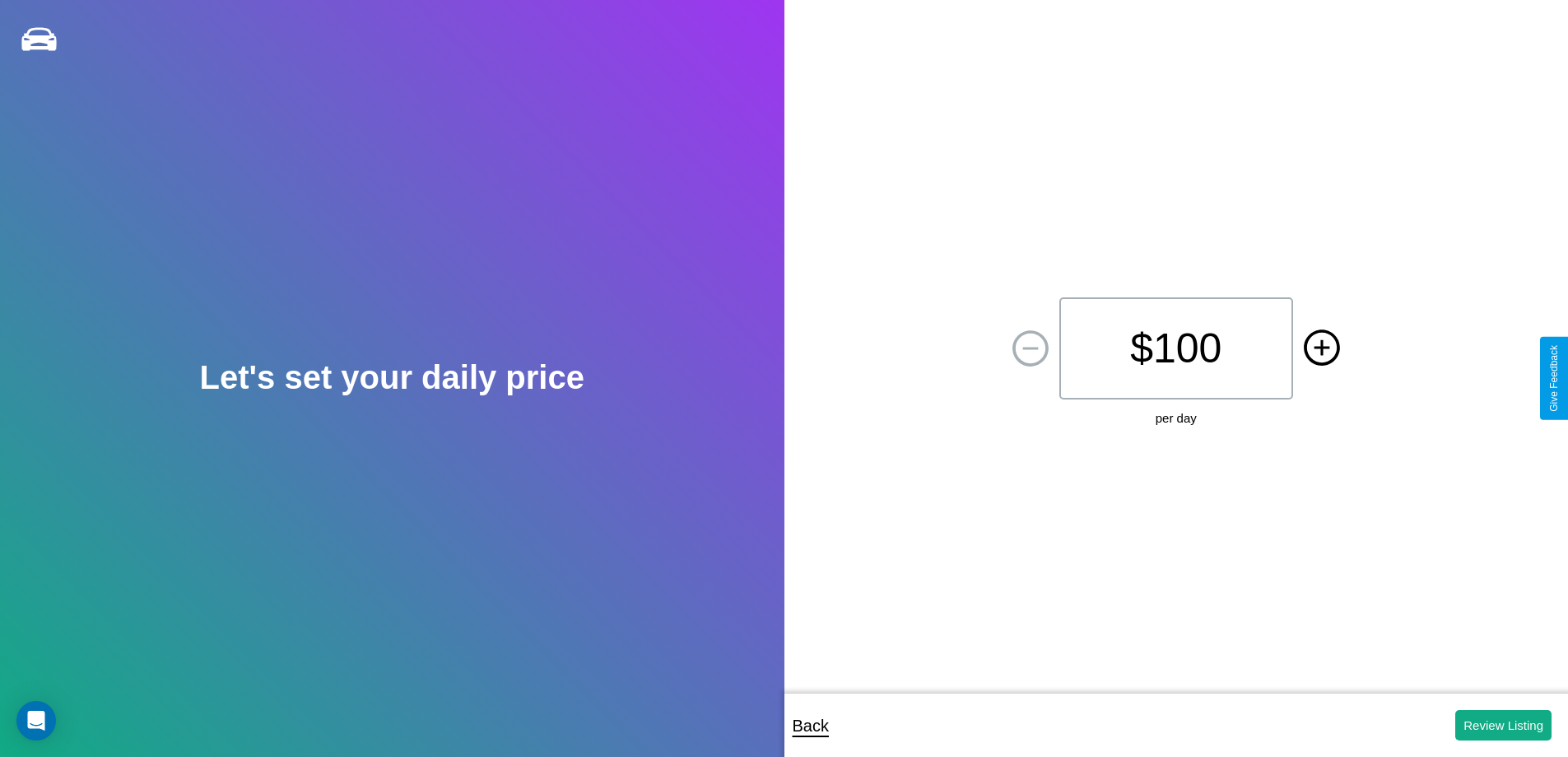
click at [1321, 348] on icon at bounding box center [1321, 347] width 16 height 16
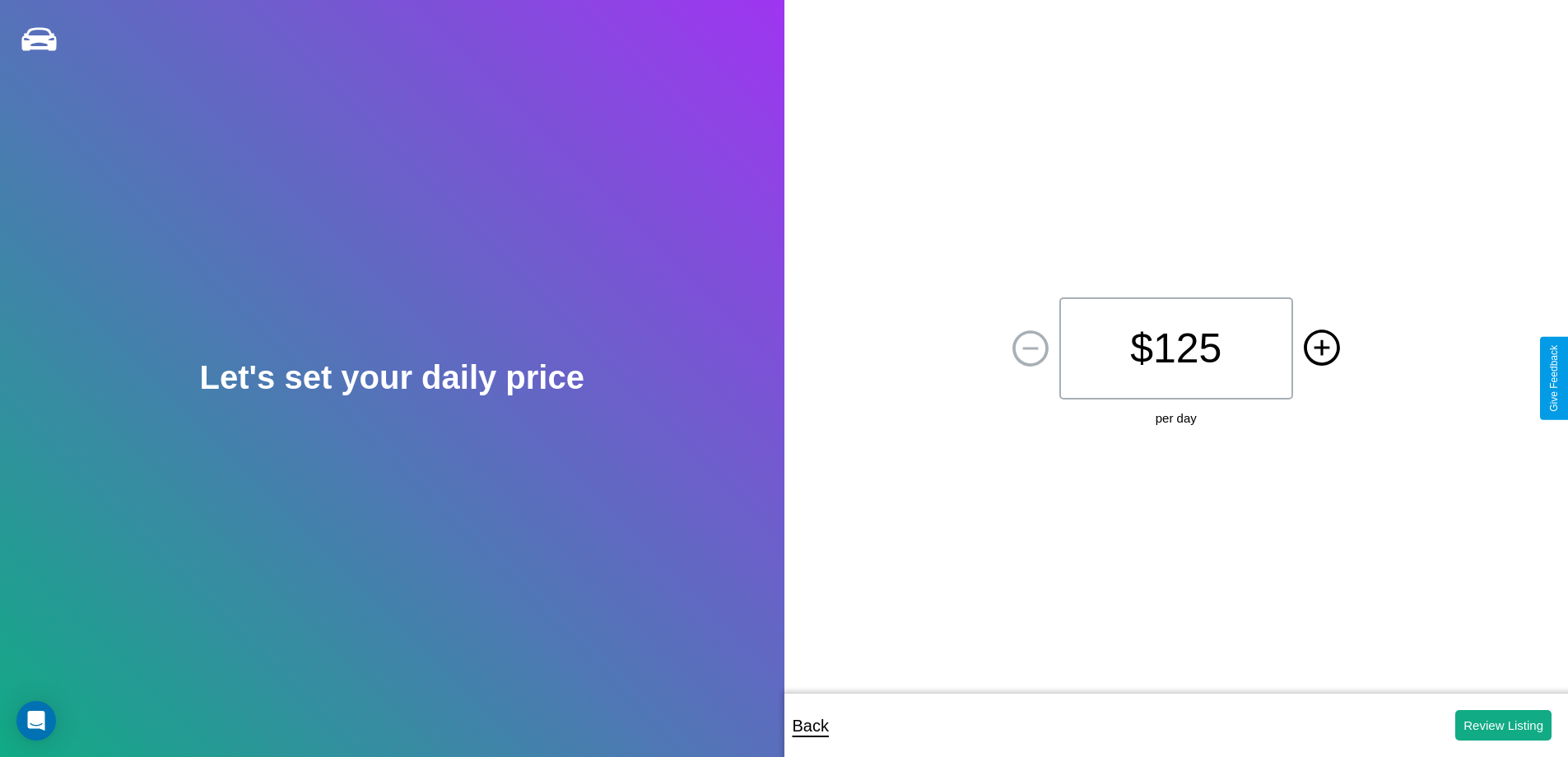
click at [1321, 348] on icon at bounding box center [1321, 347] width 16 height 16
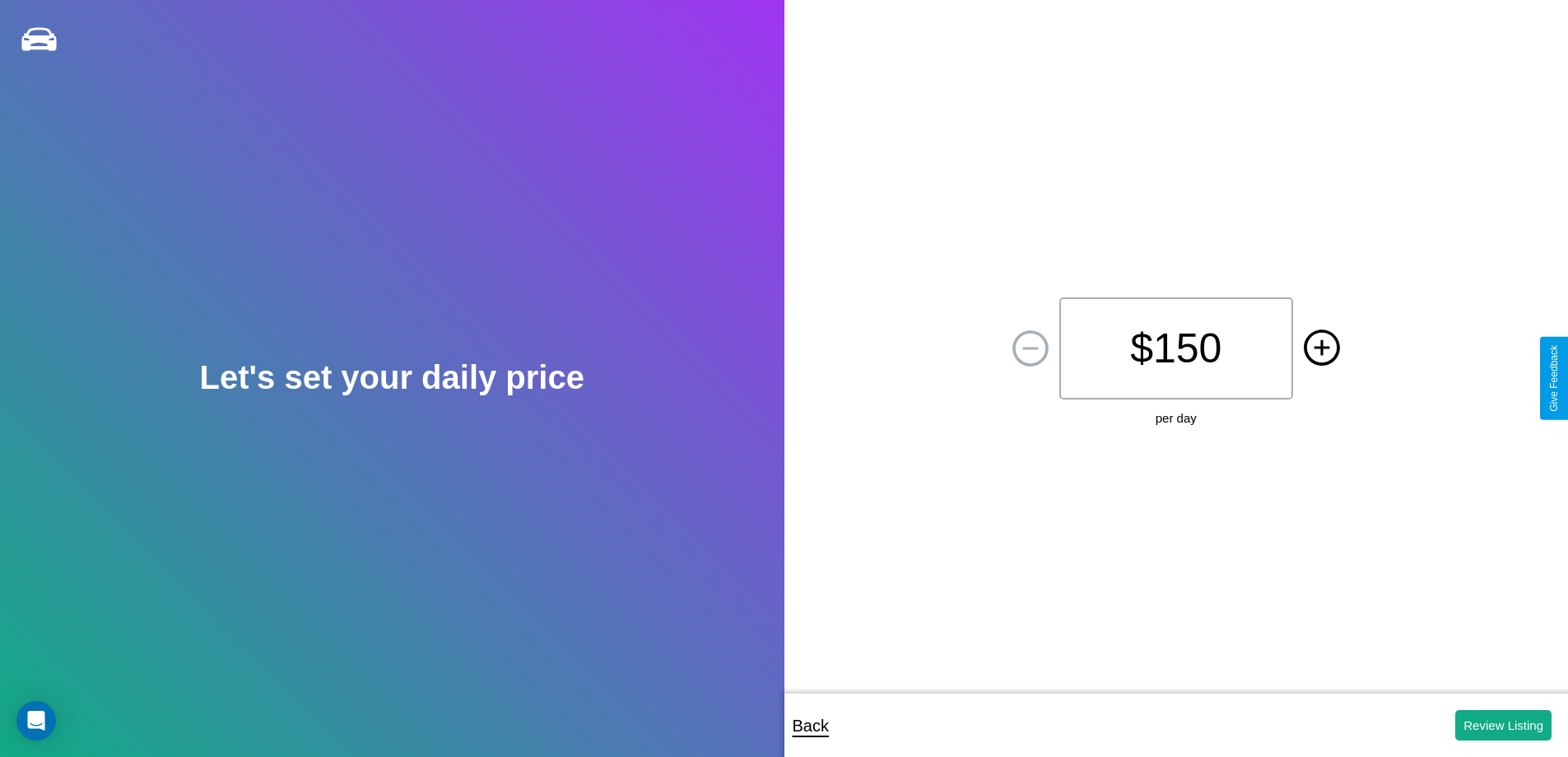
click at [1321, 348] on icon at bounding box center [1321, 347] width 16 height 16
click at [1503, 725] on button "Review Listing" at bounding box center [1504, 725] width 96 height 30
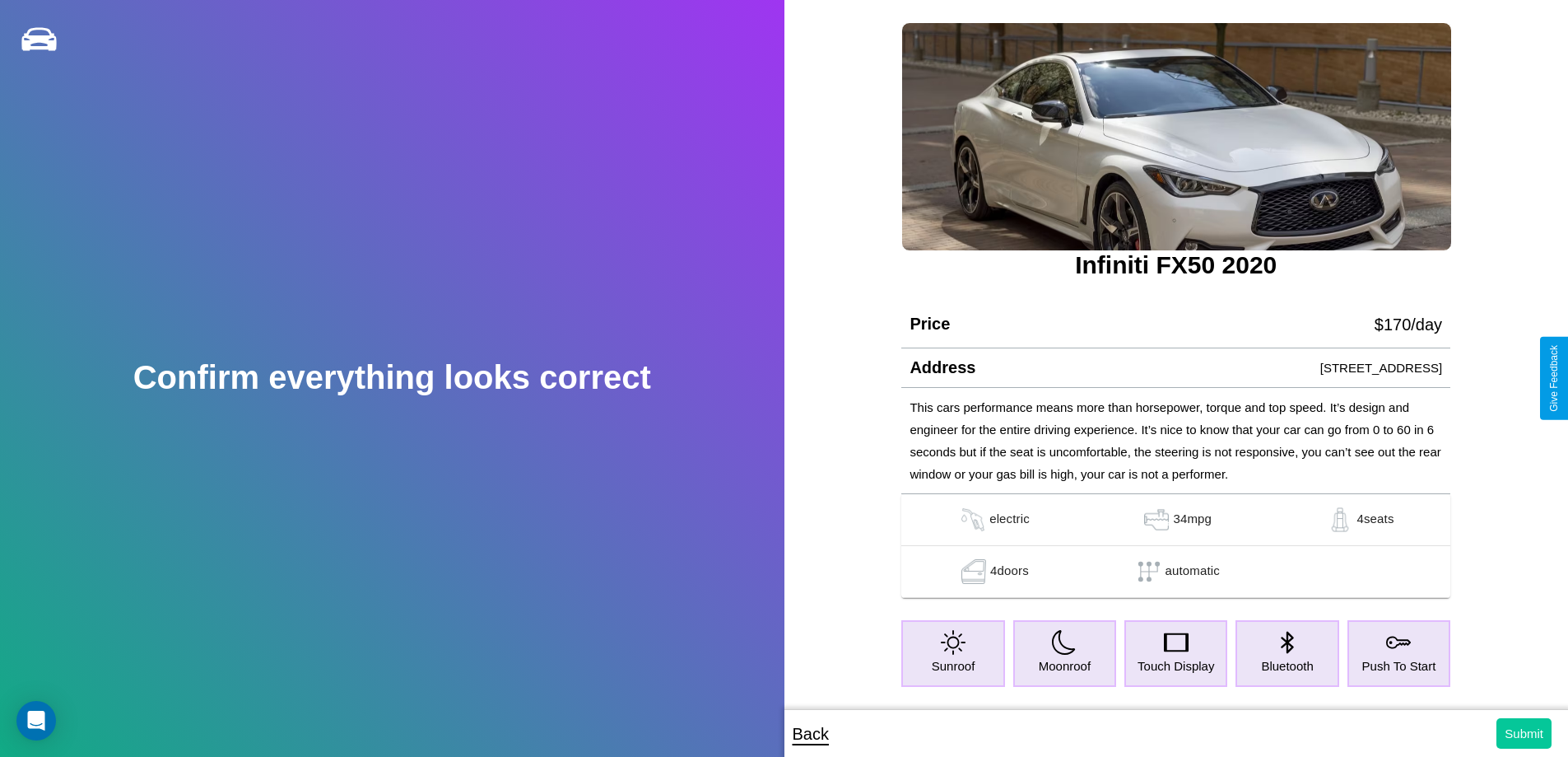
click at [1524, 733] on button "Submit" at bounding box center [1523, 733] width 55 height 30
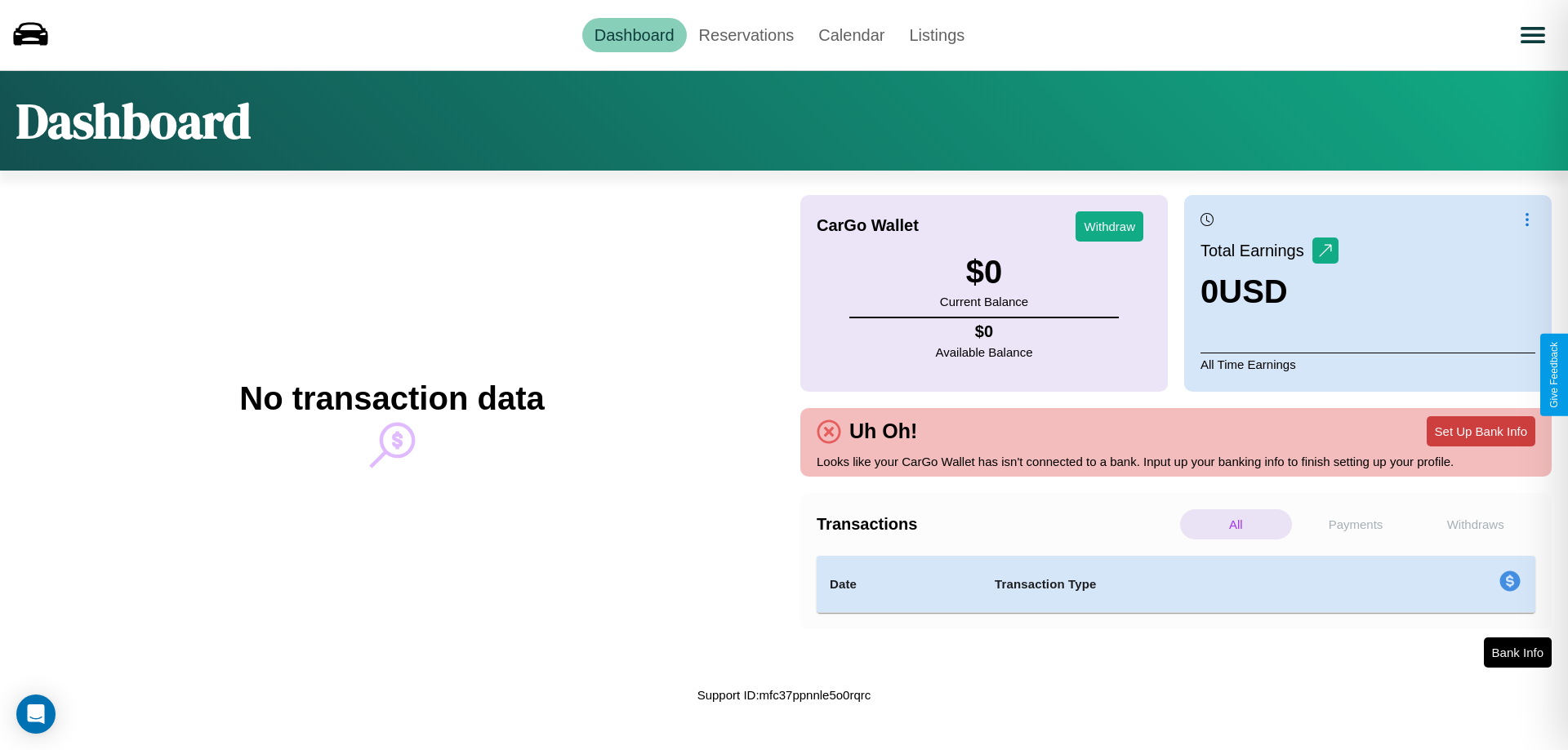
click at [1481, 431] on button "Set Up Bank Info" at bounding box center [1481, 431] width 109 height 30
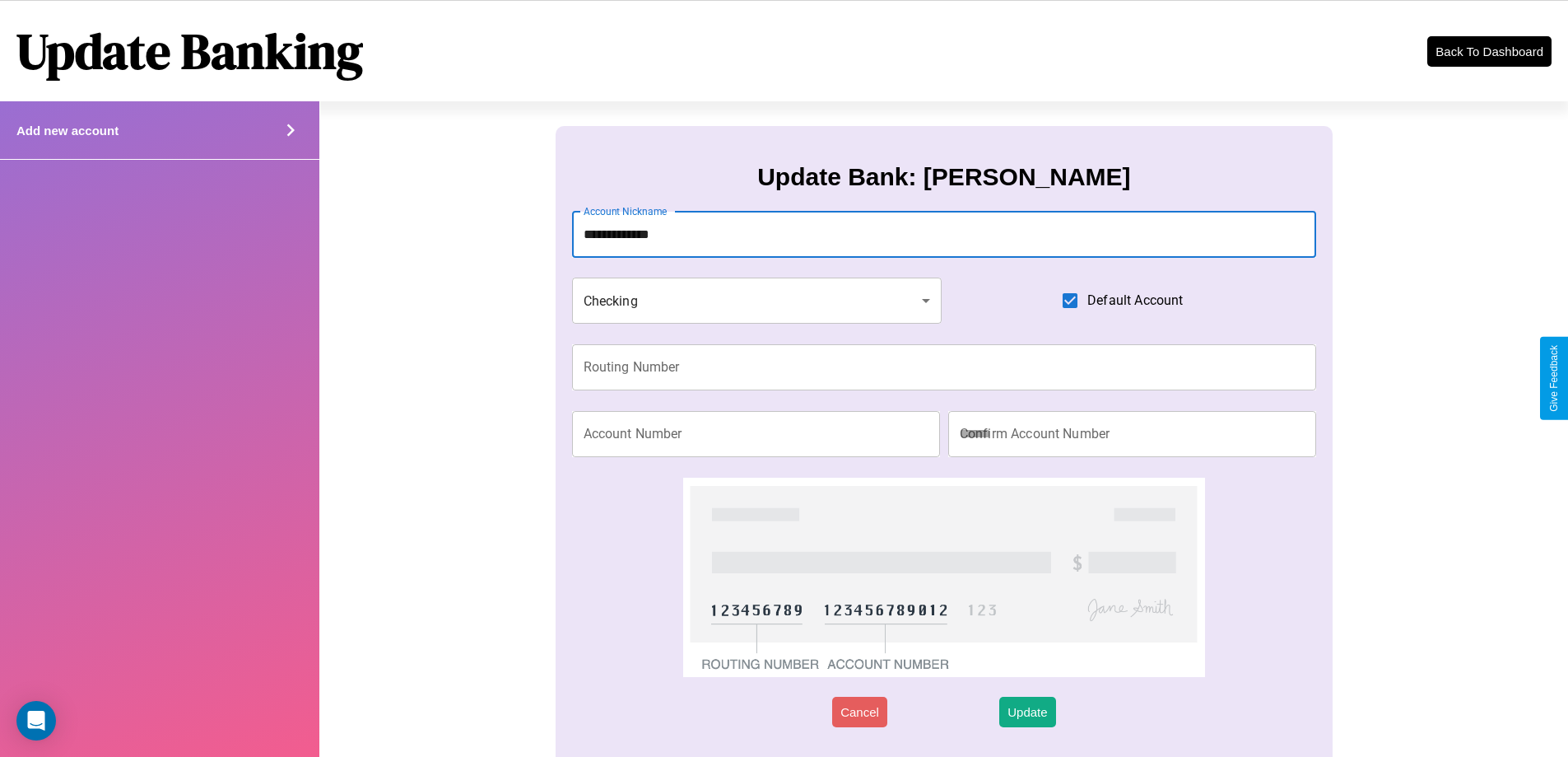
type input "**********"
